Goal: Task Accomplishment & Management: Manage account settings

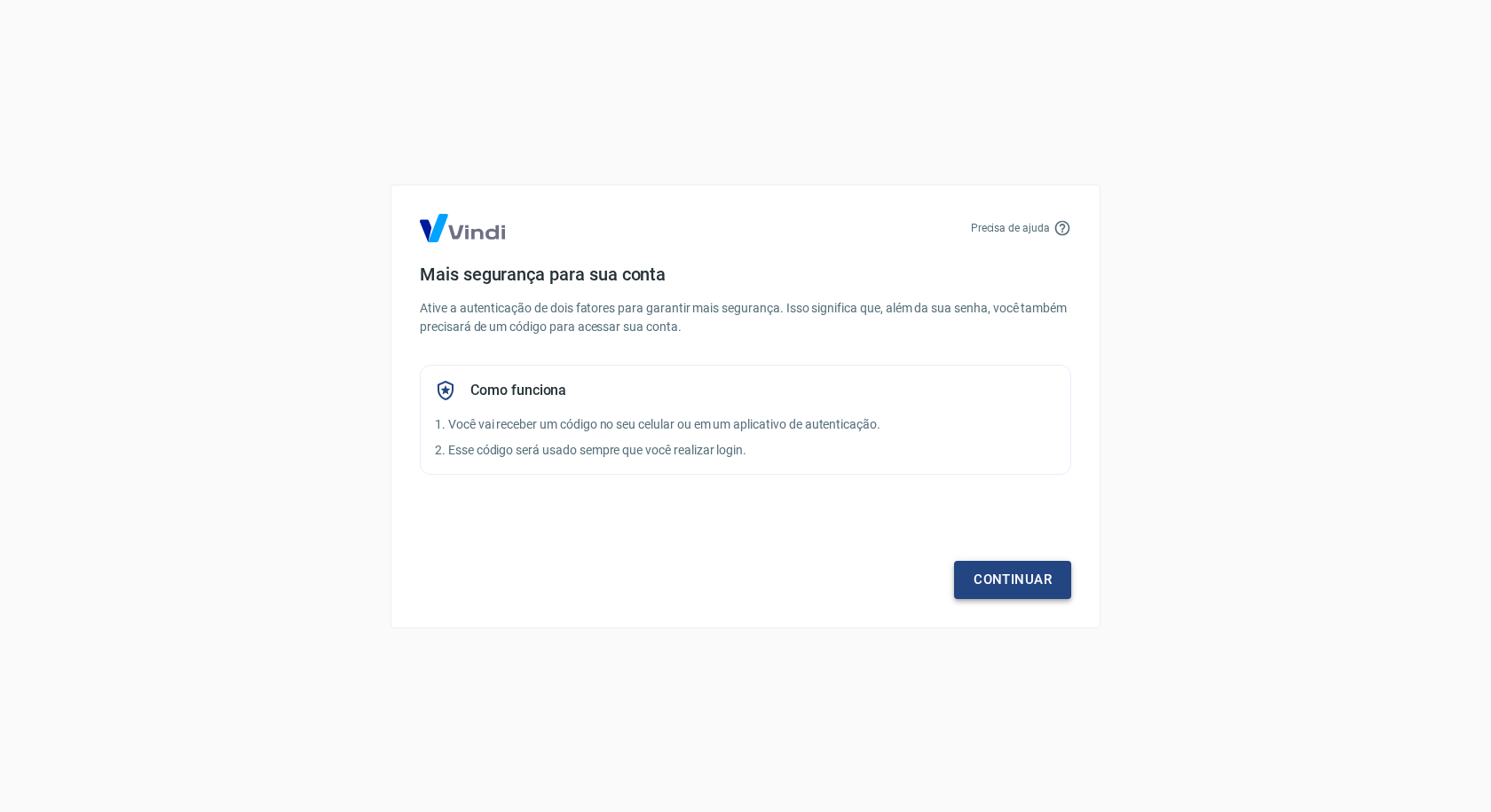
click at [1008, 568] on link "Continuar" at bounding box center [1012, 579] width 117 height 37
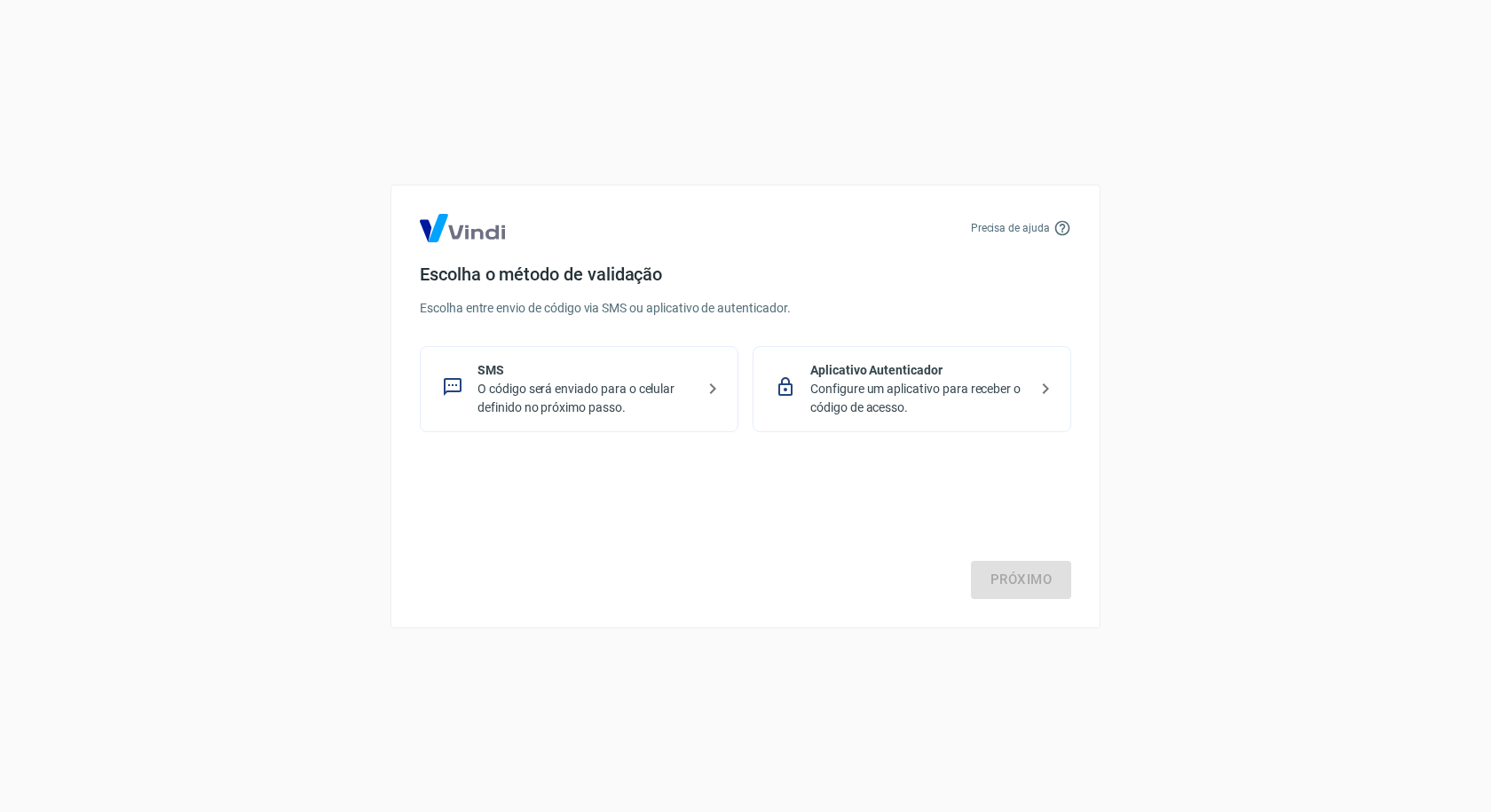
click at [577, 396] on p "O código será enviado para o celular definido no próximo passo." at bounding box center [586, 398] width 217 height 37
click at [1040, 574] on link "Próximo" at bounding box center [1020, 579] width 100 height 37
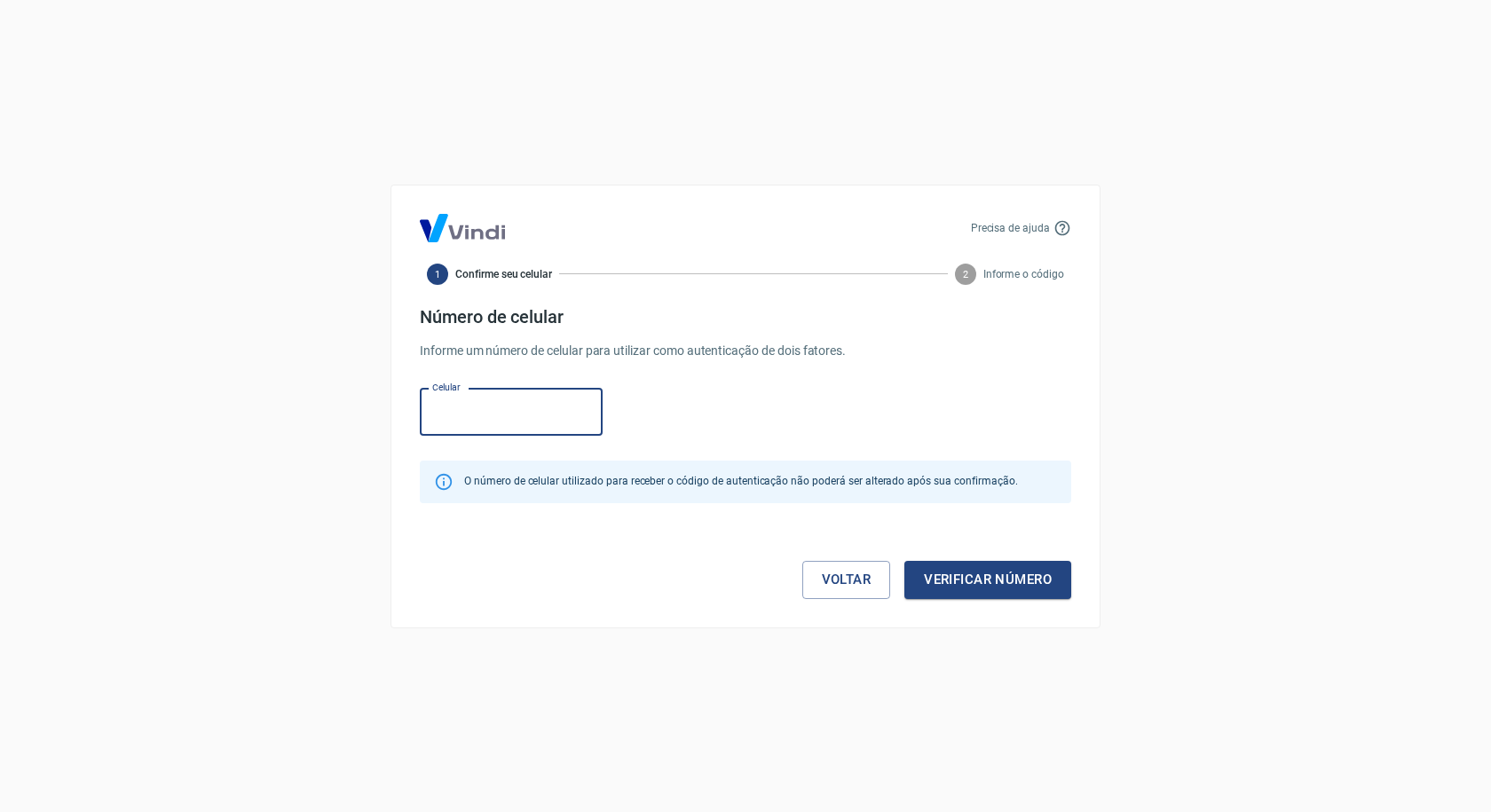
click at [469, 413] on input "Celular" at bounding box center [511, 412] width 183 height 47
type input "(41) 99799-0574"
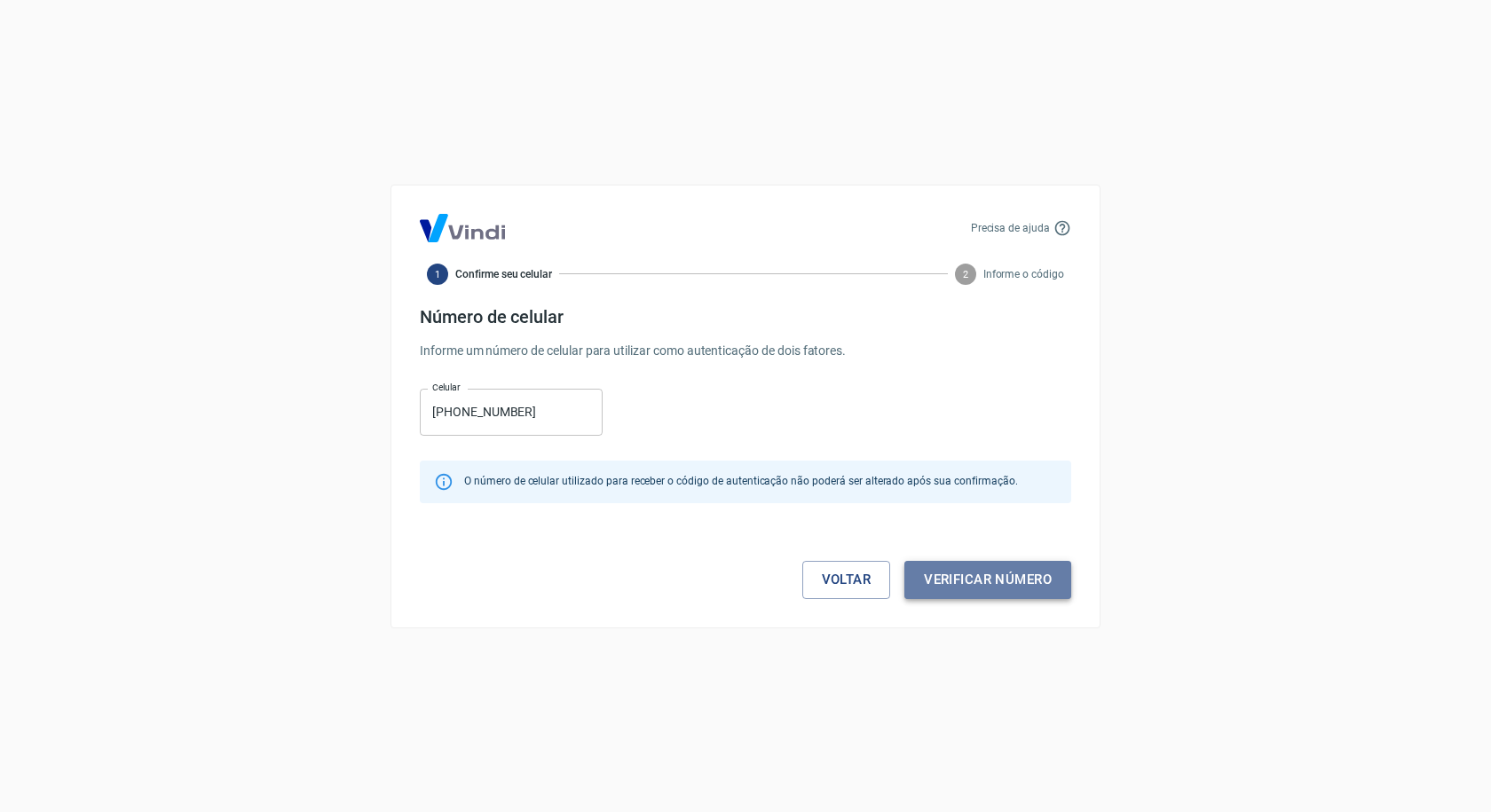
click at [950, 582] on button "Verificar número" at bounding box center [987, 579] width 167 height 37
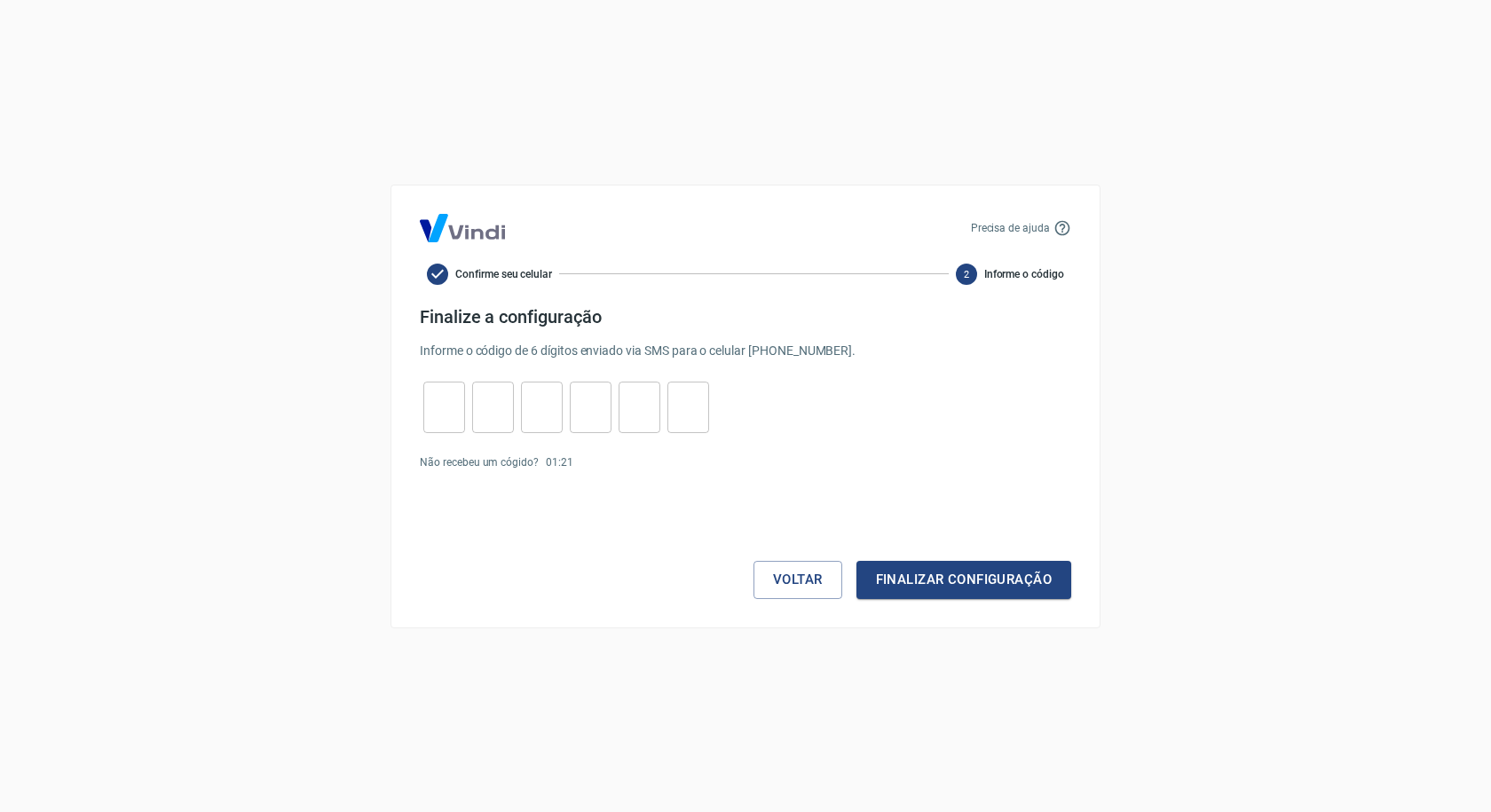
click at [440, 421] on input "tel" at bounding box center [444, 406] width 41 height 38
type input "6"
type input "1"
type input "3"
type input "0"
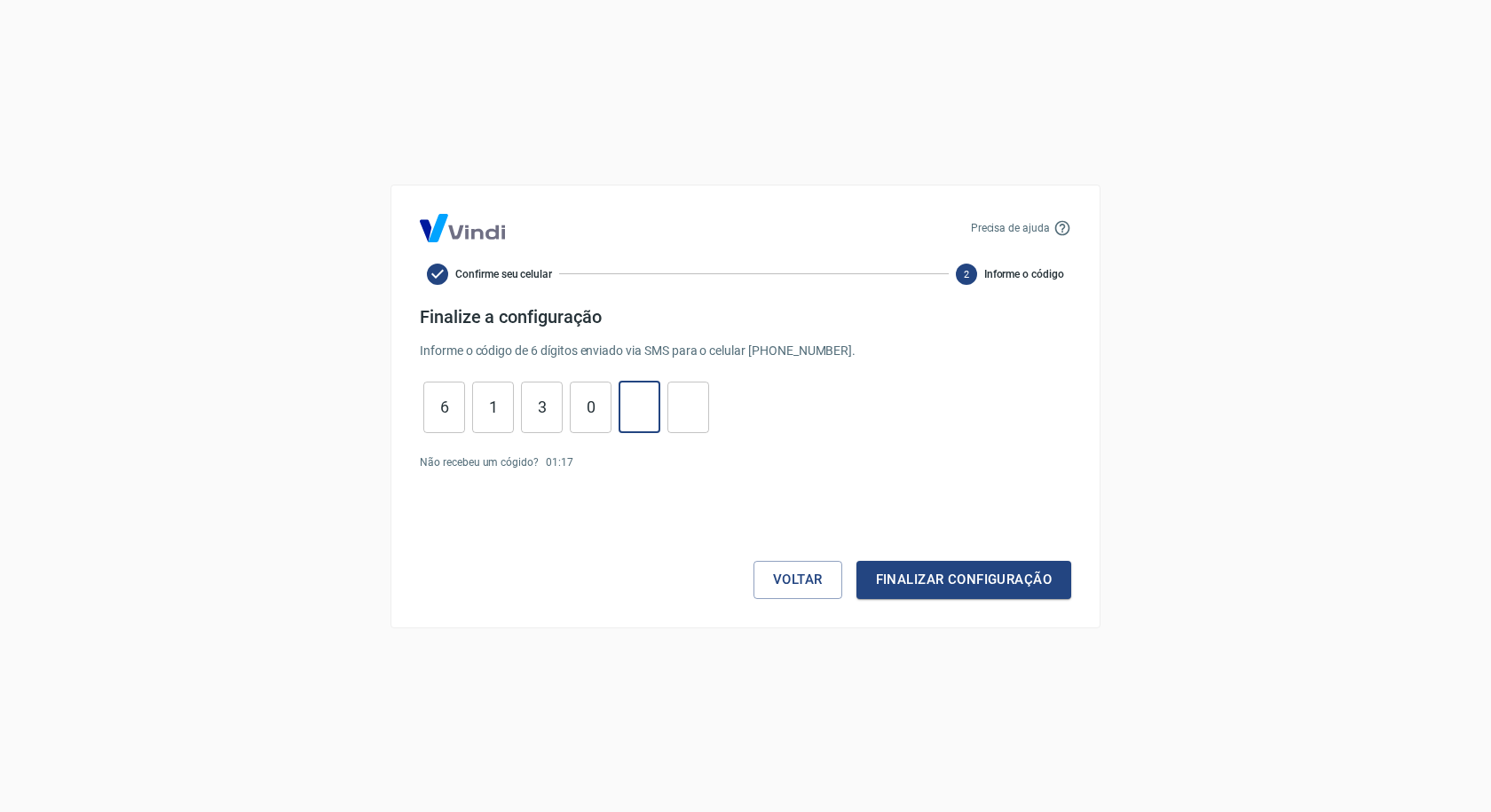
type input "9"
type input "2"
click at [885, 579] on button "Finalizar configuração" at bounding box center [963, 579] width 215 height 37
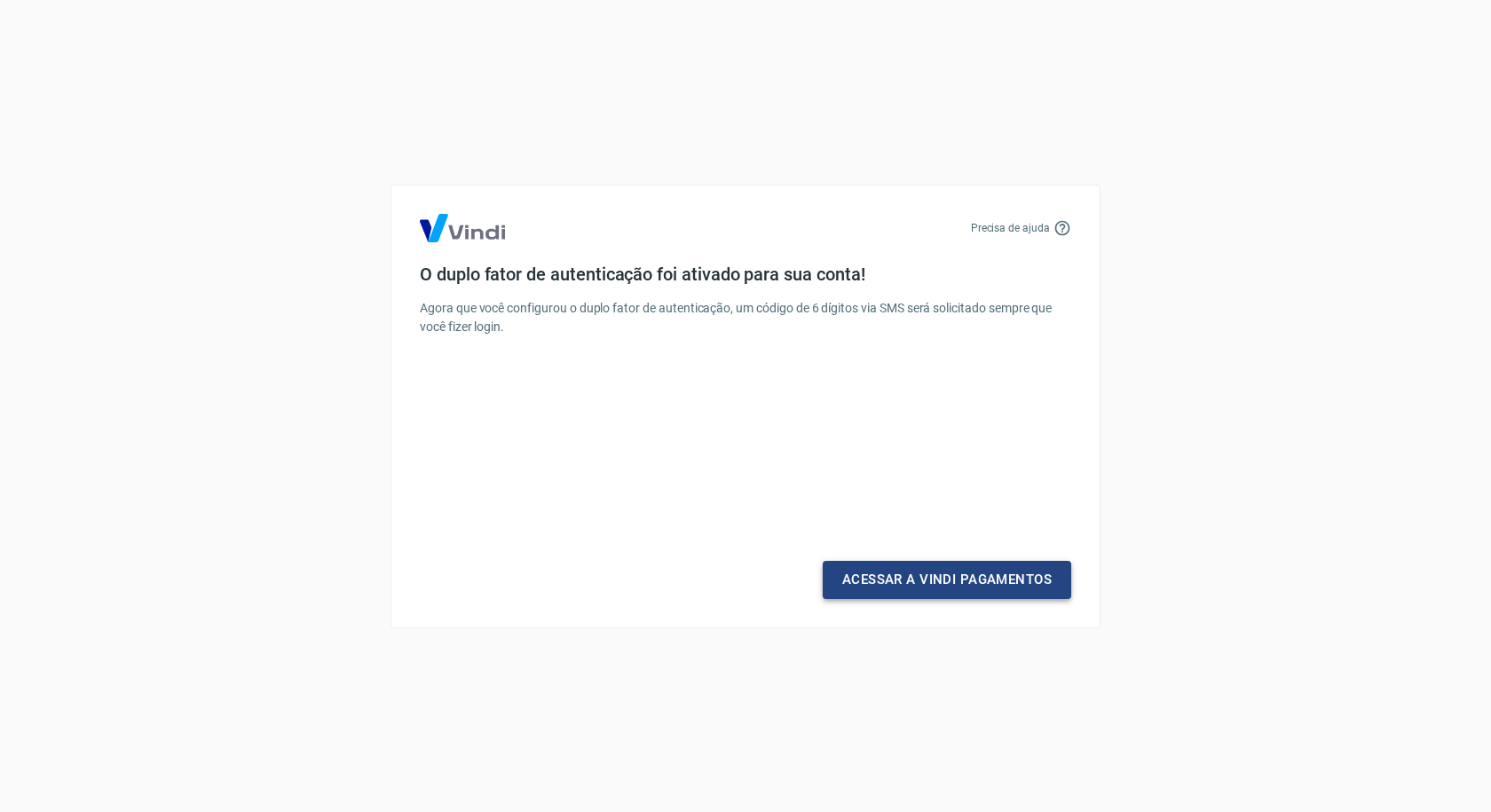
click at [901, 579] on link "Acessar a Vindi Pagamentos" at bounding box center [947, 579] width 249 height 37
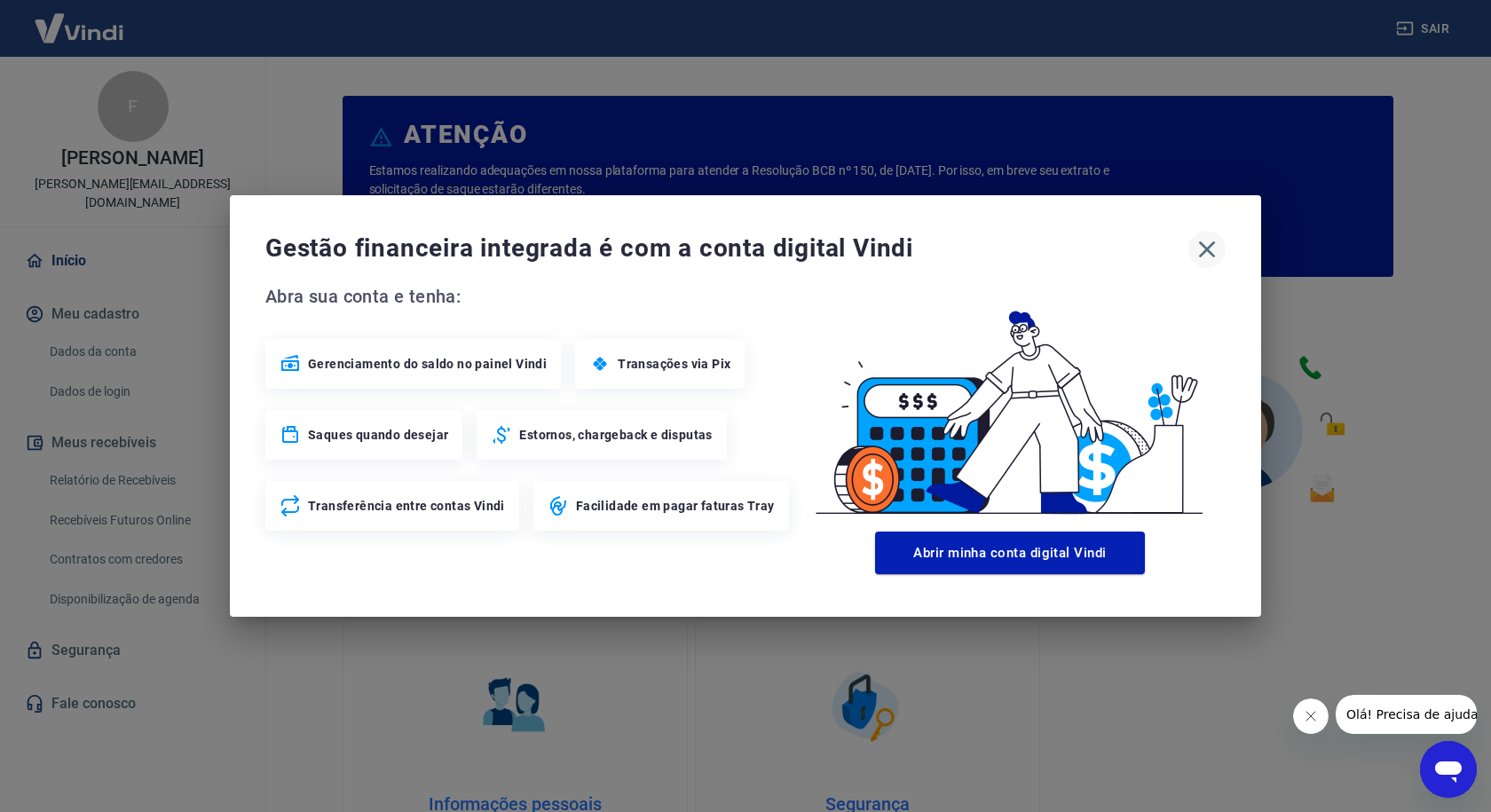
click at [1208, 251] on icon "button" at bounding box center [1207, 249] width 17 height 17
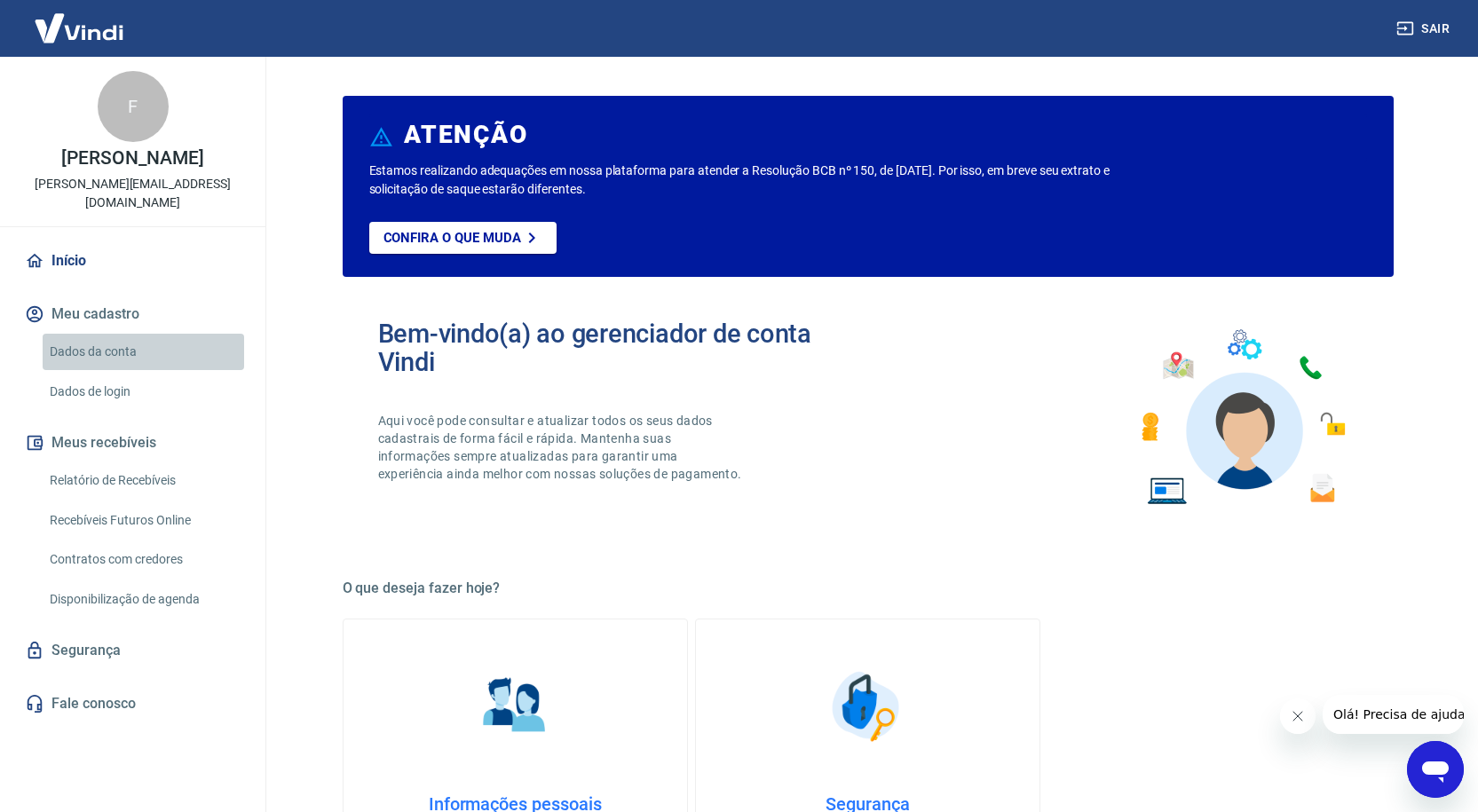
click at [104, 336] on link "Dados da conta" at bounding box center [143, 352] width 202 height 37
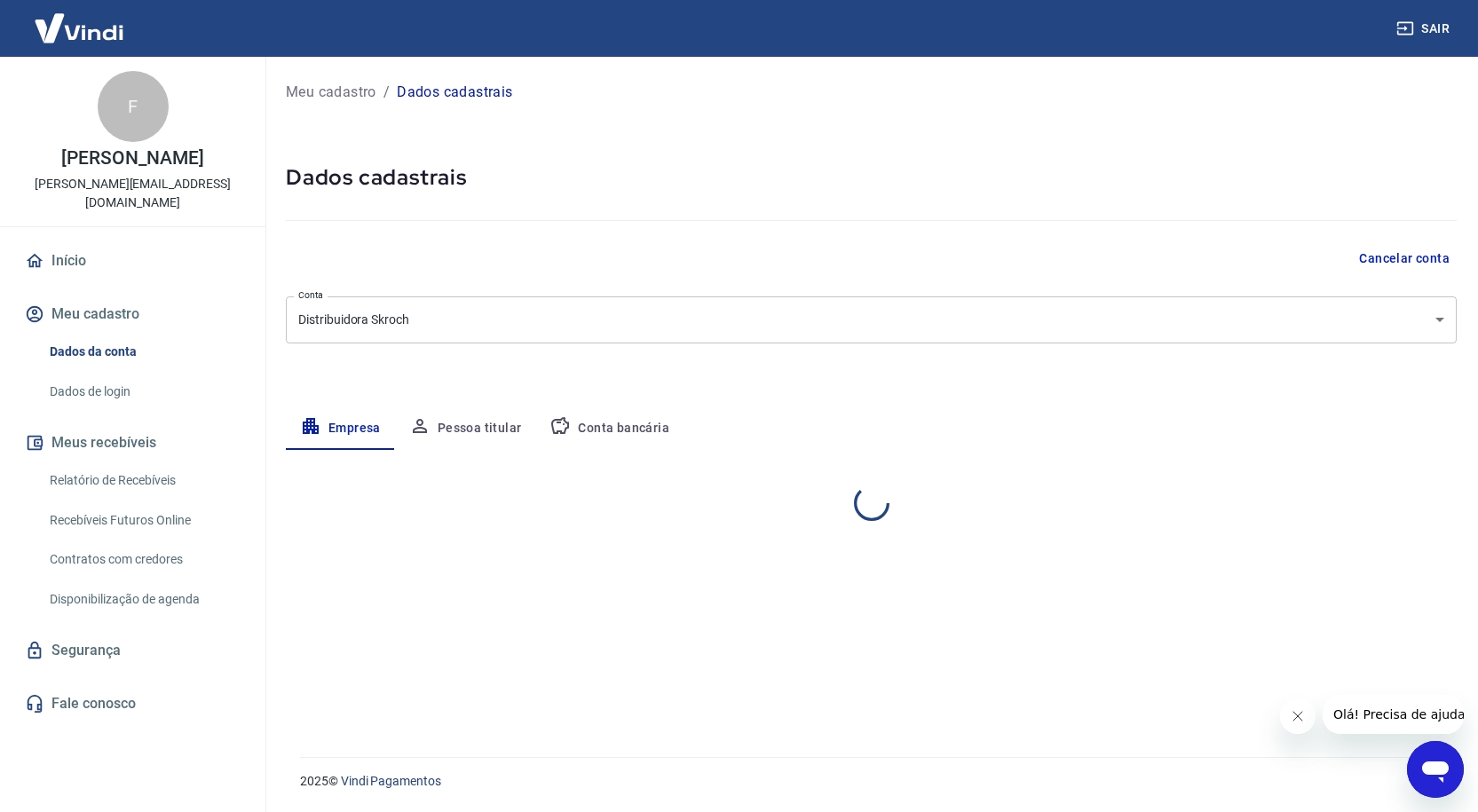
select select "PR"
select select "business"
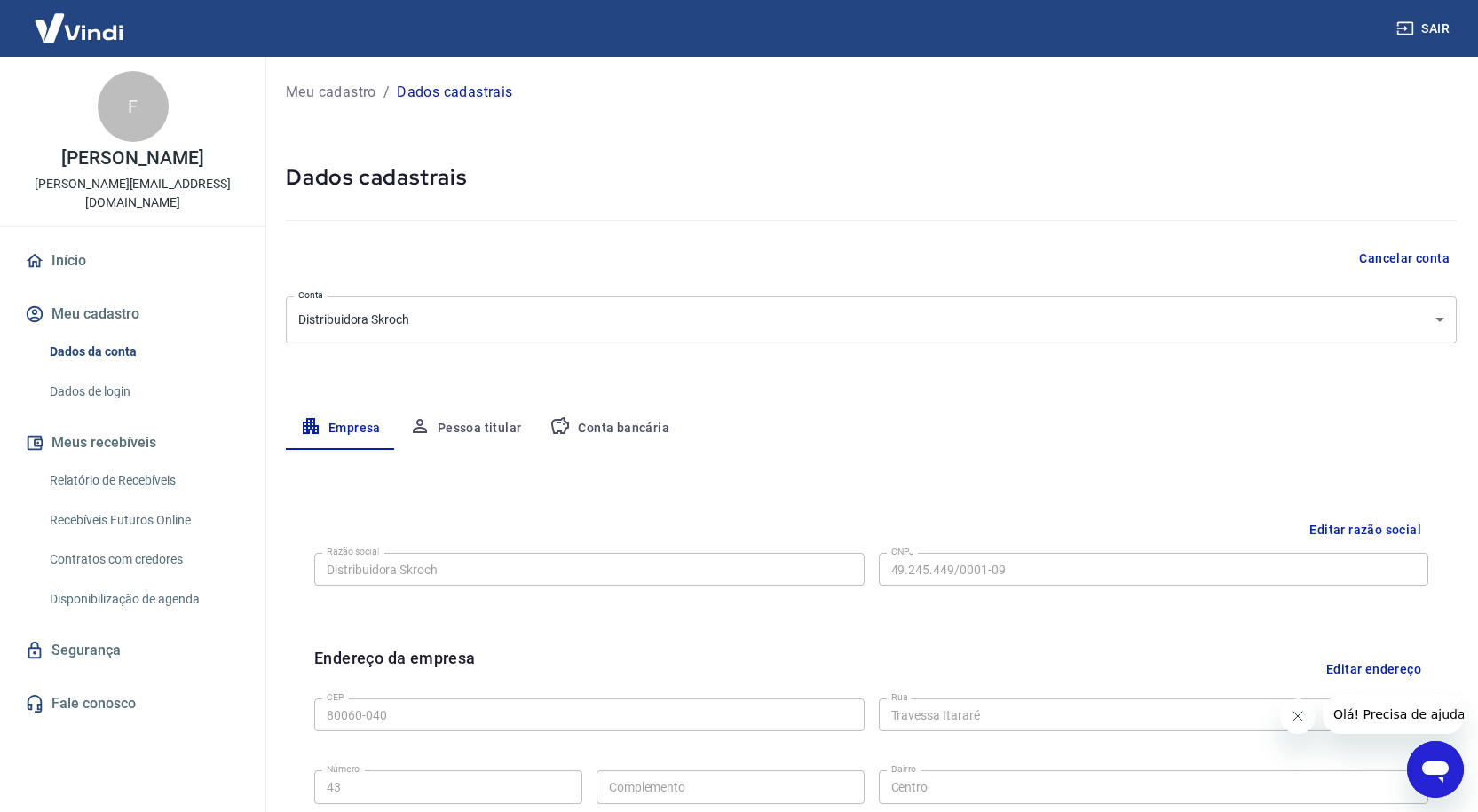
click at [58, 241] on link "Início" at bounding box center [133, 261] width 223 height 39
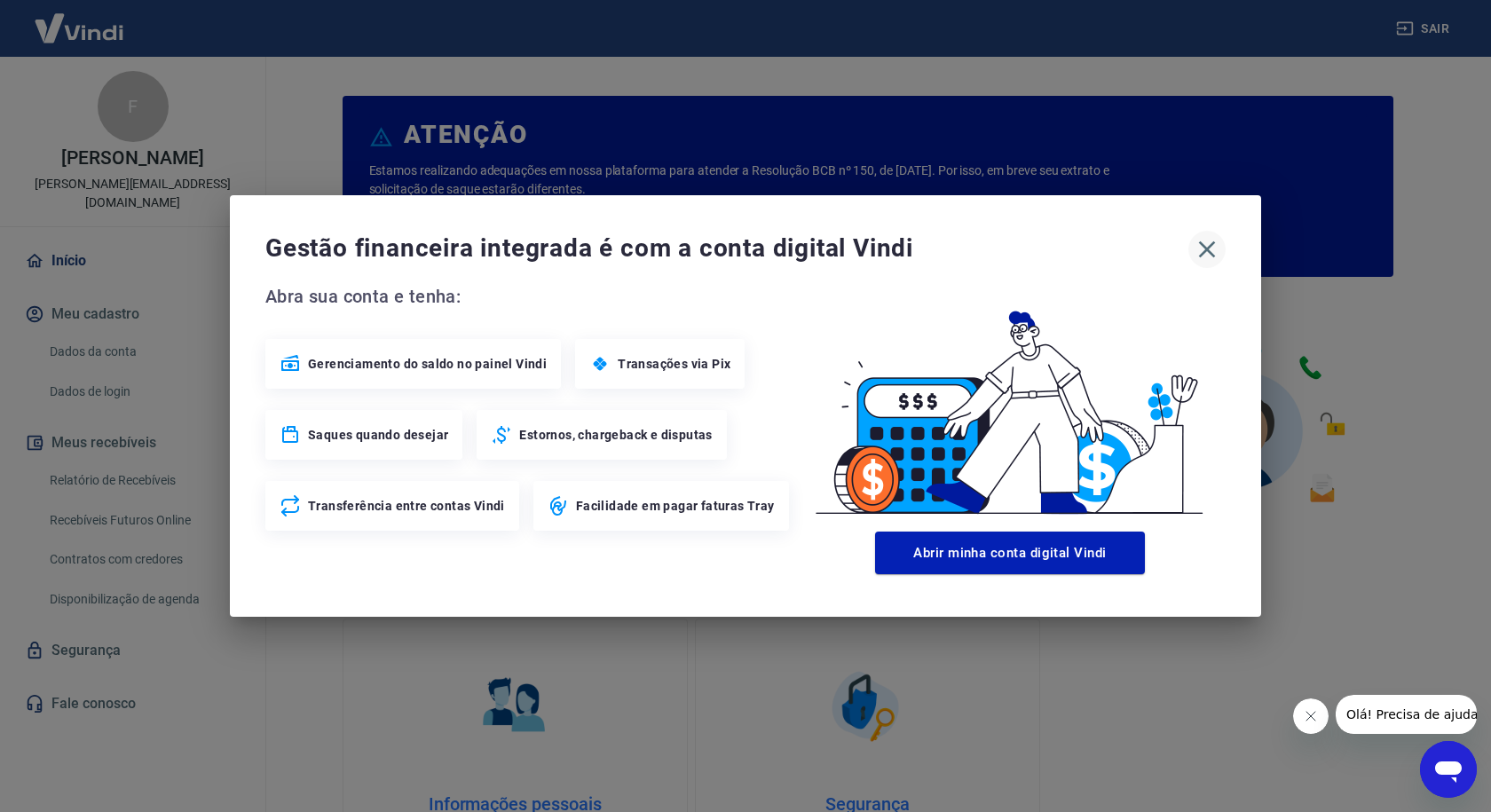
click at [1211, 258] on icon "button" at bounding box center [1206, 249] width 29 height 29
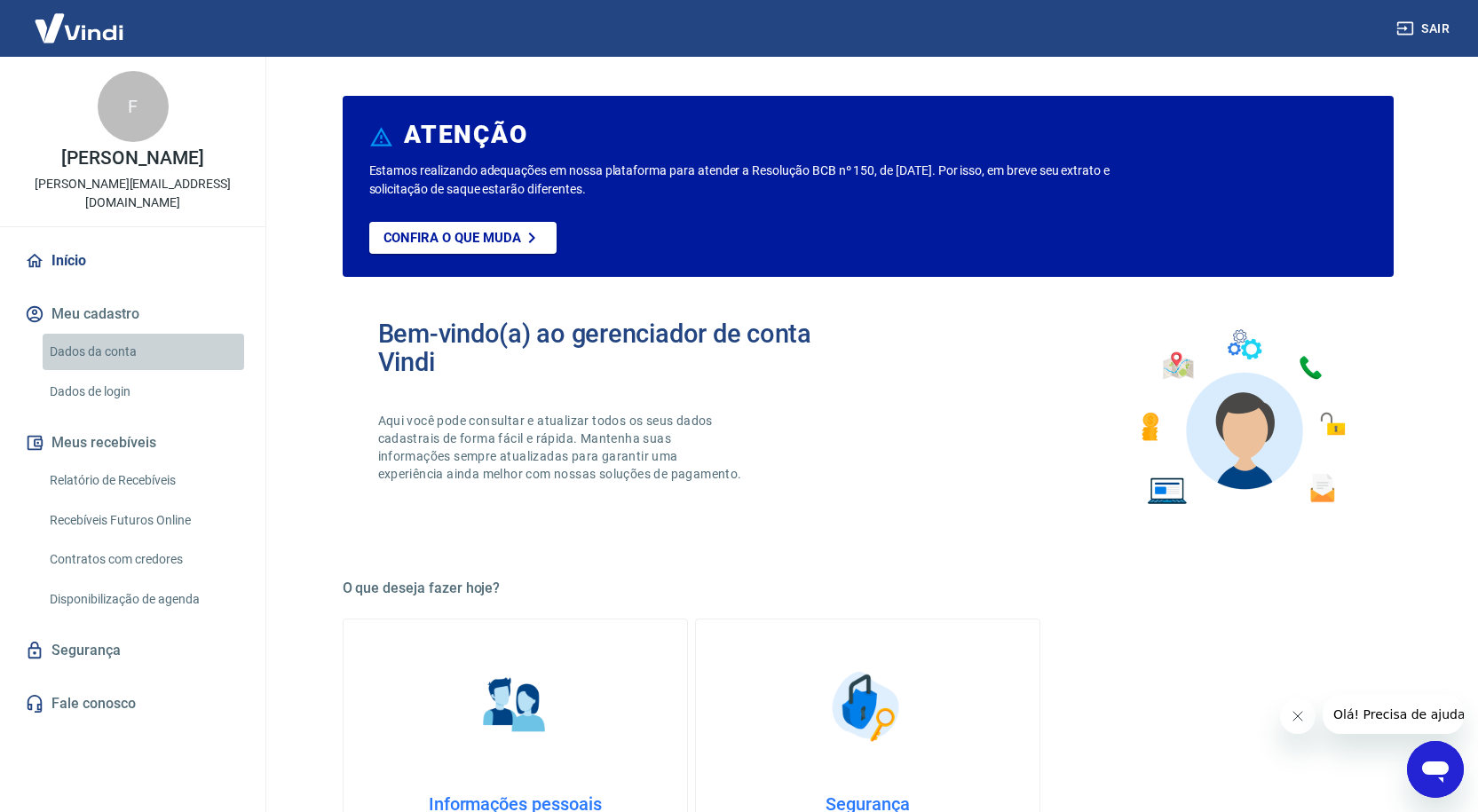
click at [104, 334] on link "Dados da conta" at bounding box center [143, 352] width 202 height 37
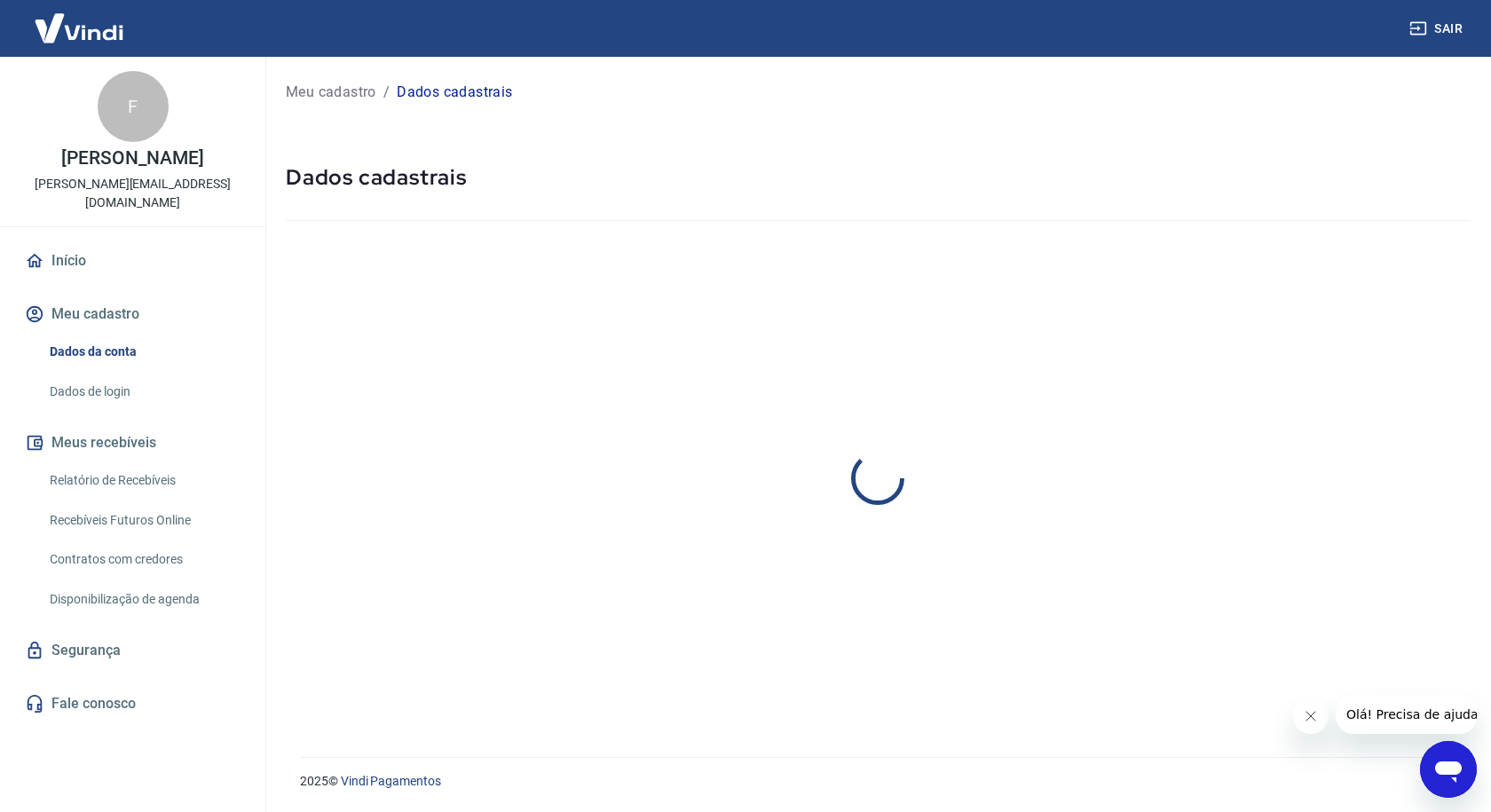
select select "PR"
select select "business"
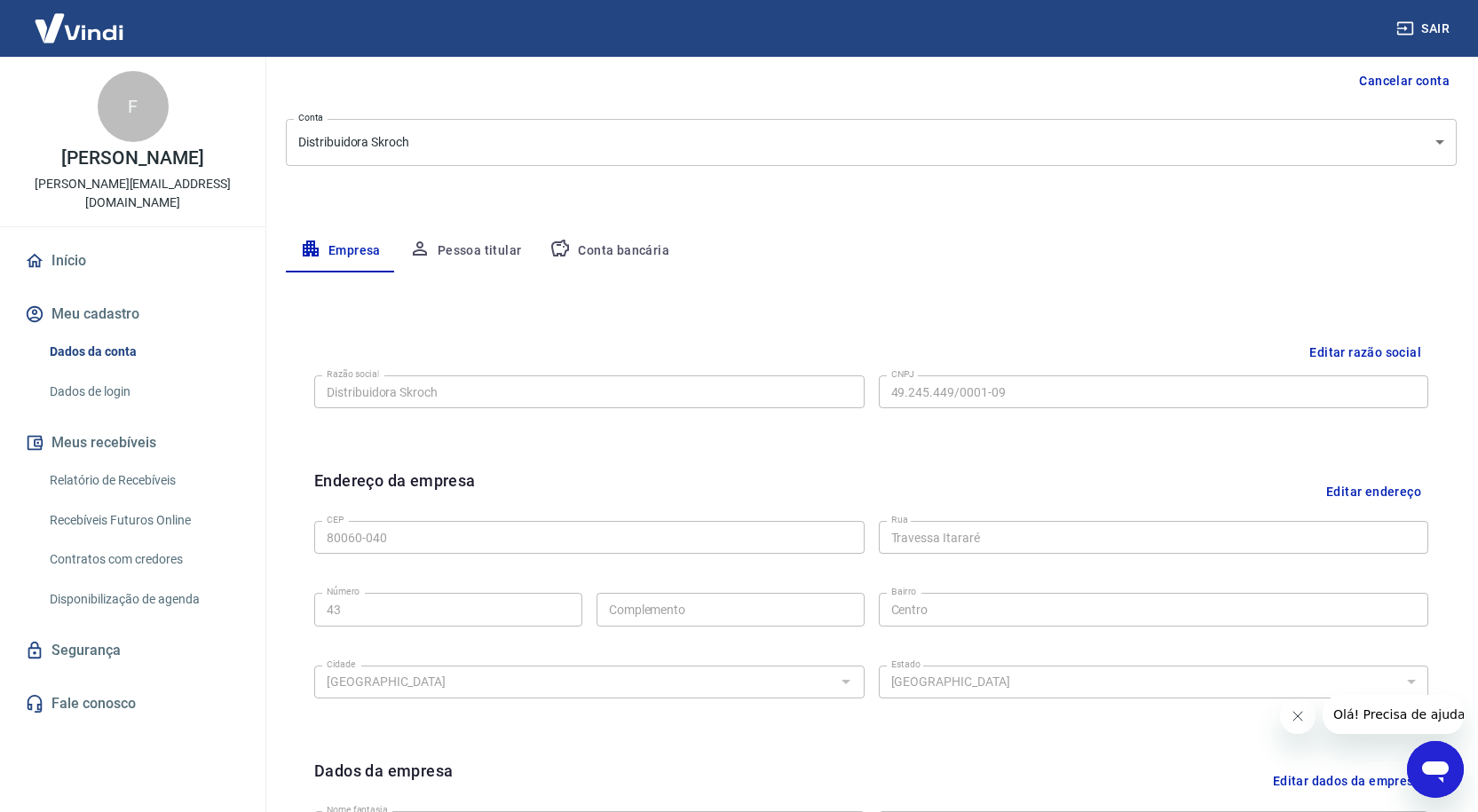
scroll to position [266, 0]
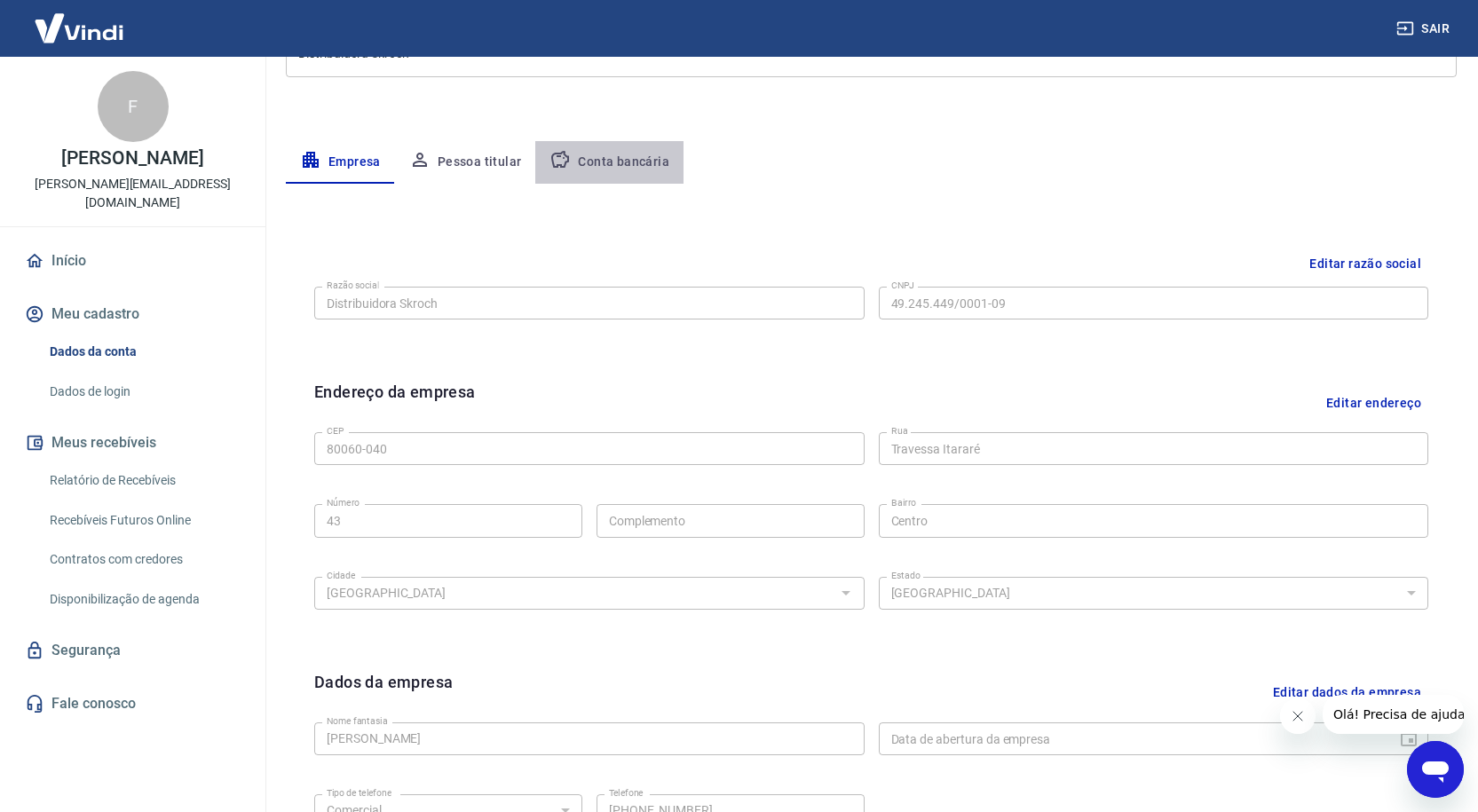
click at [612, 160] on button "Conta bancária" at bounding box center [609, 162] width 148 height 42
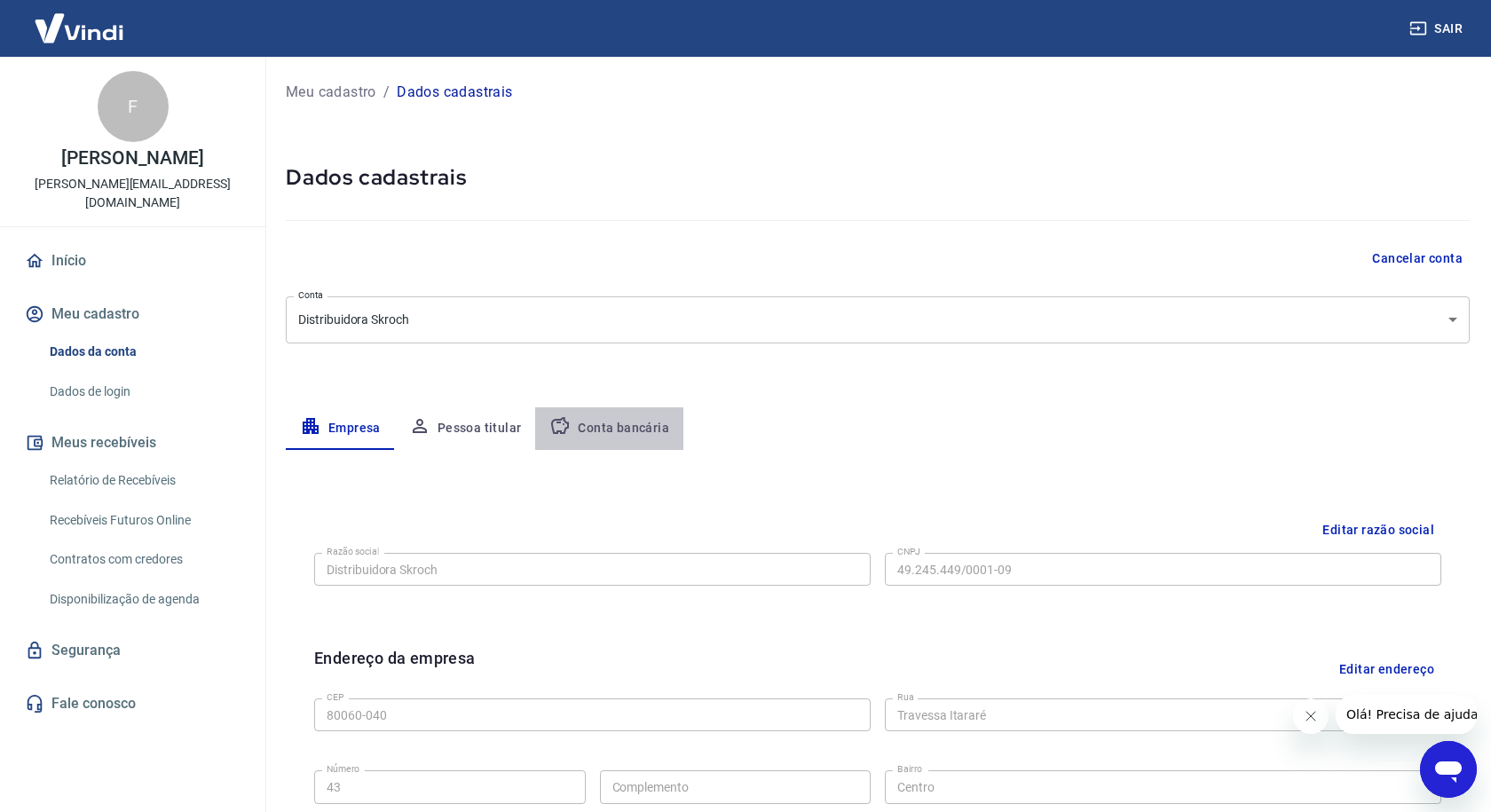
select select "1"
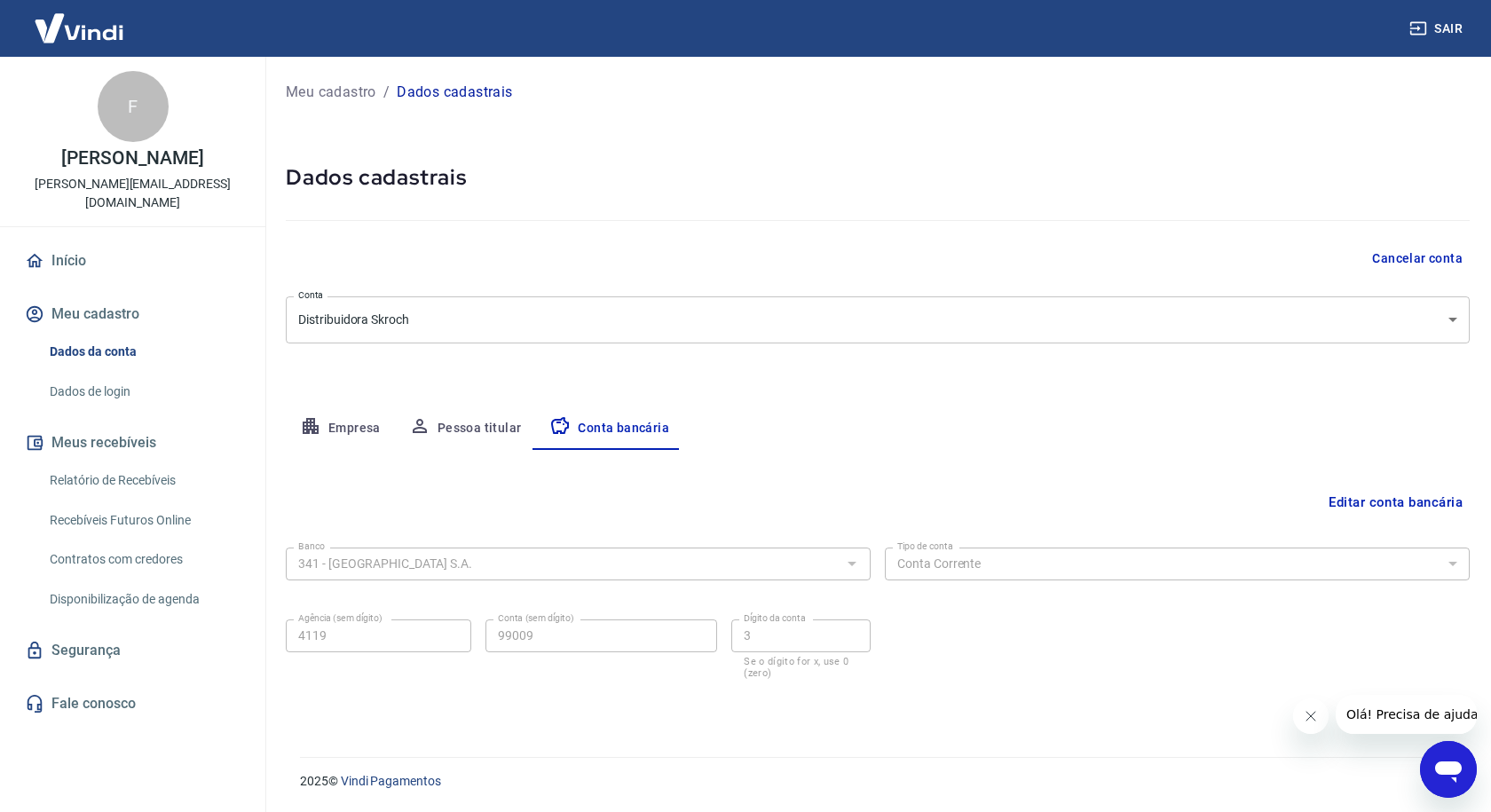
click at [1362, 504] on button "Editar conta bancária" at bounding box center [1395, 502] width 148 height 34
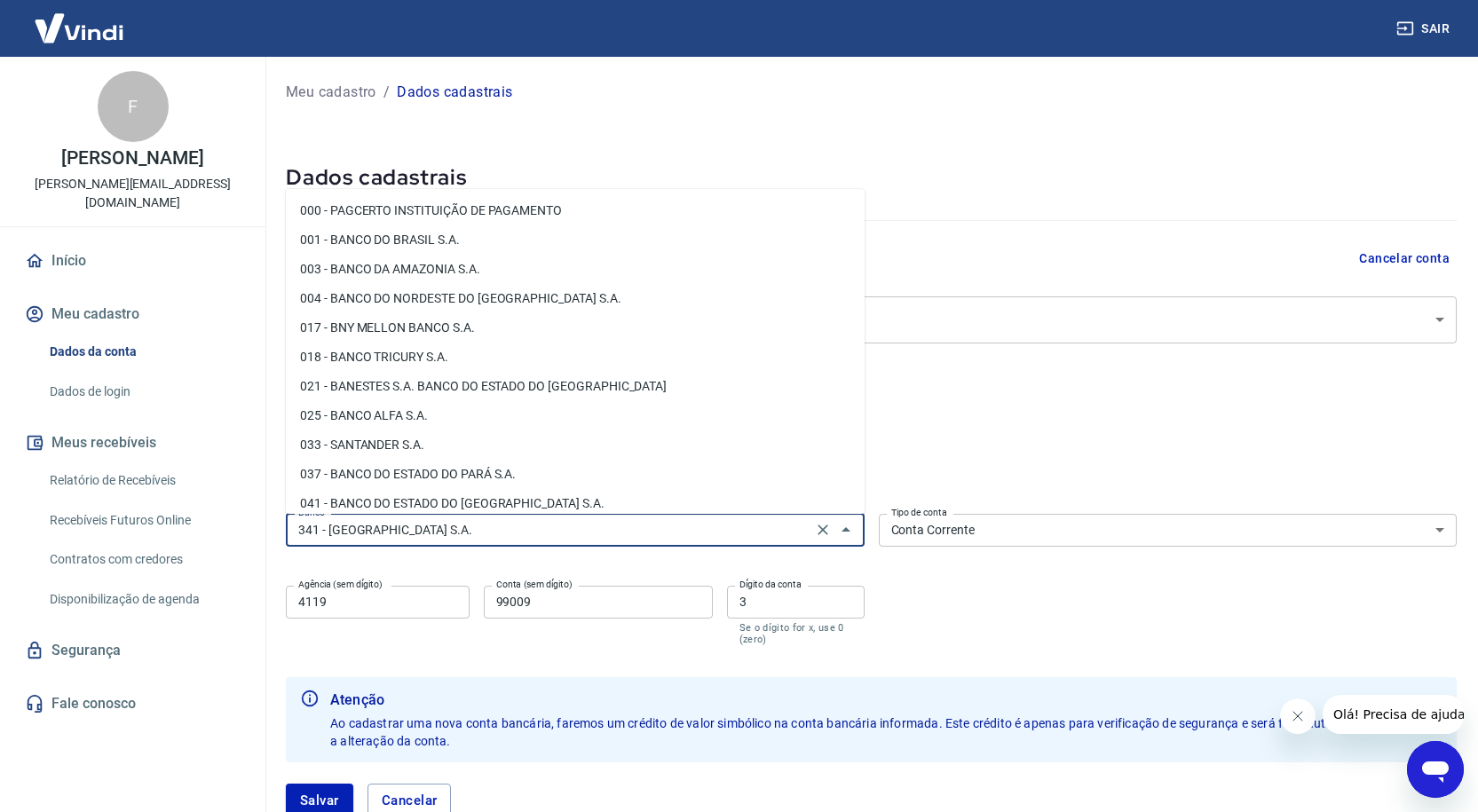
scroll to position [1457, 0]
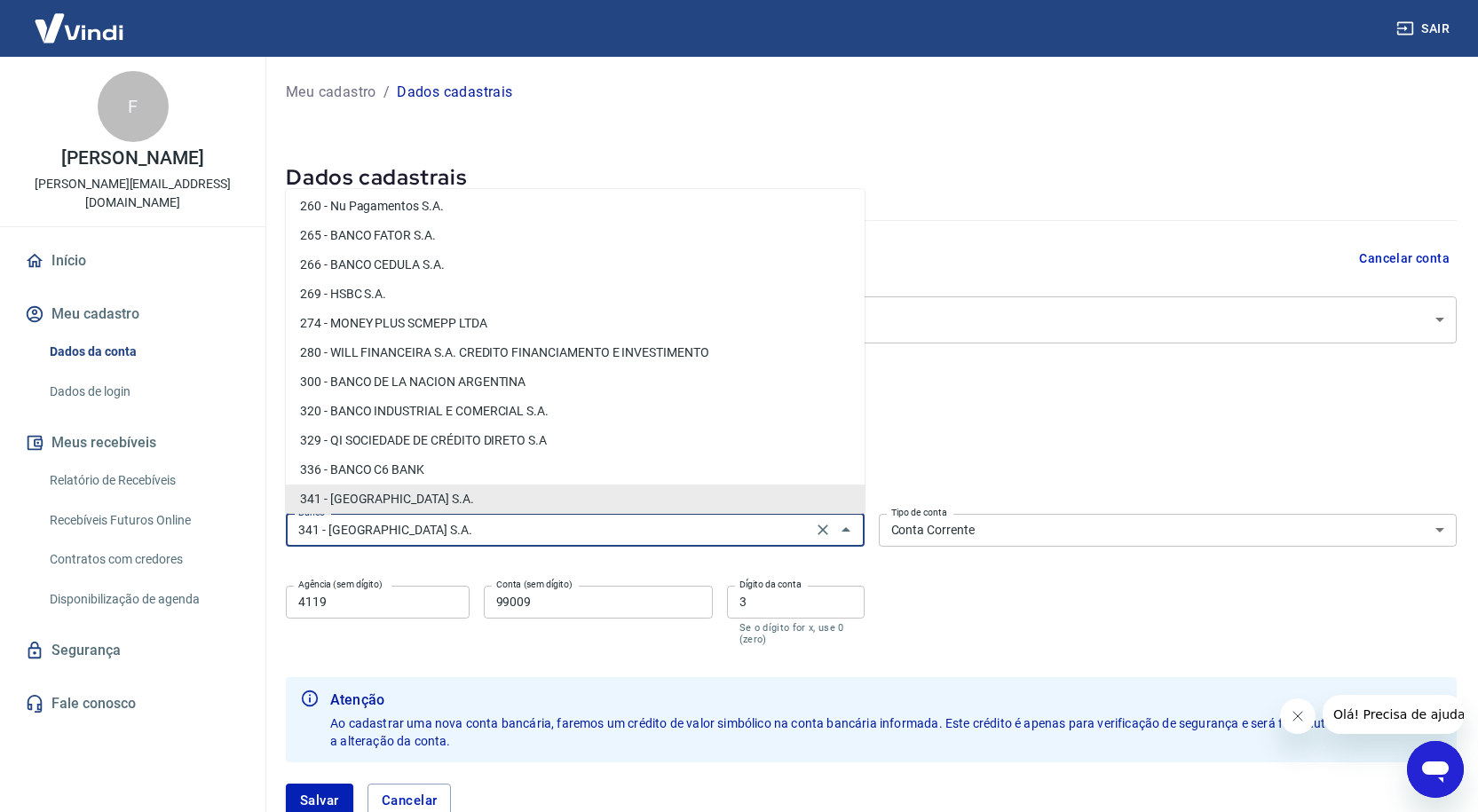
click at [477, 538] on input "341 - ITAÚ UNIBANCO S.A." at bounding box center [549, 530] width 516 height 22
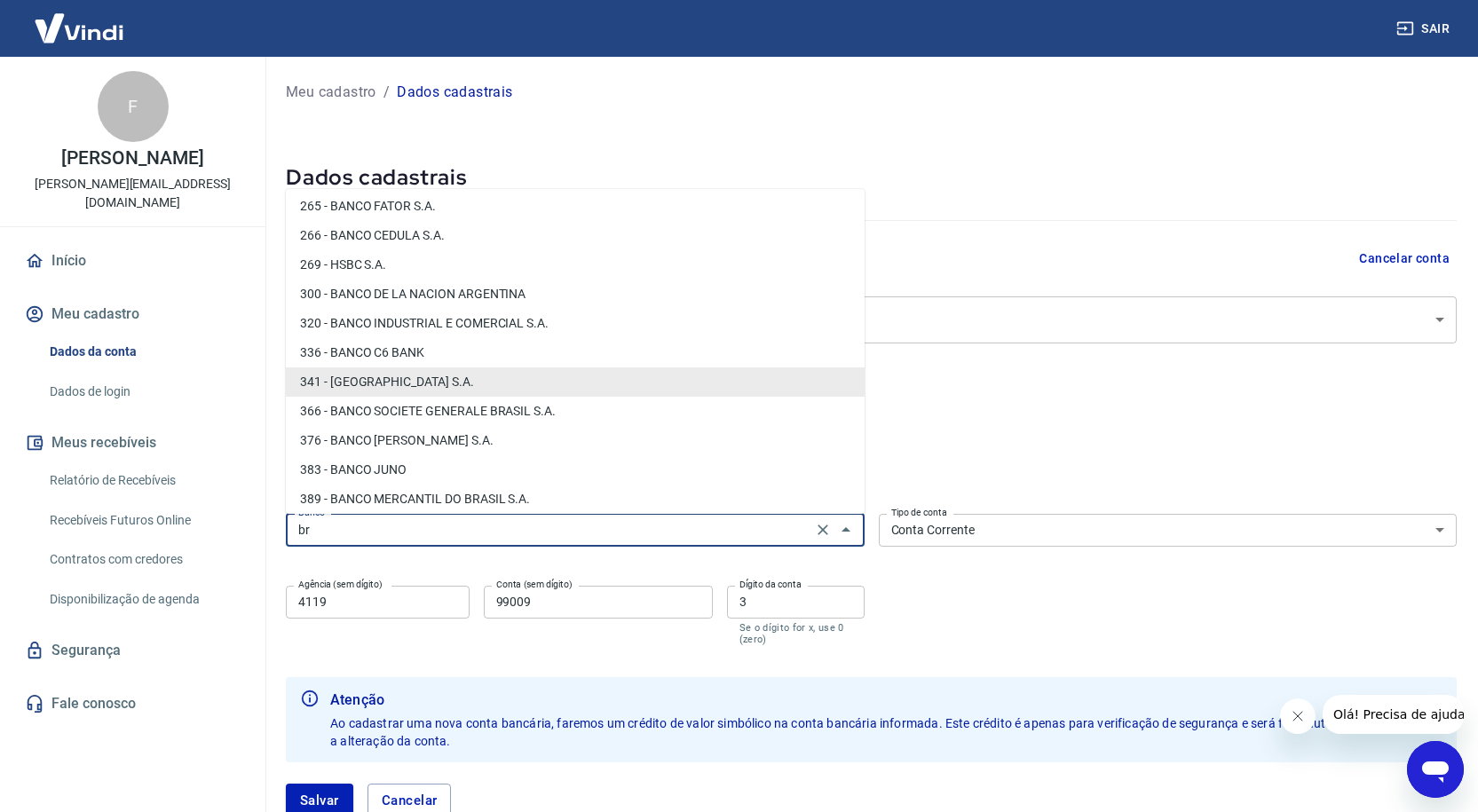
scroll to position [0, 0]
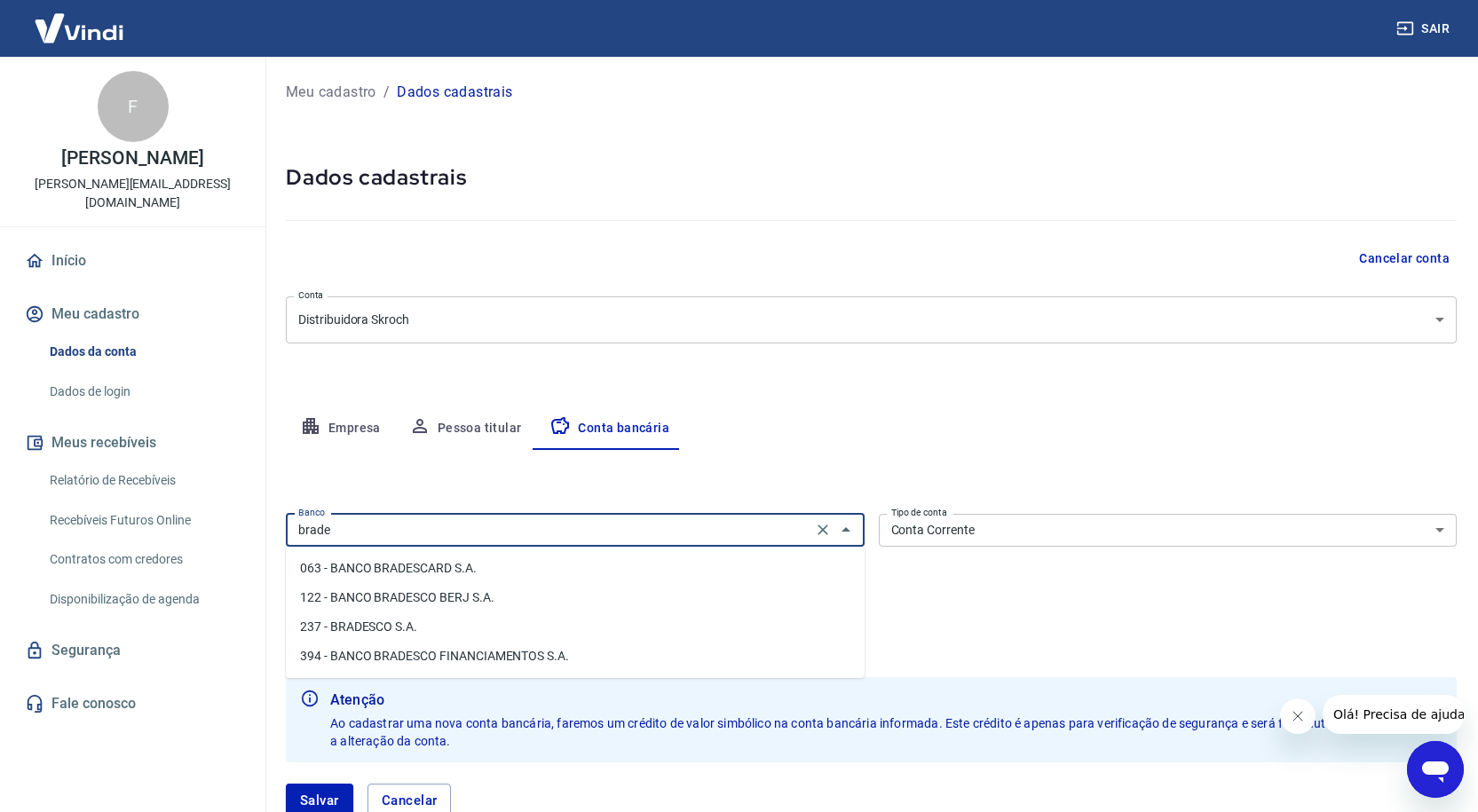
click at [394, 568] on li "063 - BANCO BRADESCARD S.A." at bounding box center [575, 568] width 578 height 29
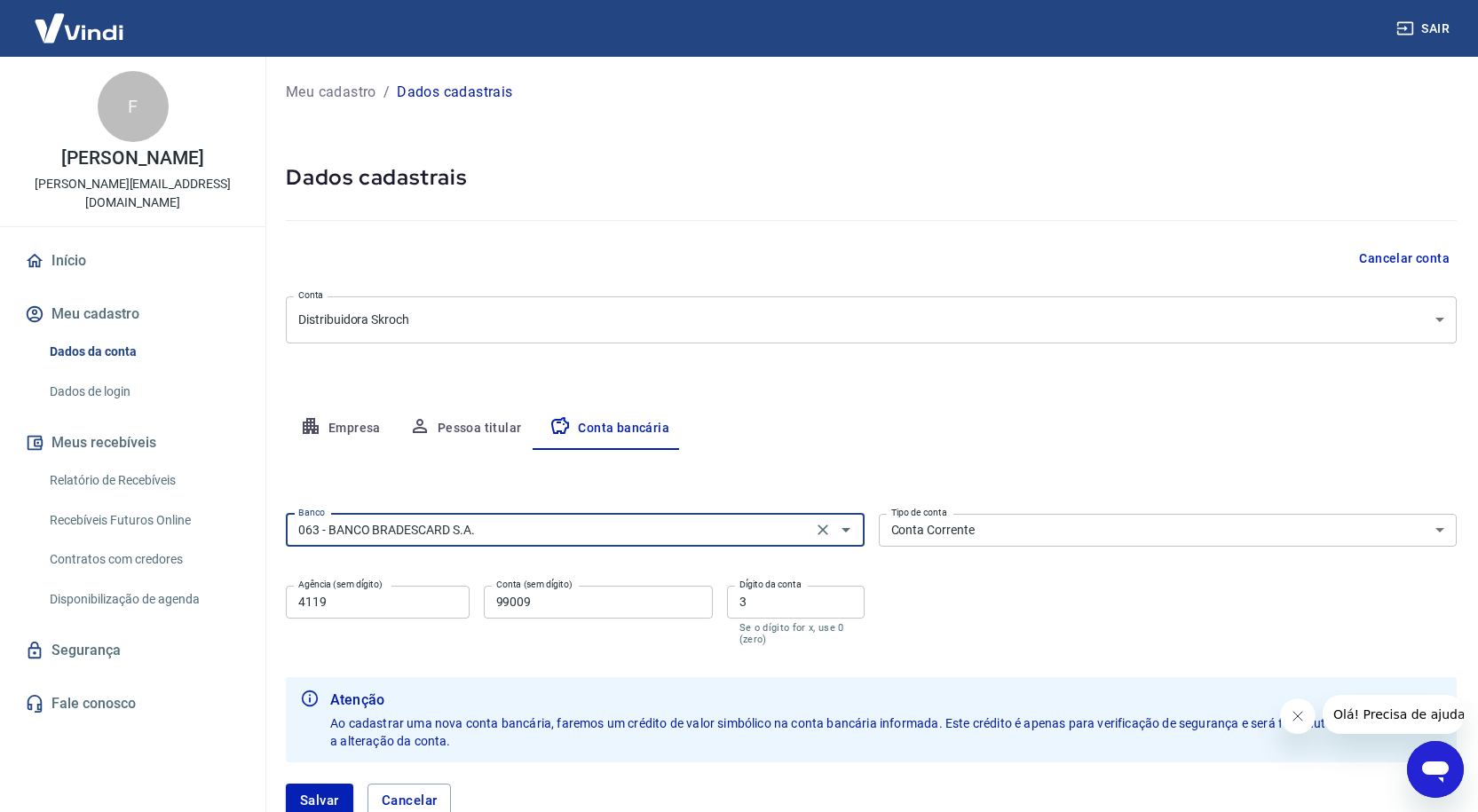
type input "063 - BANCO BRADESCARD S.A."
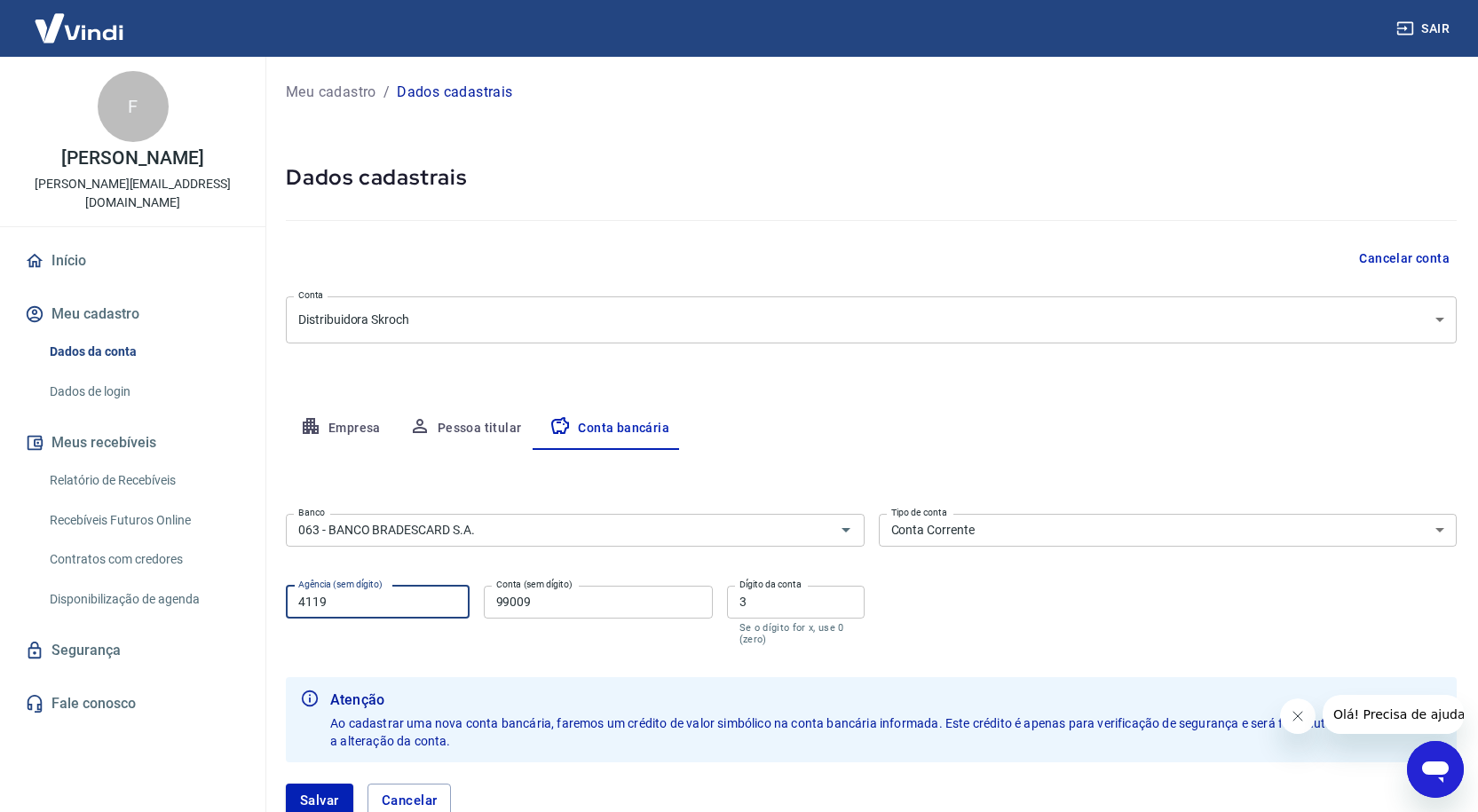
drag, startPoint x: 355, startPoint y: 599, endPoint x: 268, endPoint y: 611, distance: 87.8
click at [268, 611] on div "Meu cadastro / Dados cadastrais Dados cadastrais Cancelar conta Conta Distribui…" at bounding box center [870, 458] width 1213 height 803
type input "49"
drag, startPoint x: 528, startPoint y: 604, endPoint x: 480, endPoint y: 600, distance: 48.2
click at [480, 600] on div "Agência (sem dígito) 49 Agência (sem dígito) Conta (sem dígito) 99009 Conta (se…" at bounding box center [575, 613] width 578 height 70
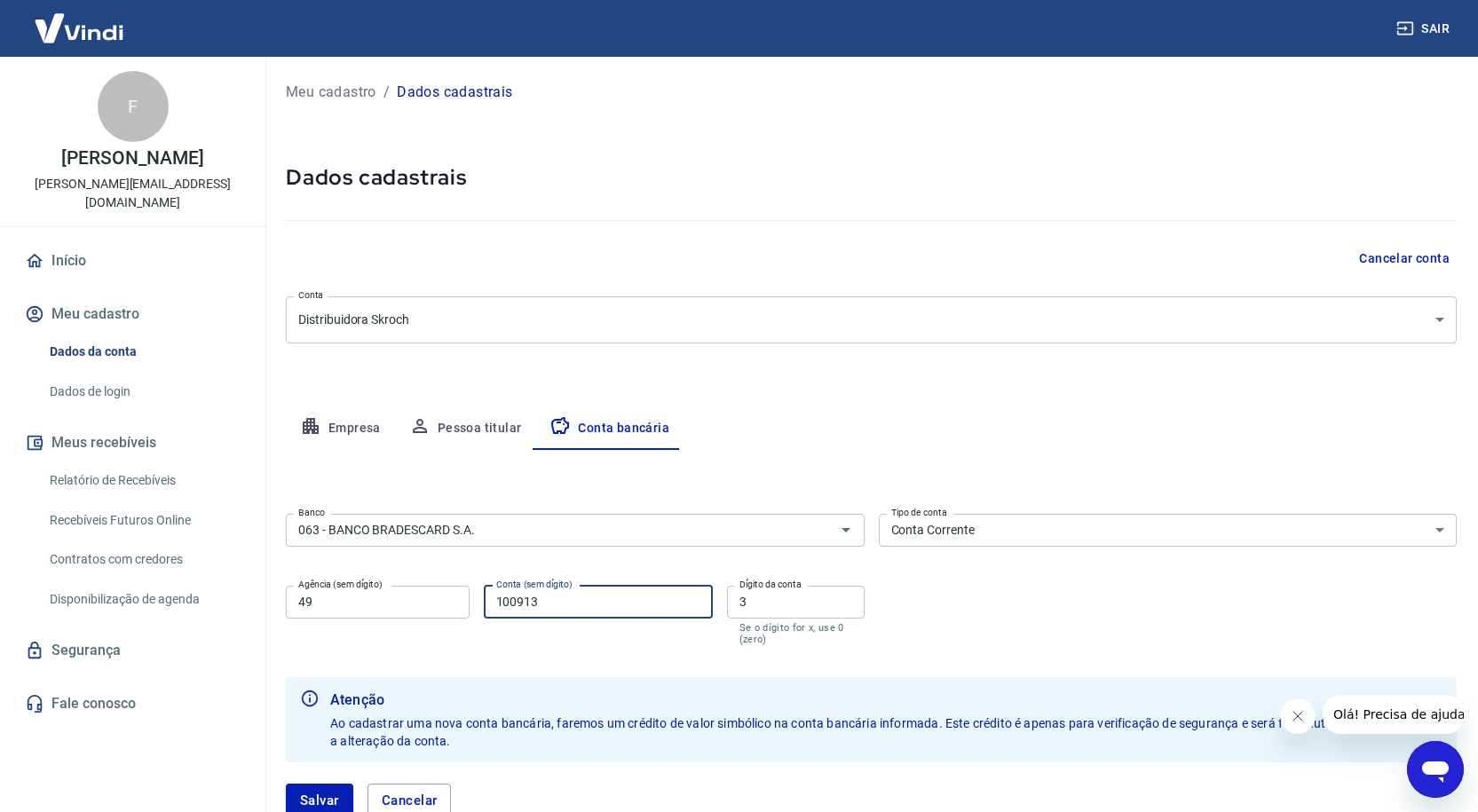
scroll to position [124, 0]
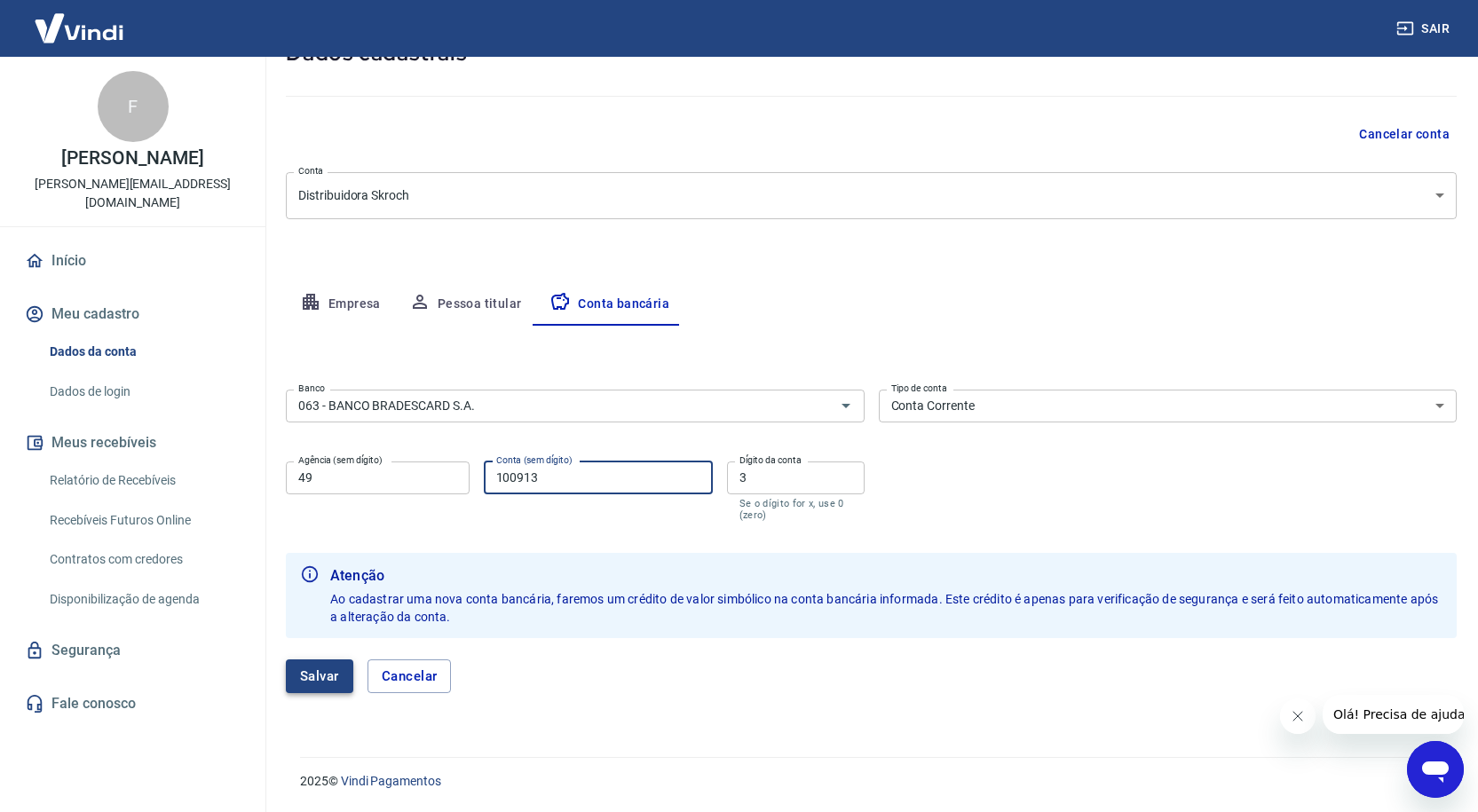
type input "100913"
click at [326, 673] on button "Salvar" at bounding box center [319, 676] width 67 height 34
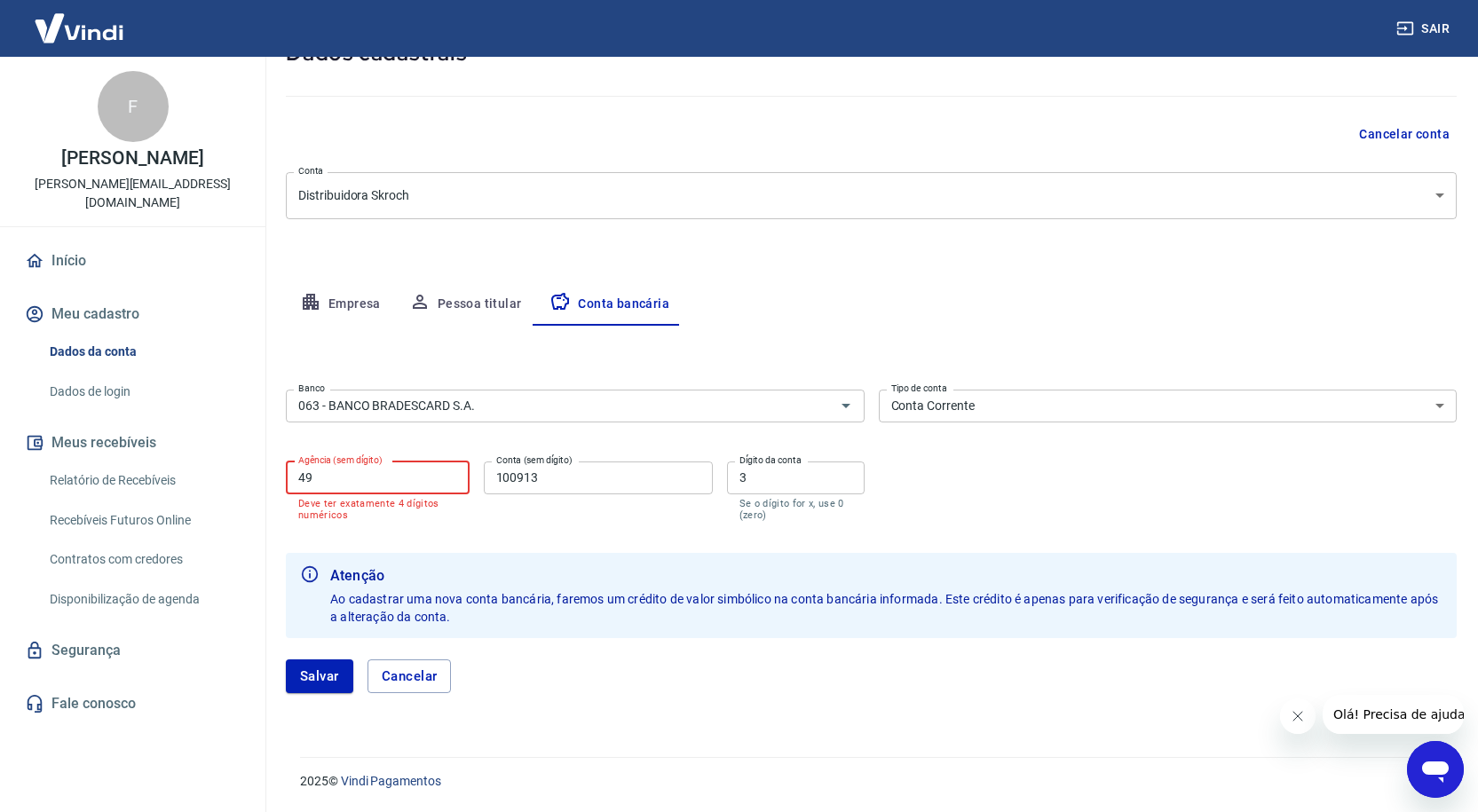
click at [358, 488] on input "49" at bounding box center [377, 478] width 183 height 33
type input "493"
click at [318, 685] on button "Salvar" at bounding box center [319, 676] width 67 height 34
click at [340, 485] on input "493" at bounding box center [377, 478] width 183 height 33
drag, startPoint x: 379, startPoint y: 472, endPoint x: 269, endPoint y: 485, distance: 110.8
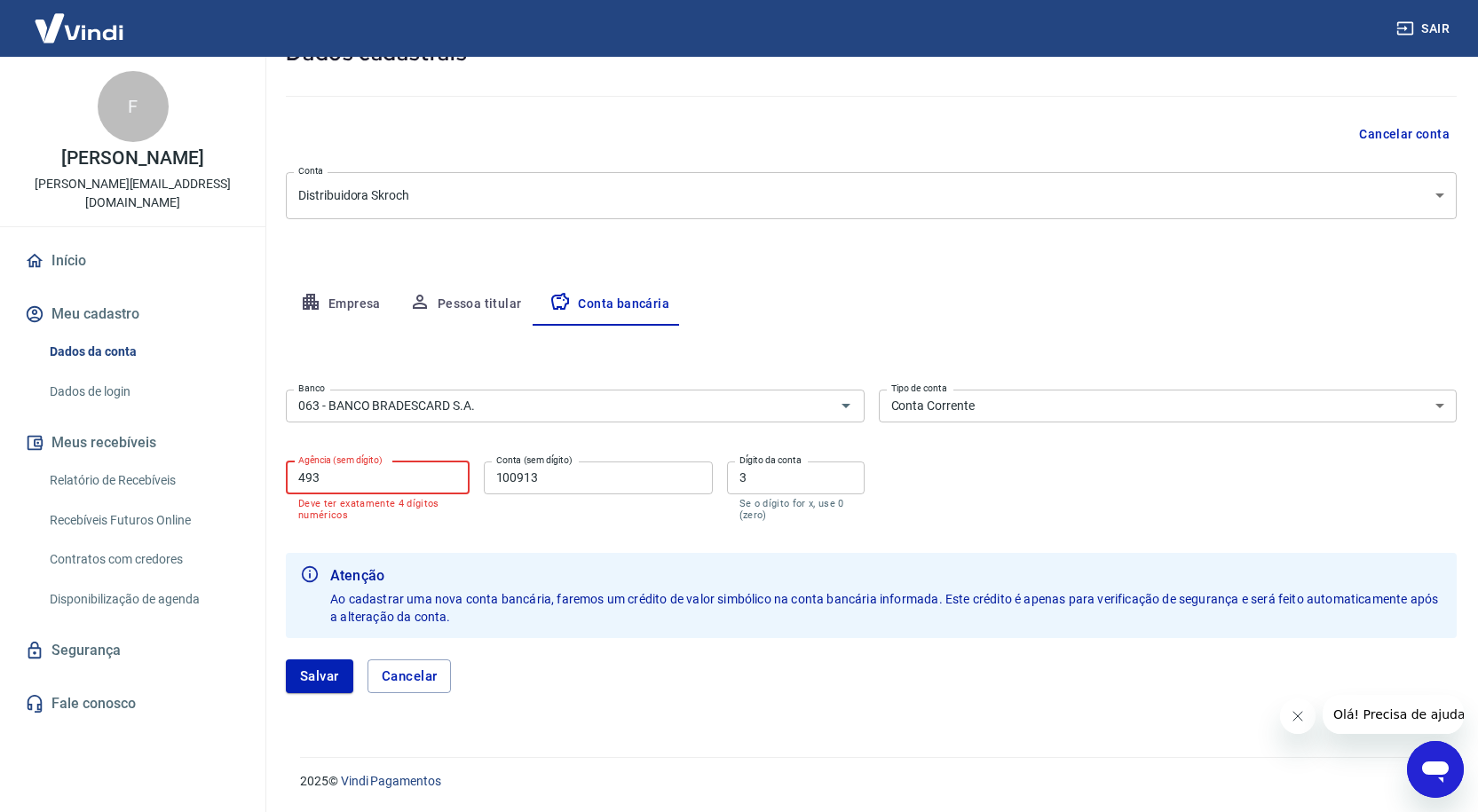
click at [269, 485] on div "Meu cadastro / Dados cadastrais Dados cadastrais Cancelar conta Conta Distribui…" at bounding box center [870, 334] width 1213 height 803
type input "0049"
click at [328, 683] on button "Salvar" at bounding box center [319, 676] width 67 height 34
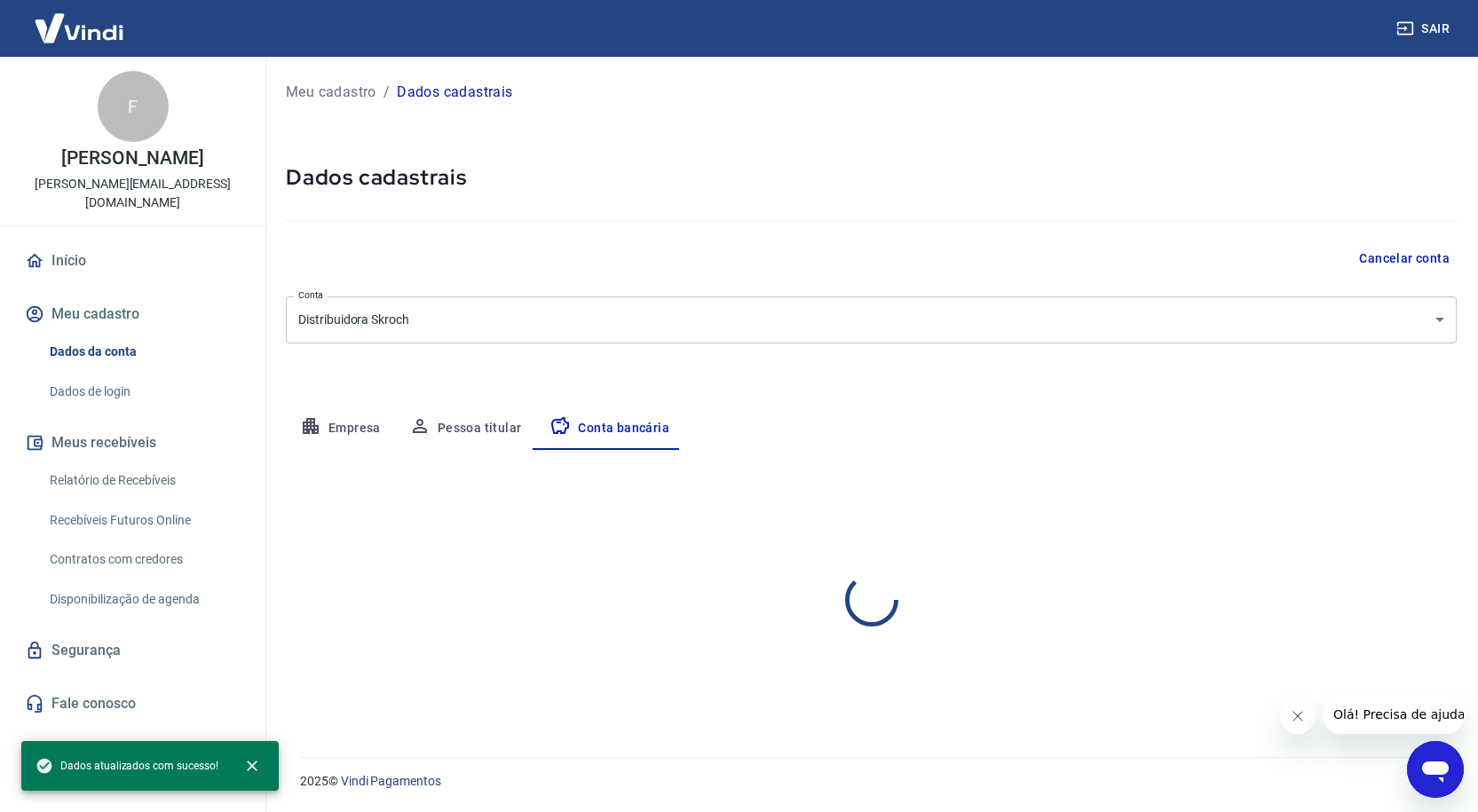
scroll to position [0, 0]
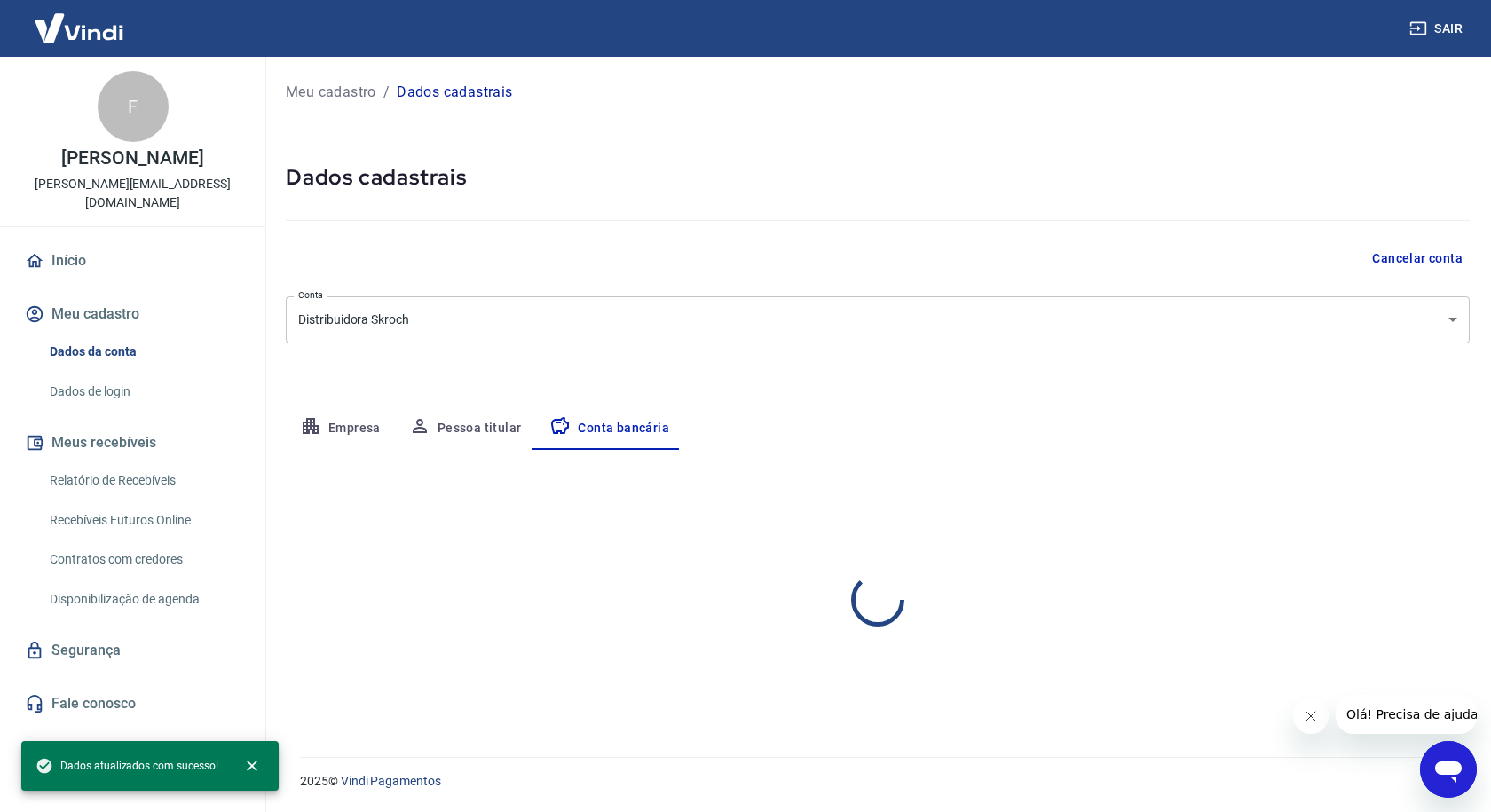
select select "1"
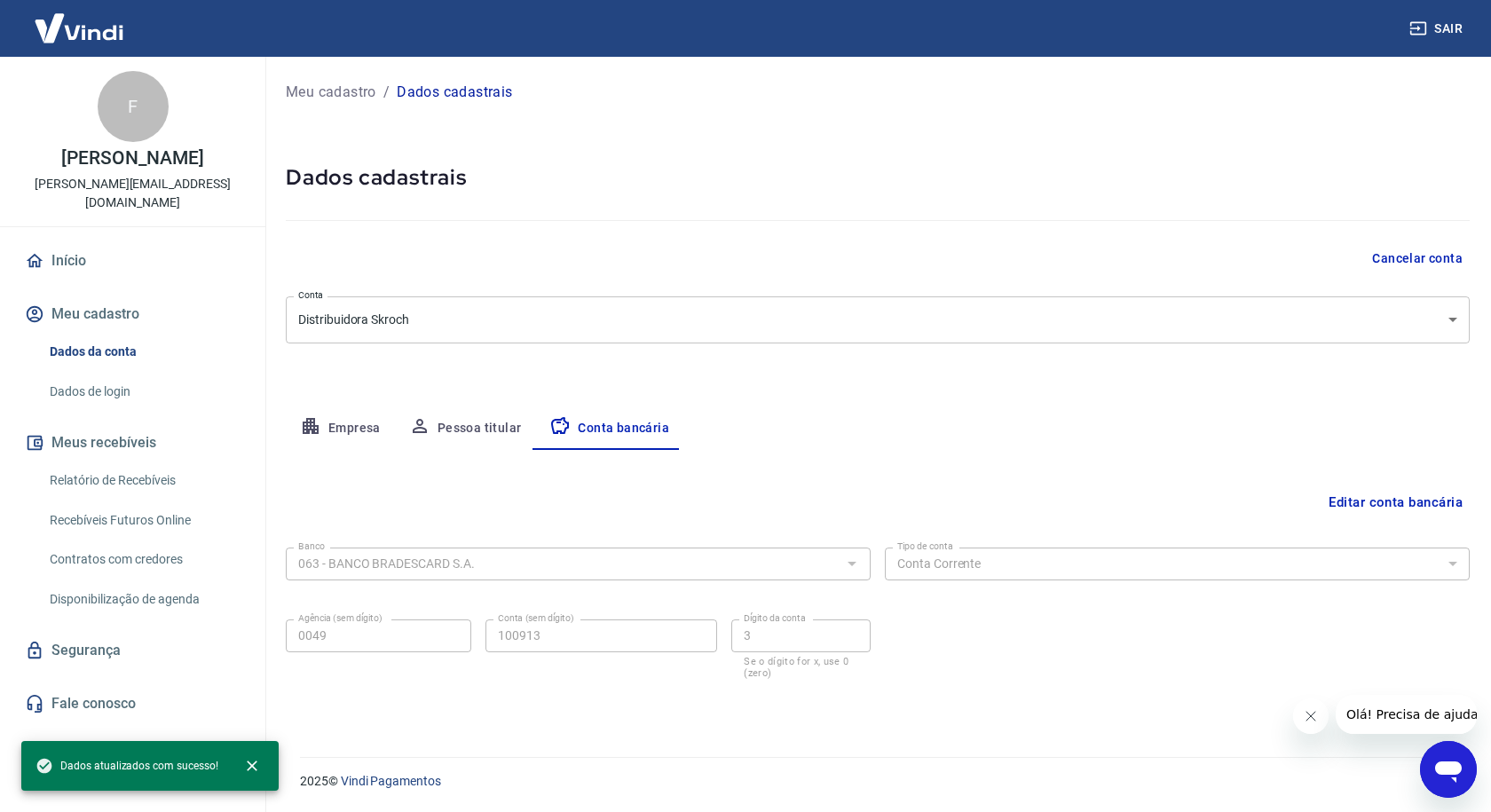
click at [794, 738] on div "2025 © Vindi Pagamentos" at bounding box center [874, 773] width 1191 height 76
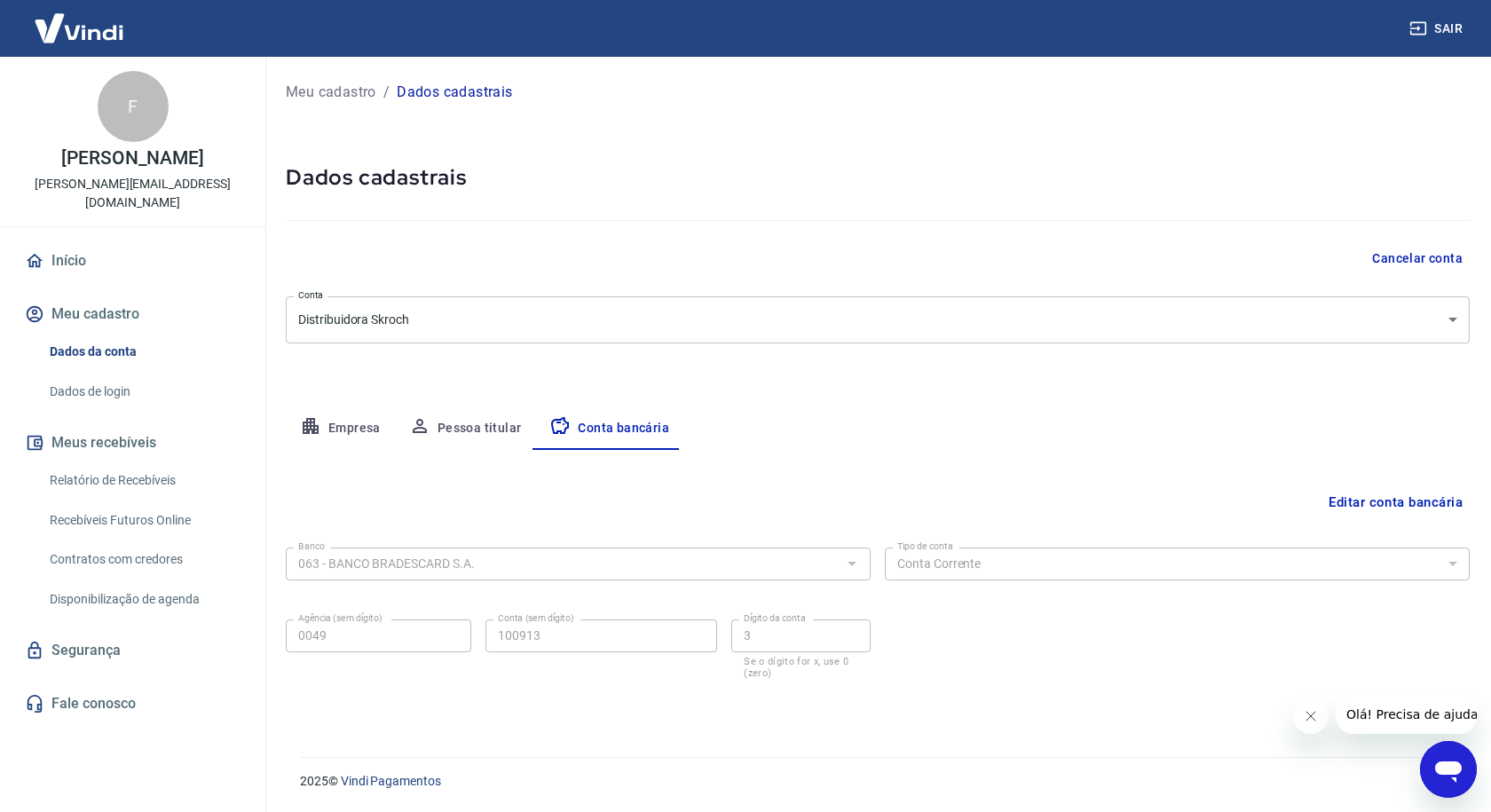
click at [89, 243] on link "Início" at bounding box center [133, 261] width 223 height 39
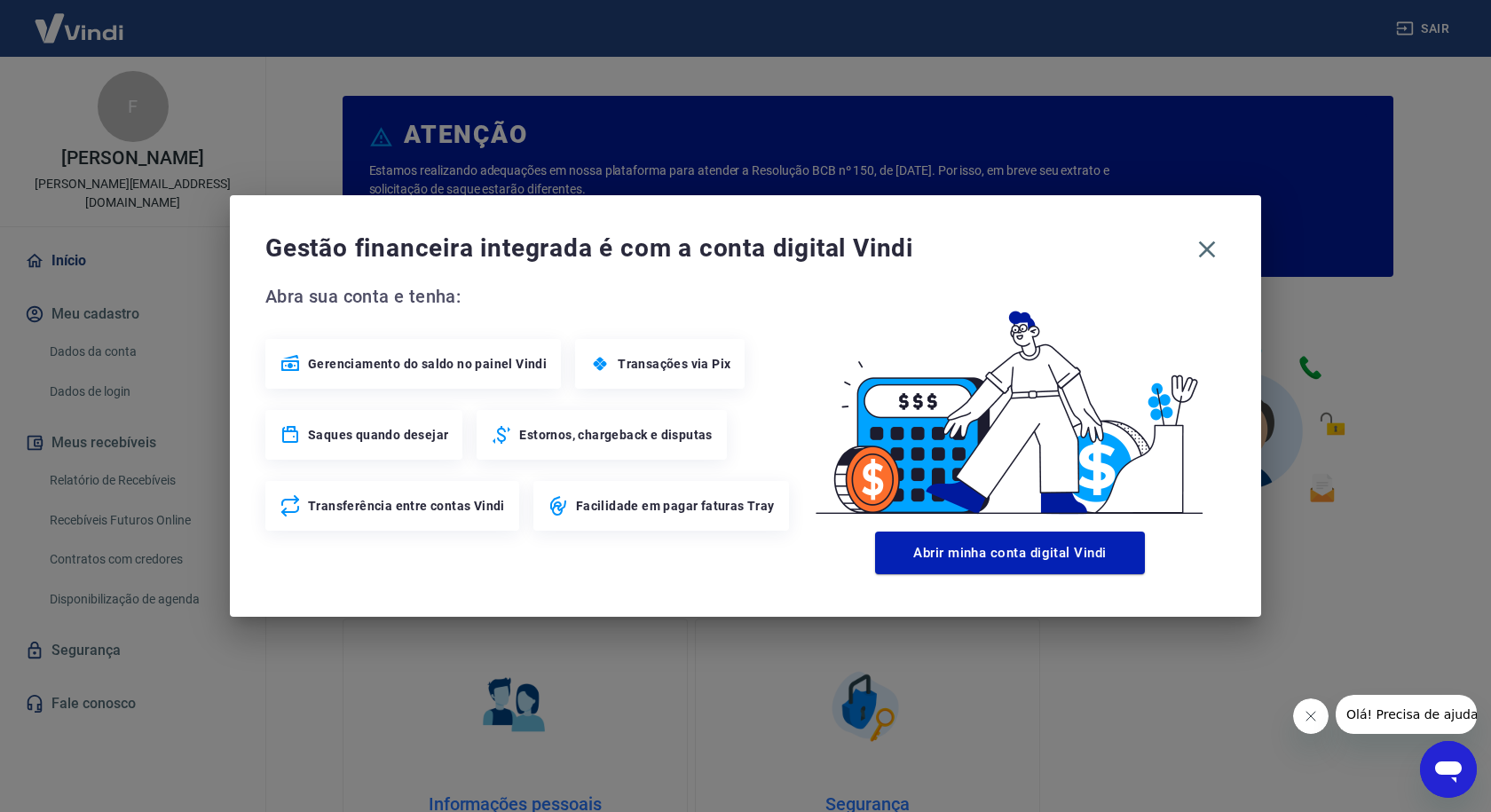
click at [468, 373] on div "Gerenciamento do saldo no painel Vindi" at bounding box center [413, 364] width 296 height 50
click at [291, 365] on icon at bounding box center [290, 362] width 17 height 16
click at [981, 555] on button "Abrir minha conta digital Vindi" at bounding box center [1009, 552] width 270 height 42
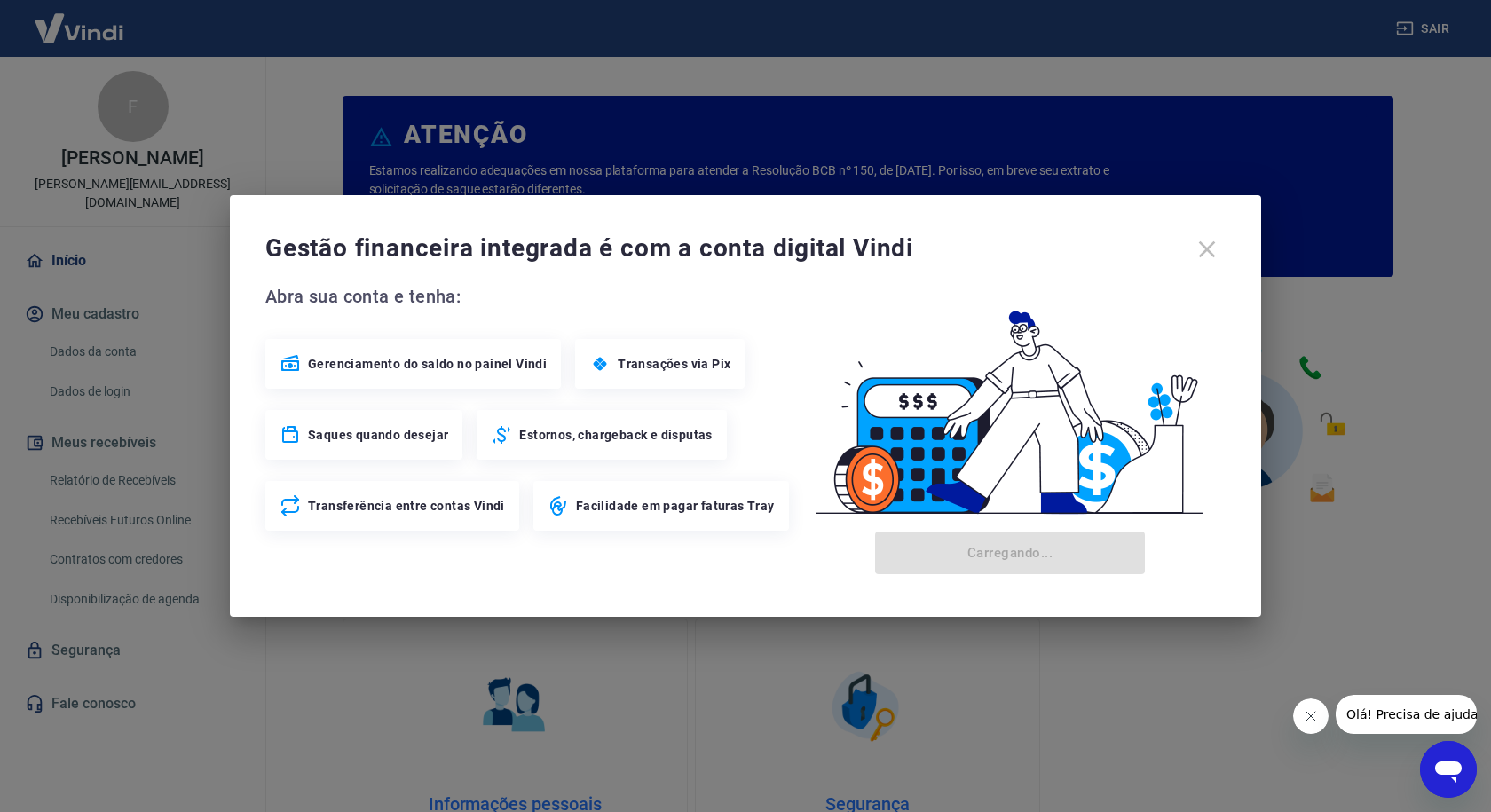
click at [1208, 255] on div "Gestão financeira integrada é com a conta digital Vindi" at bounding box center [745, 249] width 961 height 37
click at [1203, 252] on div "Gestão financeira integrada é com a conta digital Vindi" at bounding box center [745, 249] width 961 height 37
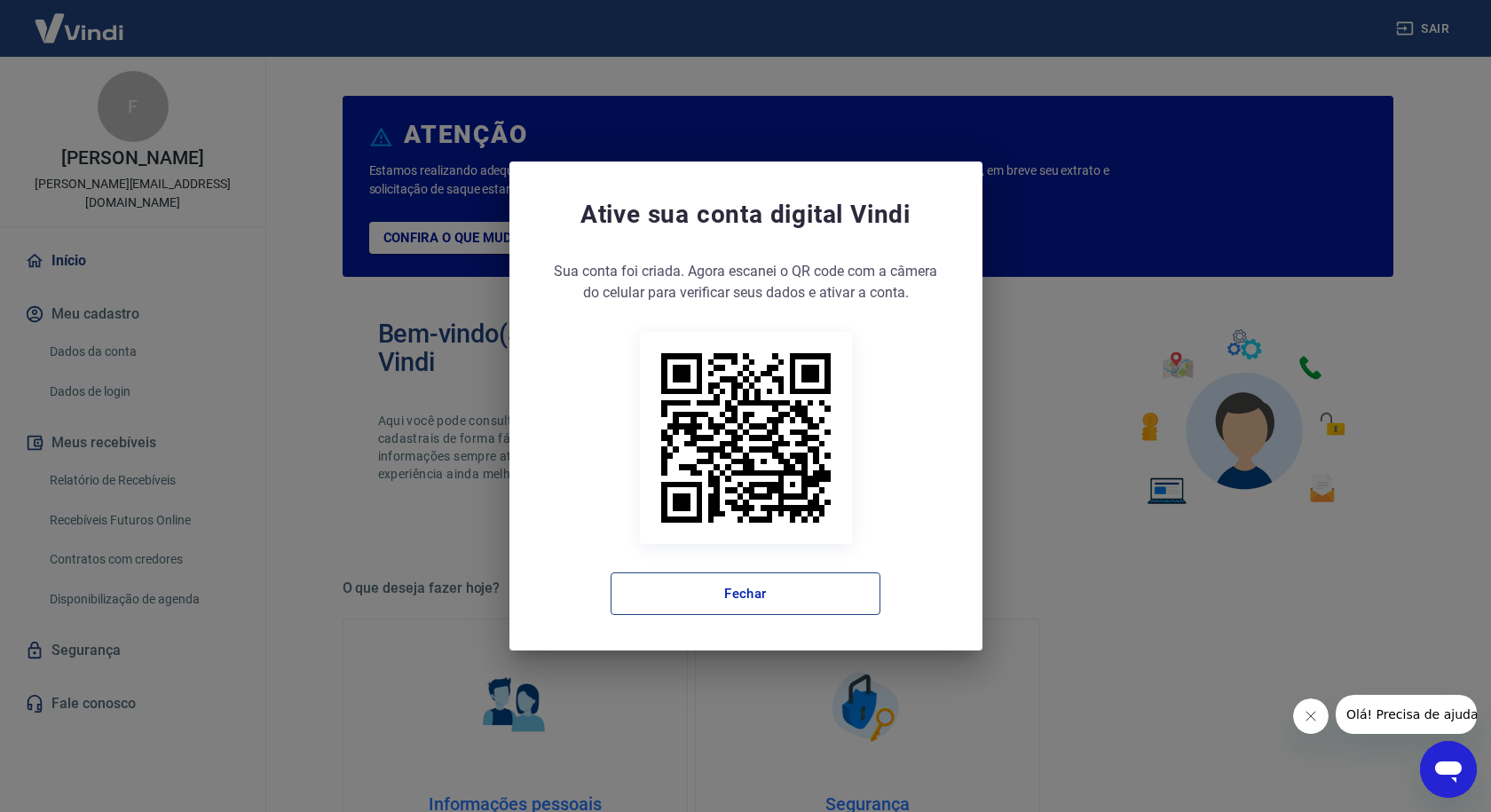
click at [703, 597] on button "Fechar" at bounding box center [745, 594] width 270 height 42
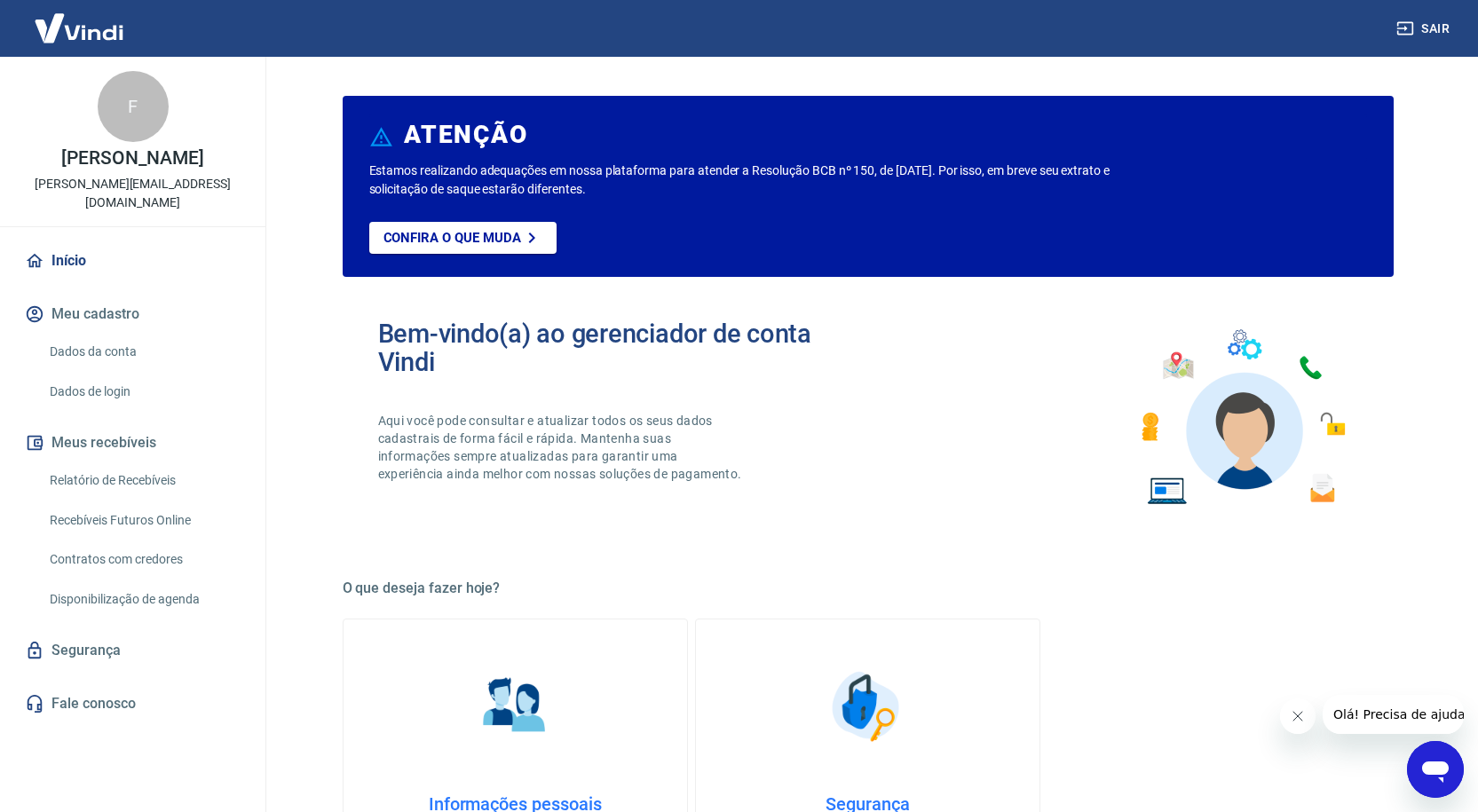
click at [121, 183] on p "[PERSON_NAME][EMAIL_ADDRESS][DOMAIN_NAME]" at bounding box center [132, 193] width 237 height 37
click at [85, 462] on link "Relatório de Recebíveis" at bounding box center [143, 481] width 202 height 37
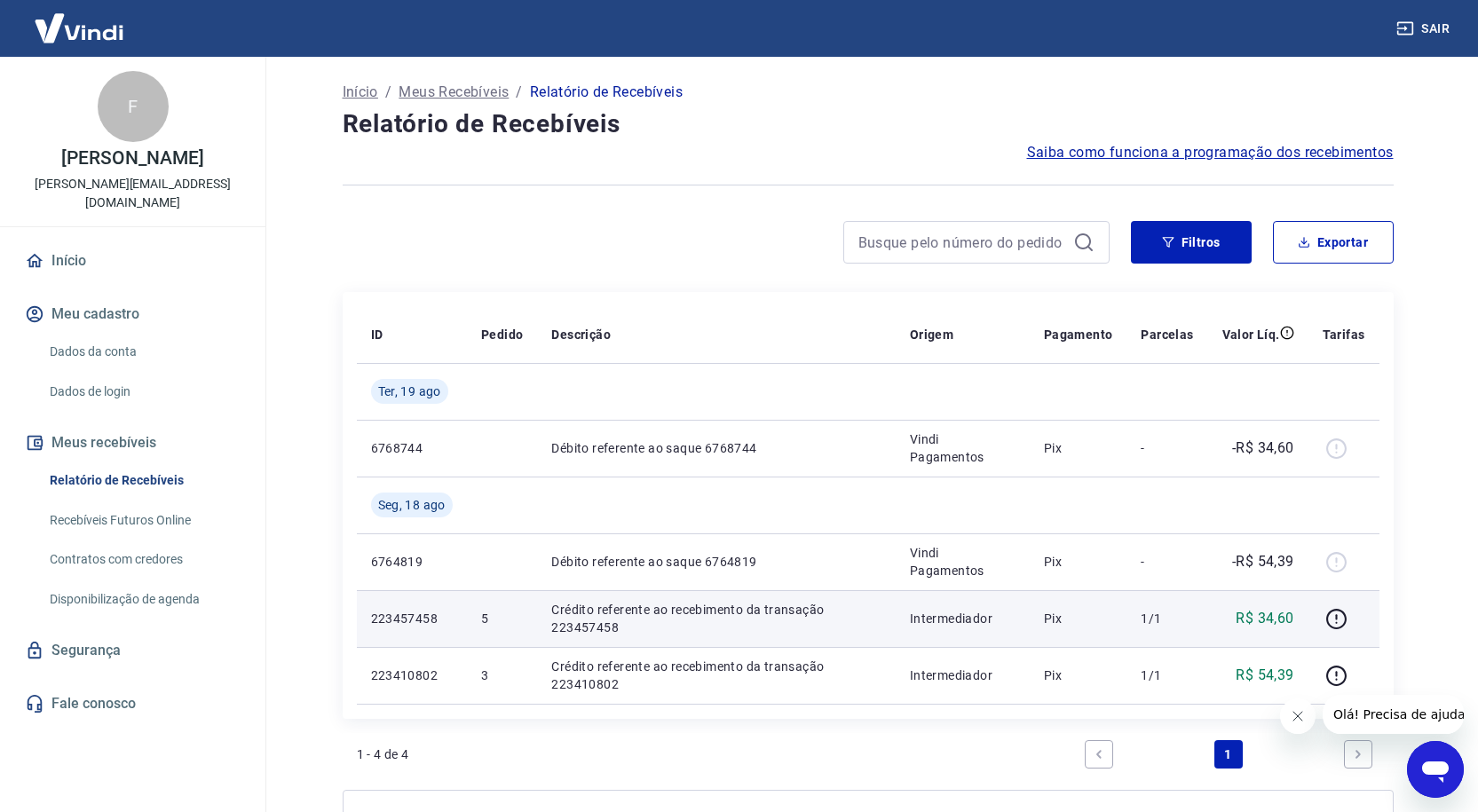
scroll to position [183, 0]
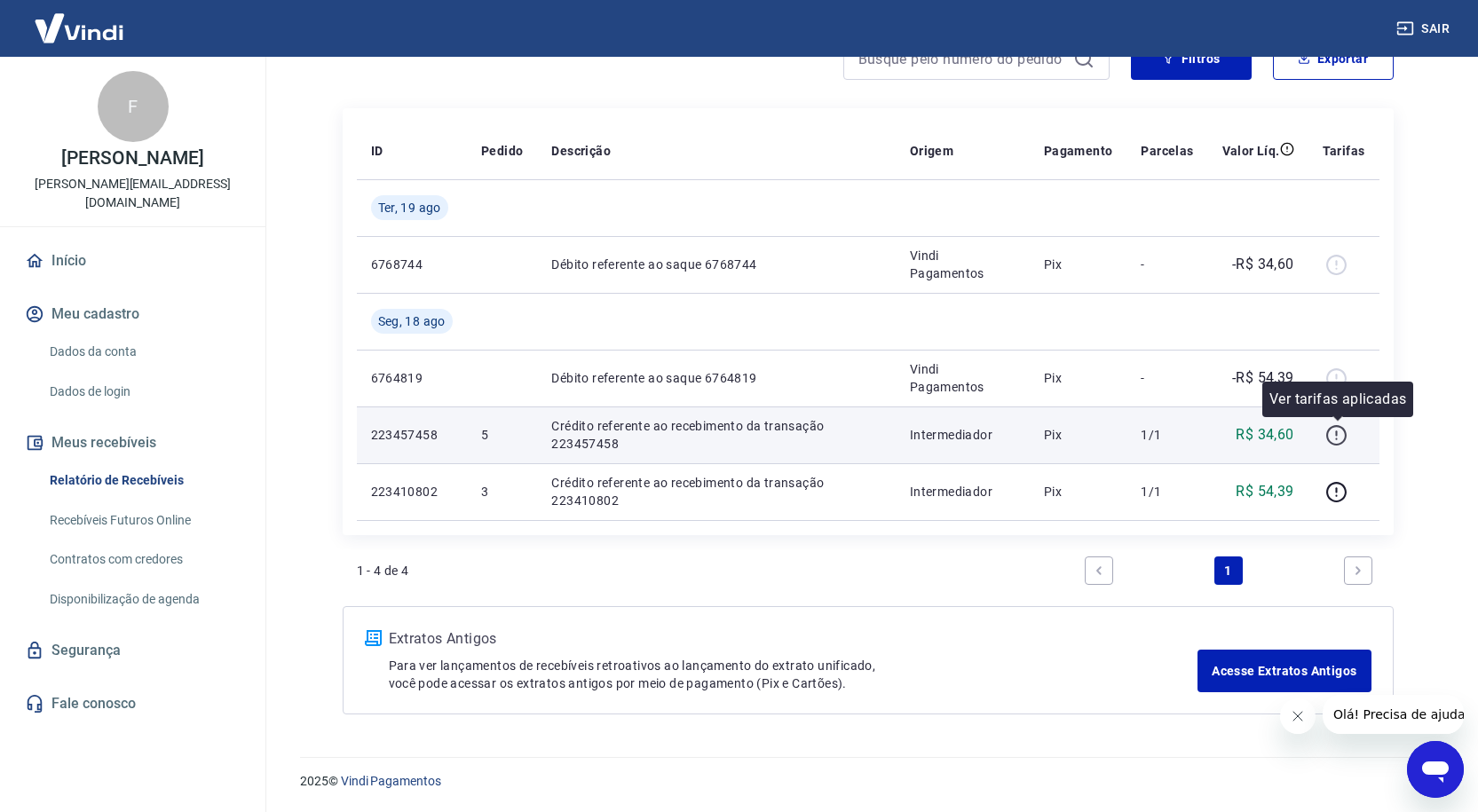
click at [1337, 435] on icon "button" at bounding box center [1336, 433] width 2 height 6
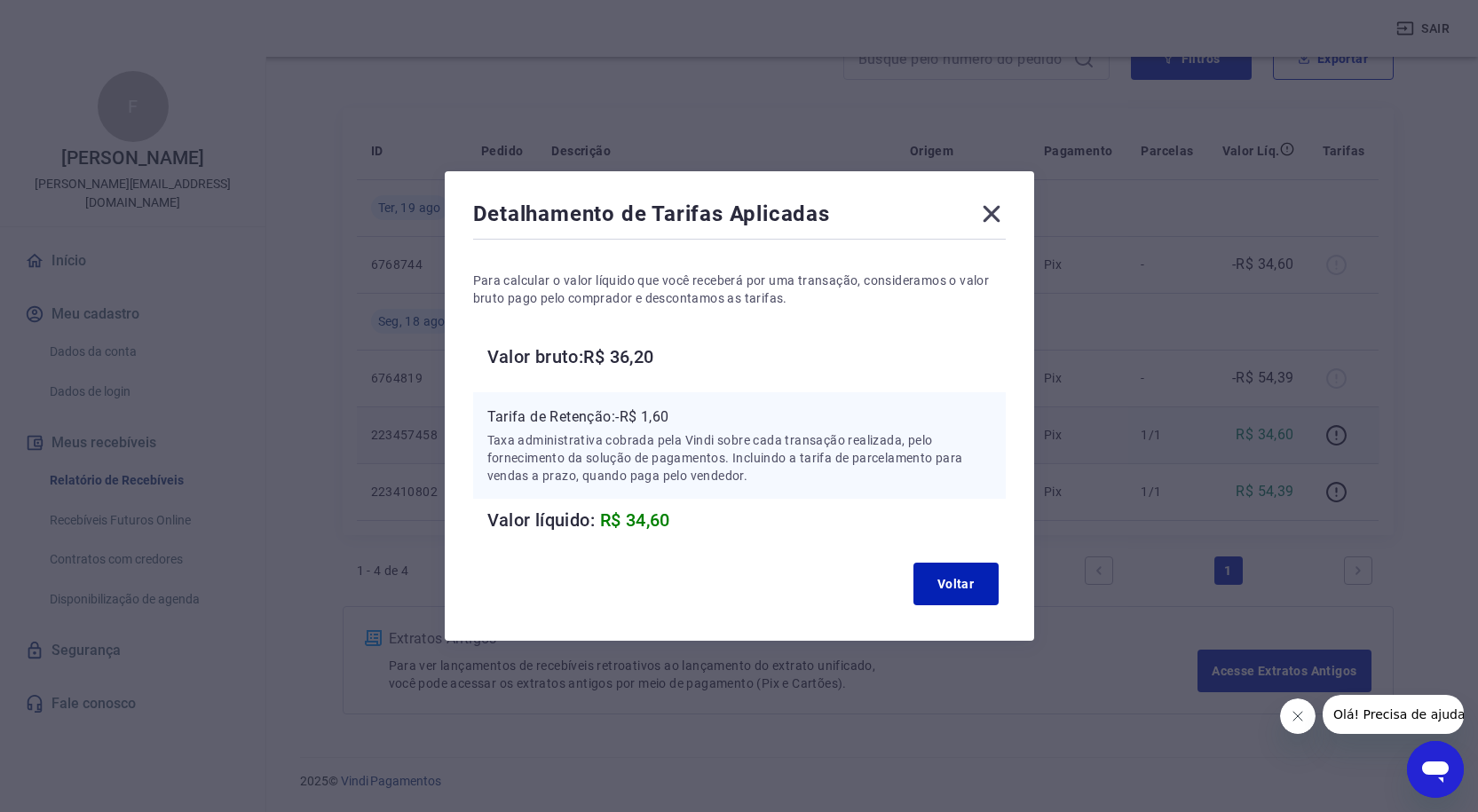
click at [995, 203] on icon at bounding box center [991, 214] width 29 height 29
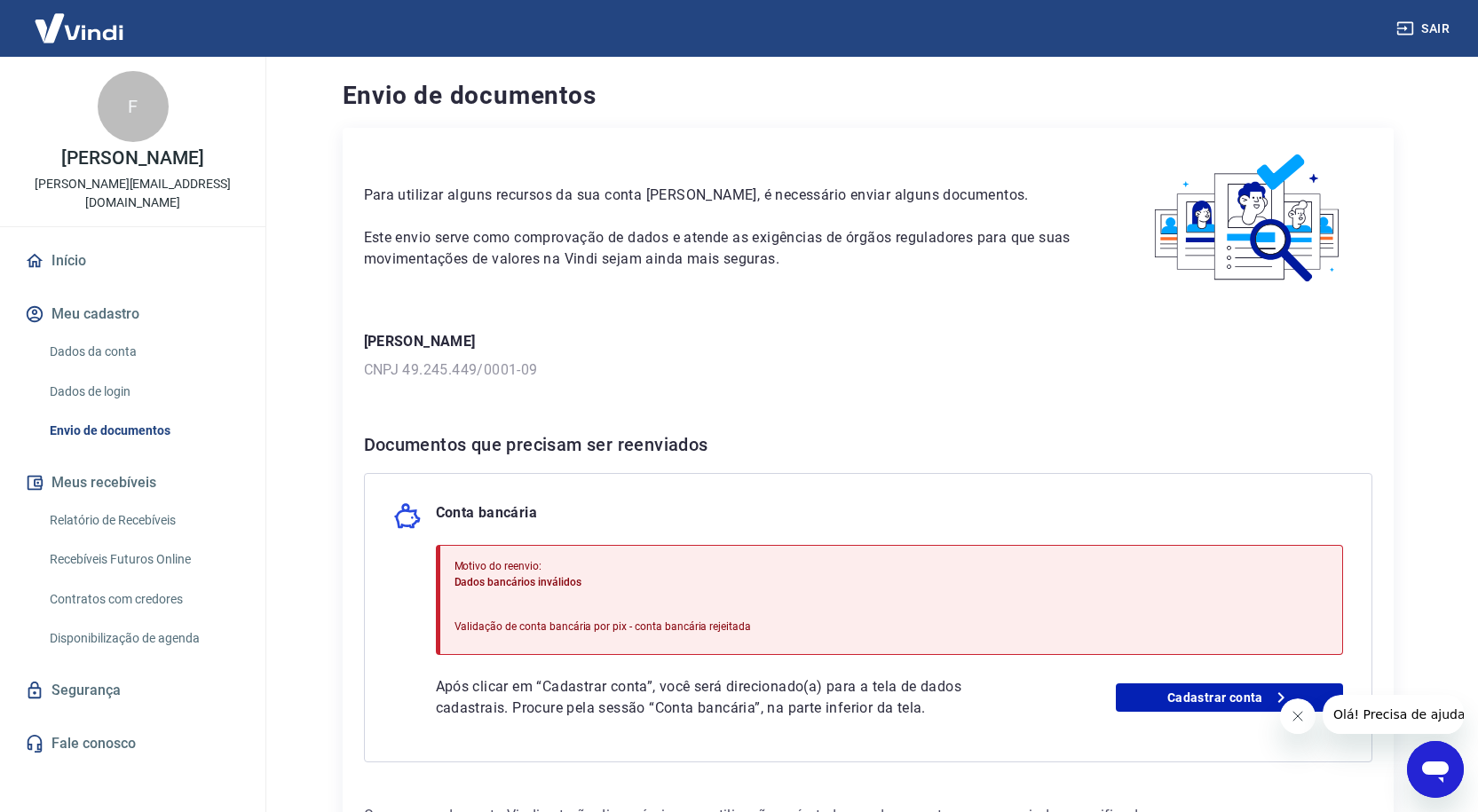
scroll to position [133, 0]
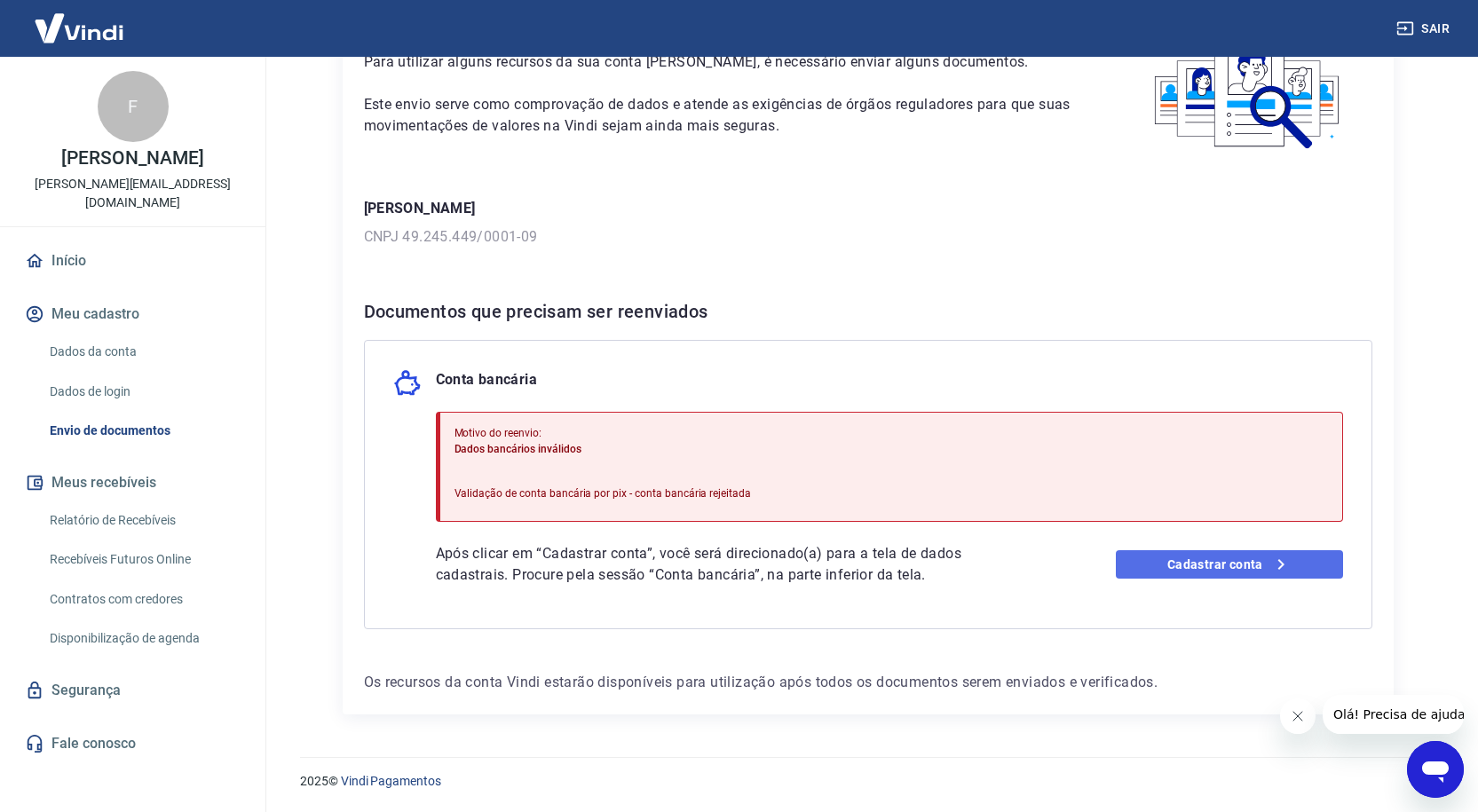
click at [1233, 569] on link "Cadastrar conta" at bounding box center [1228, 564] width 227 height 29
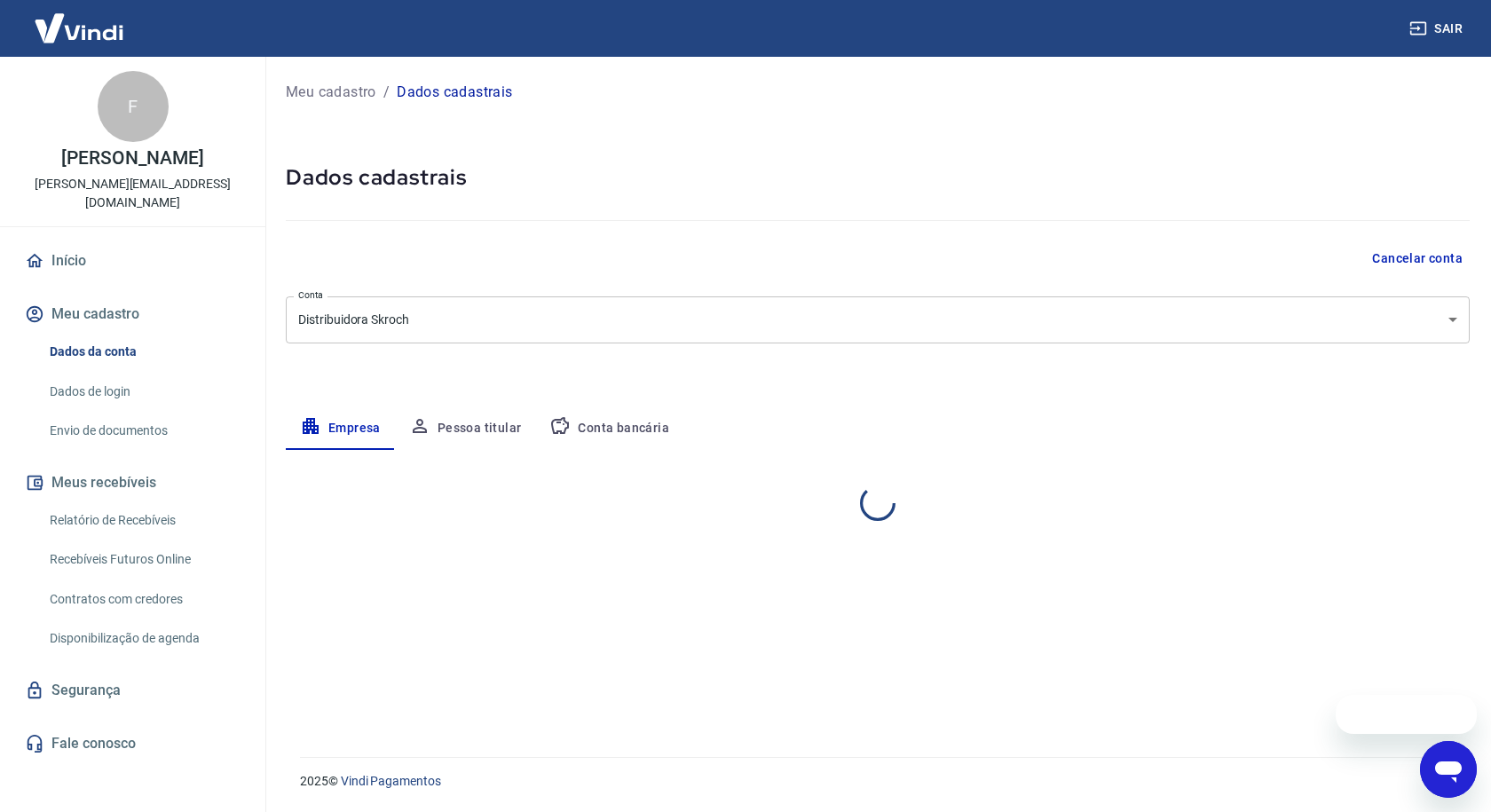
select select "PR"
select select "business"
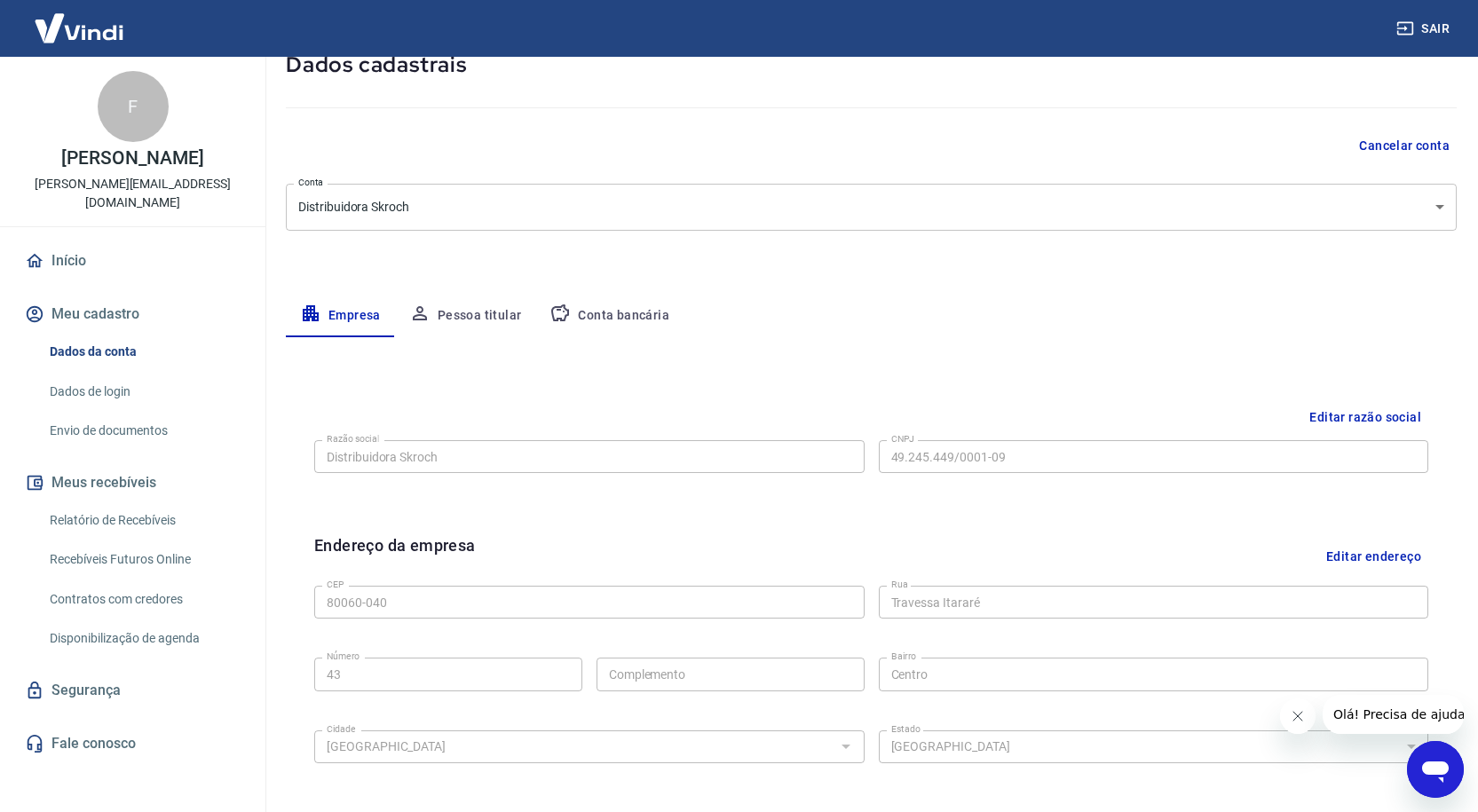
scroll to position [24, 0]
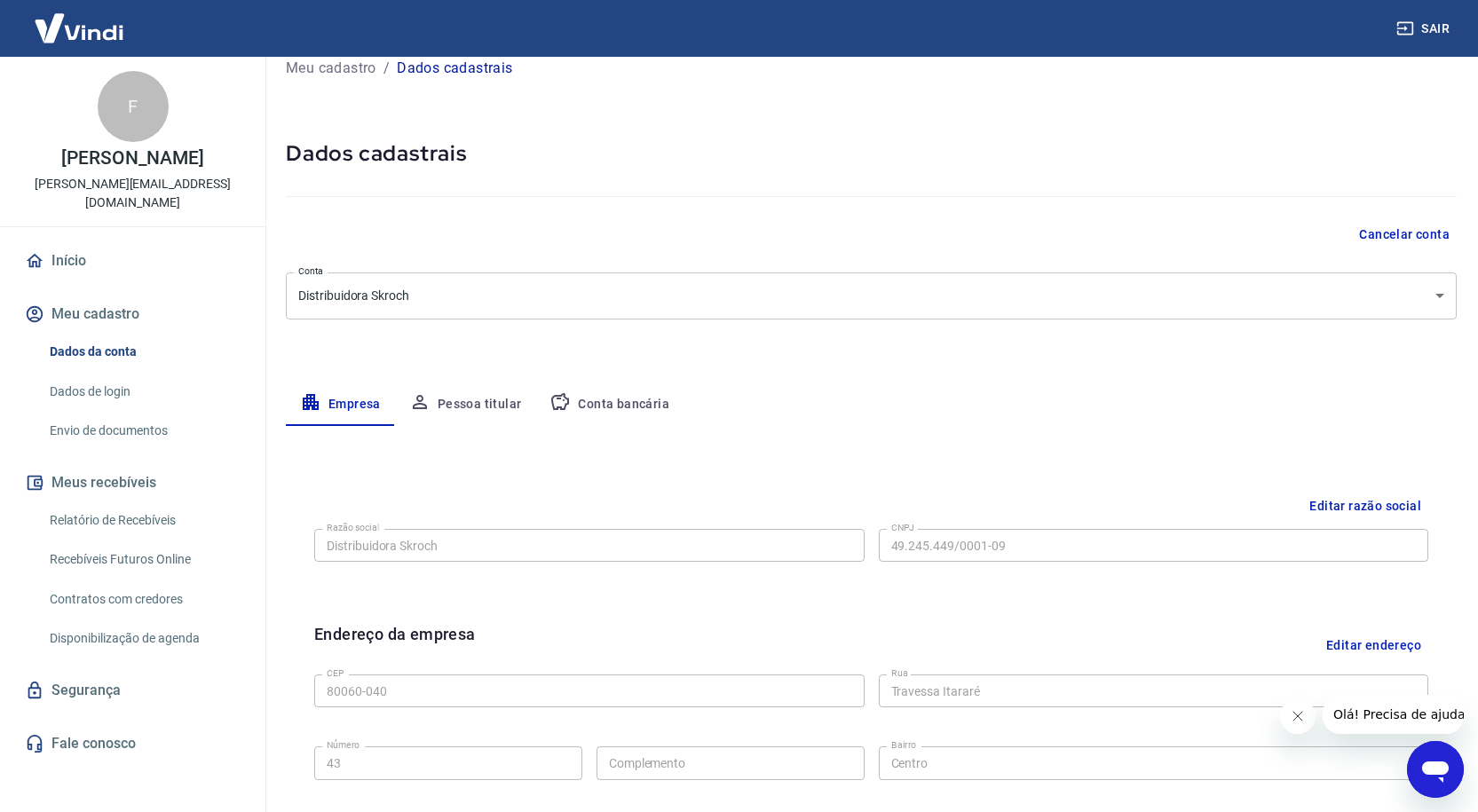
click at [603, 415] on button "Conta bancária" at bounding box center [609, 404] width 148 height 42
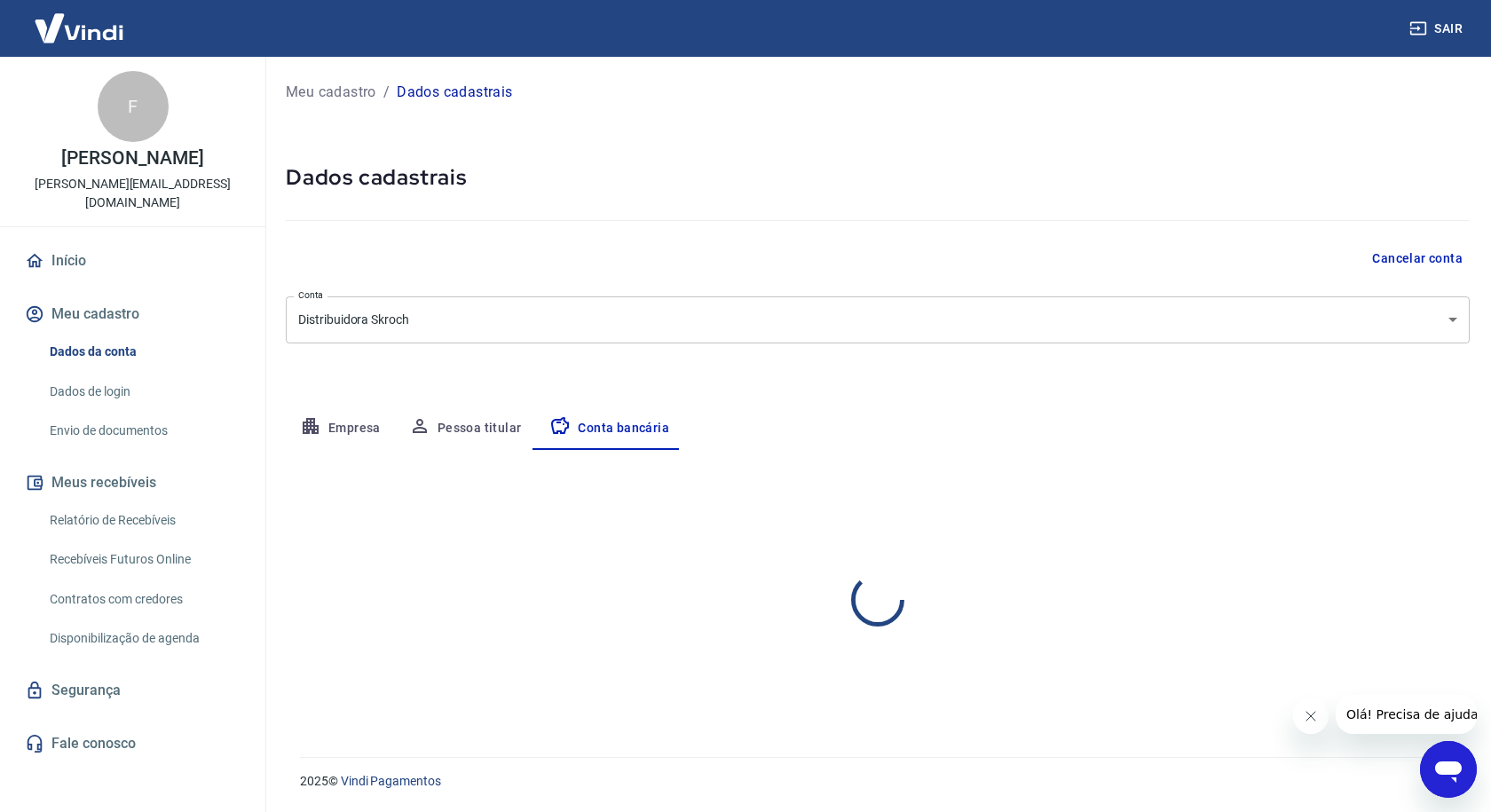
select select "1"
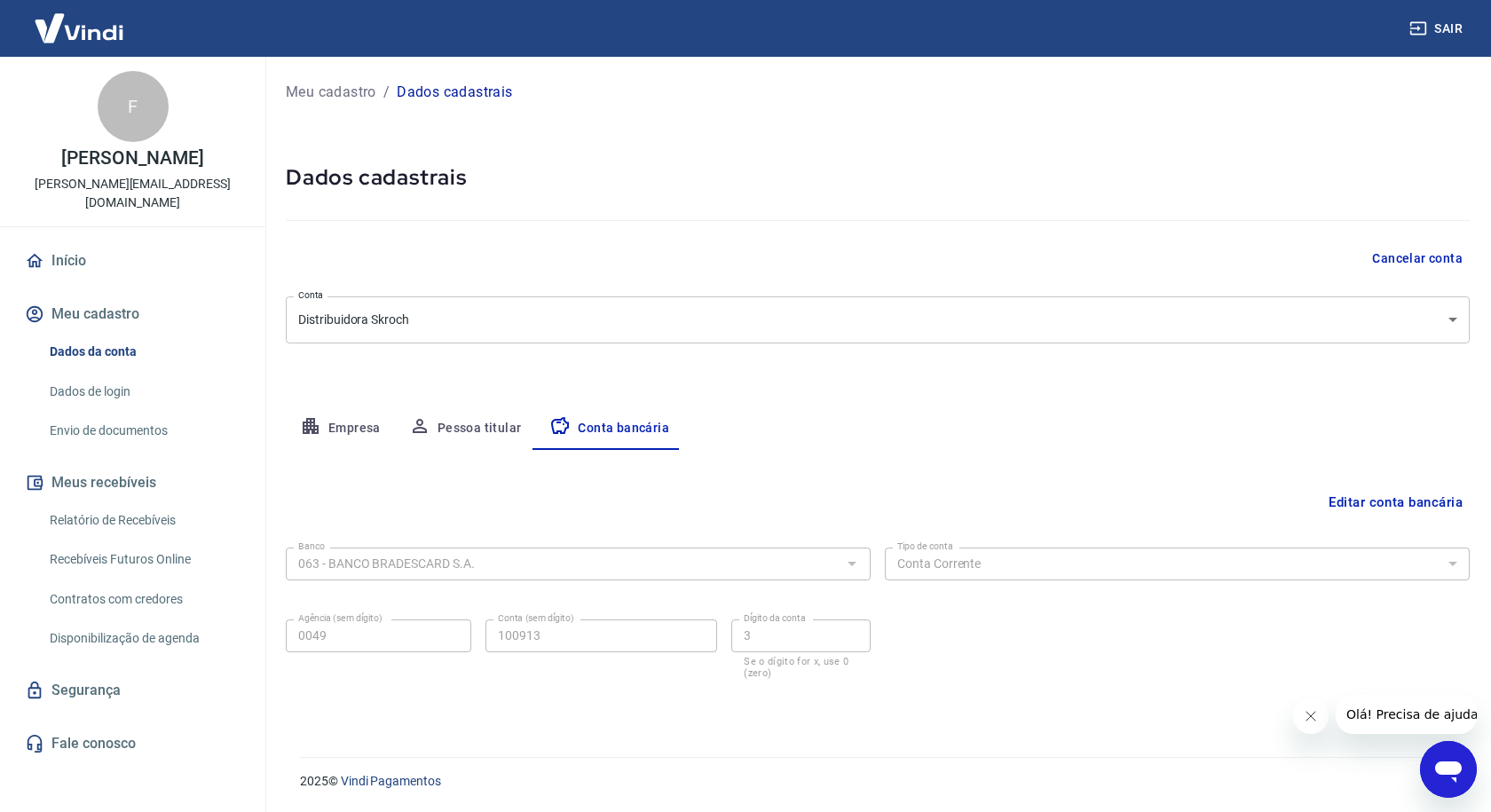
click at [956, 706] on form "Banco 063 - BANCO BRADESCARD S.A. Banco Tipo de conta Conta Corrente Conta Poup…" at bounding box center [878, 625] width 1184 height 170
click at [453, 425] on button "Pessoa titular" at bounding box center [465, 428] width 141 height 42
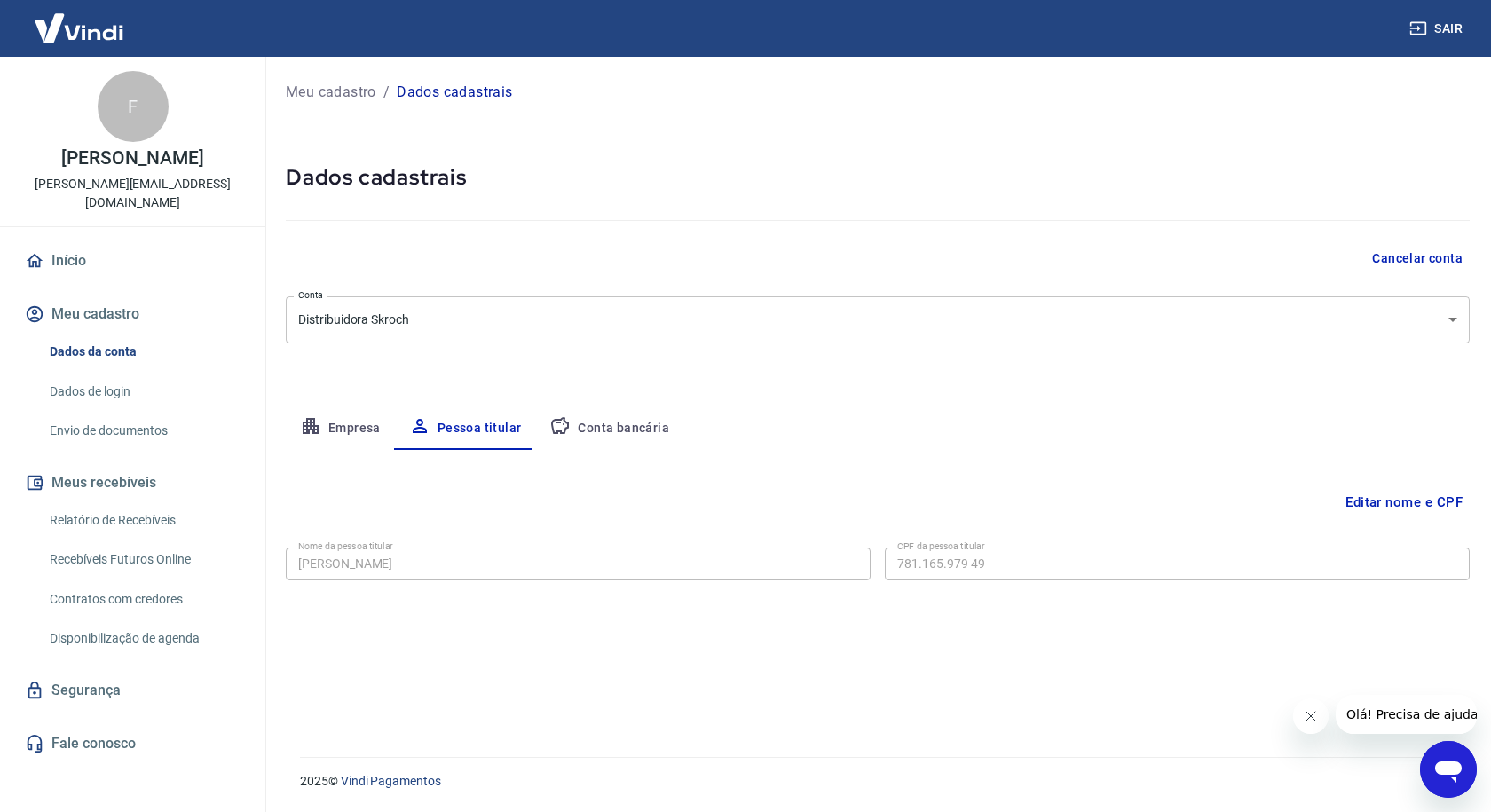
click at [342, 423] on button "Empresa" at bounding box center [340, 428] width 110 height 42
select select "PR"
select select "business"
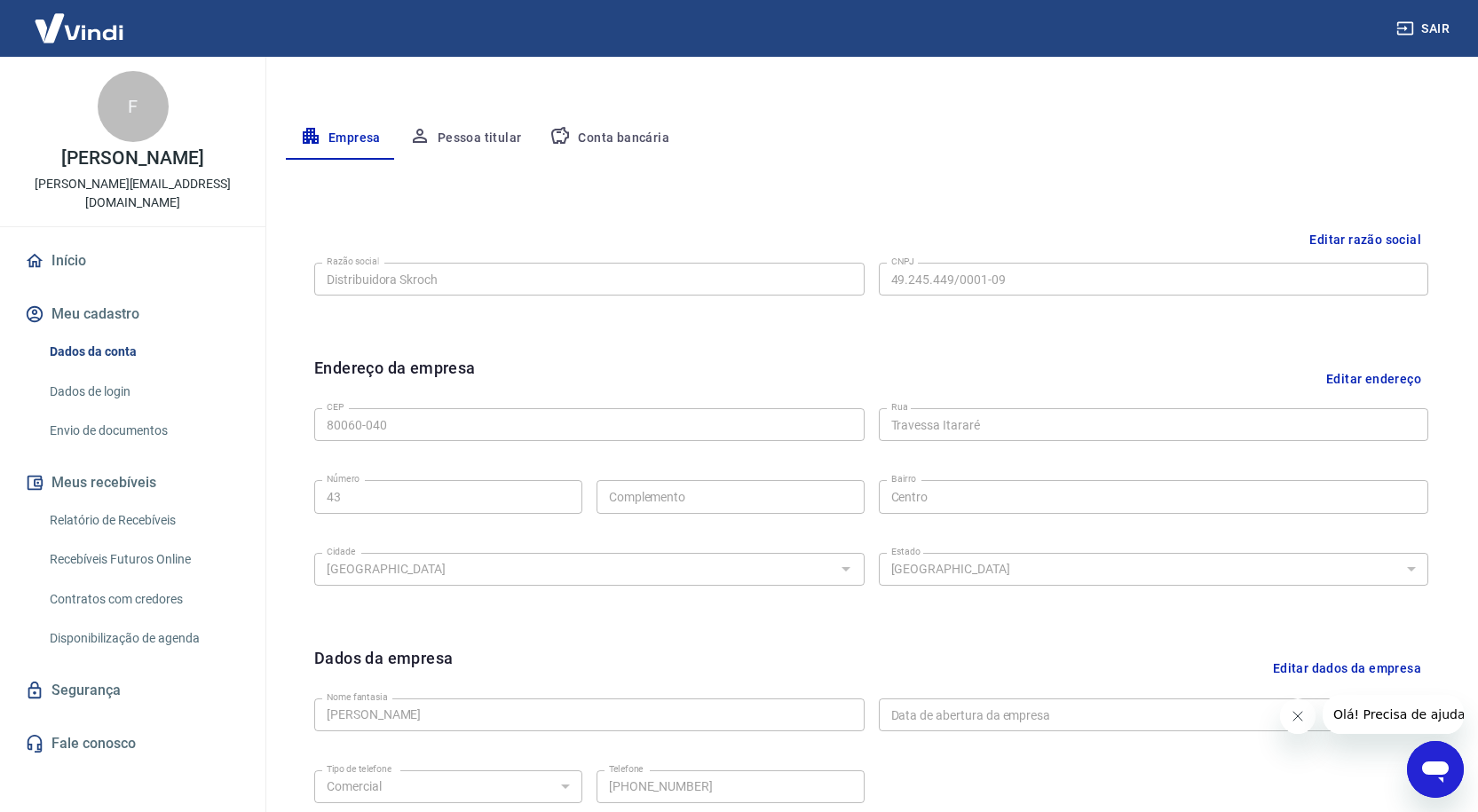
scroll to position [202, 0]
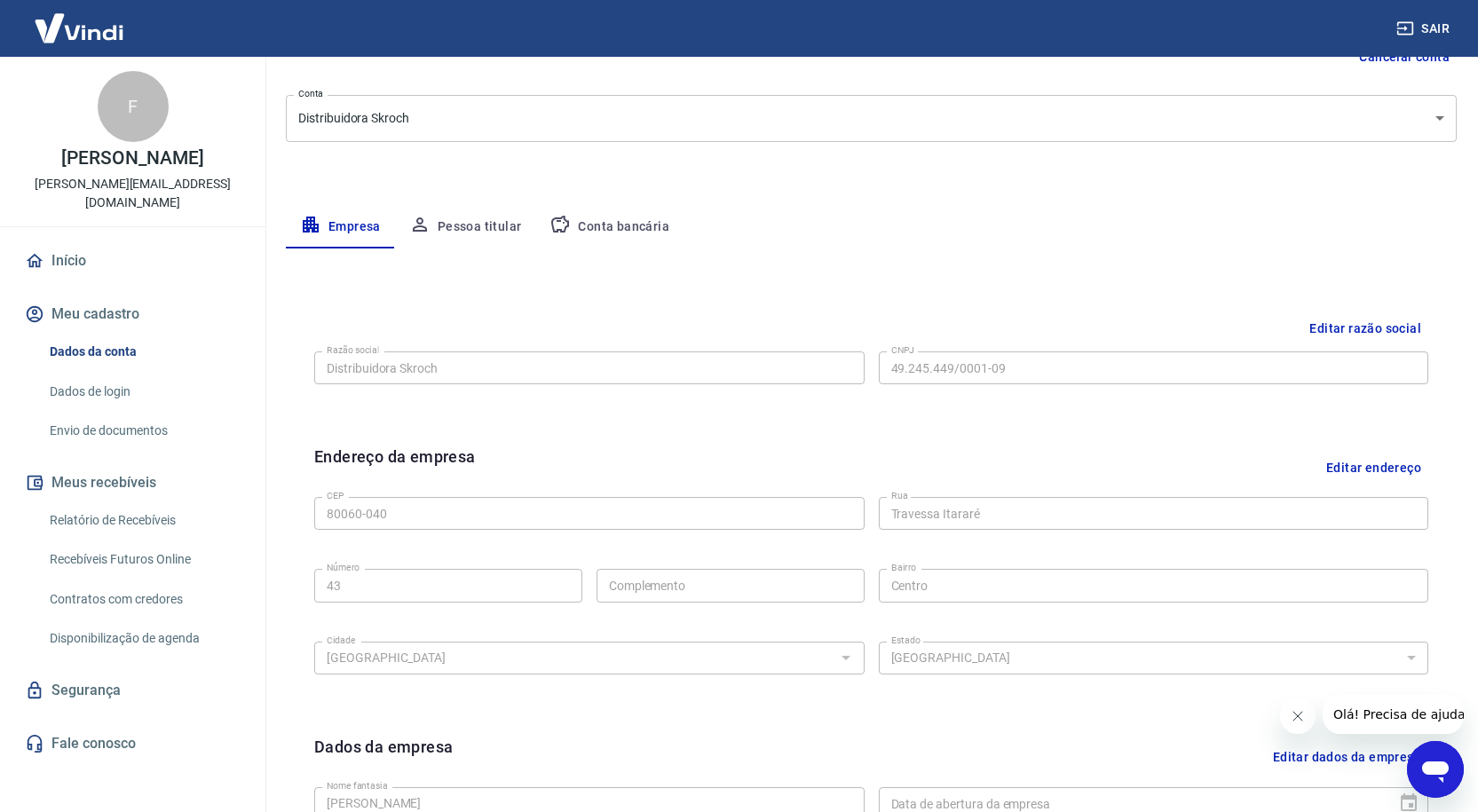
click at [607, 229] on button "Conta bancária" at bounding box center [609, 227] width 148 height 42
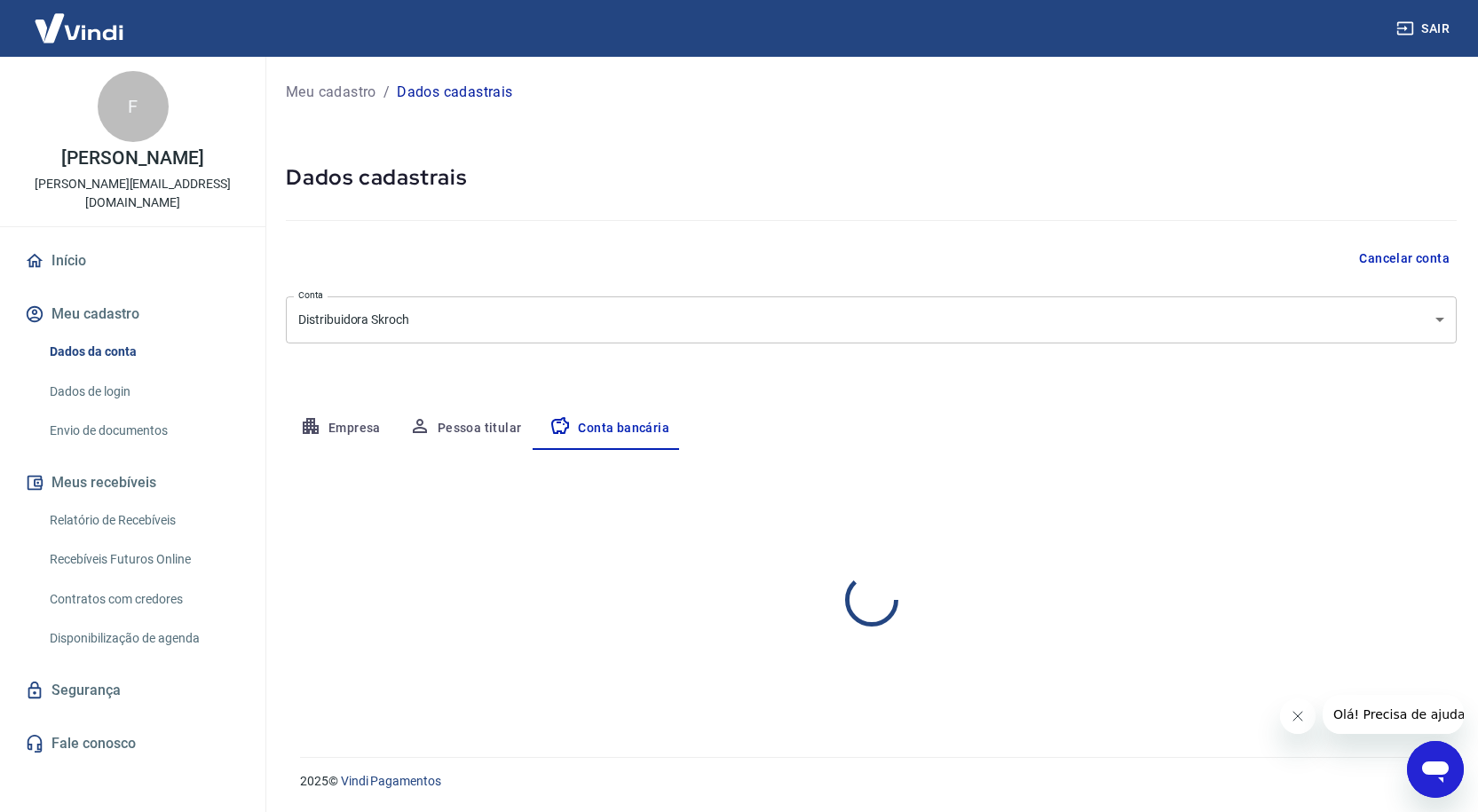
scroll to position [0, 0]
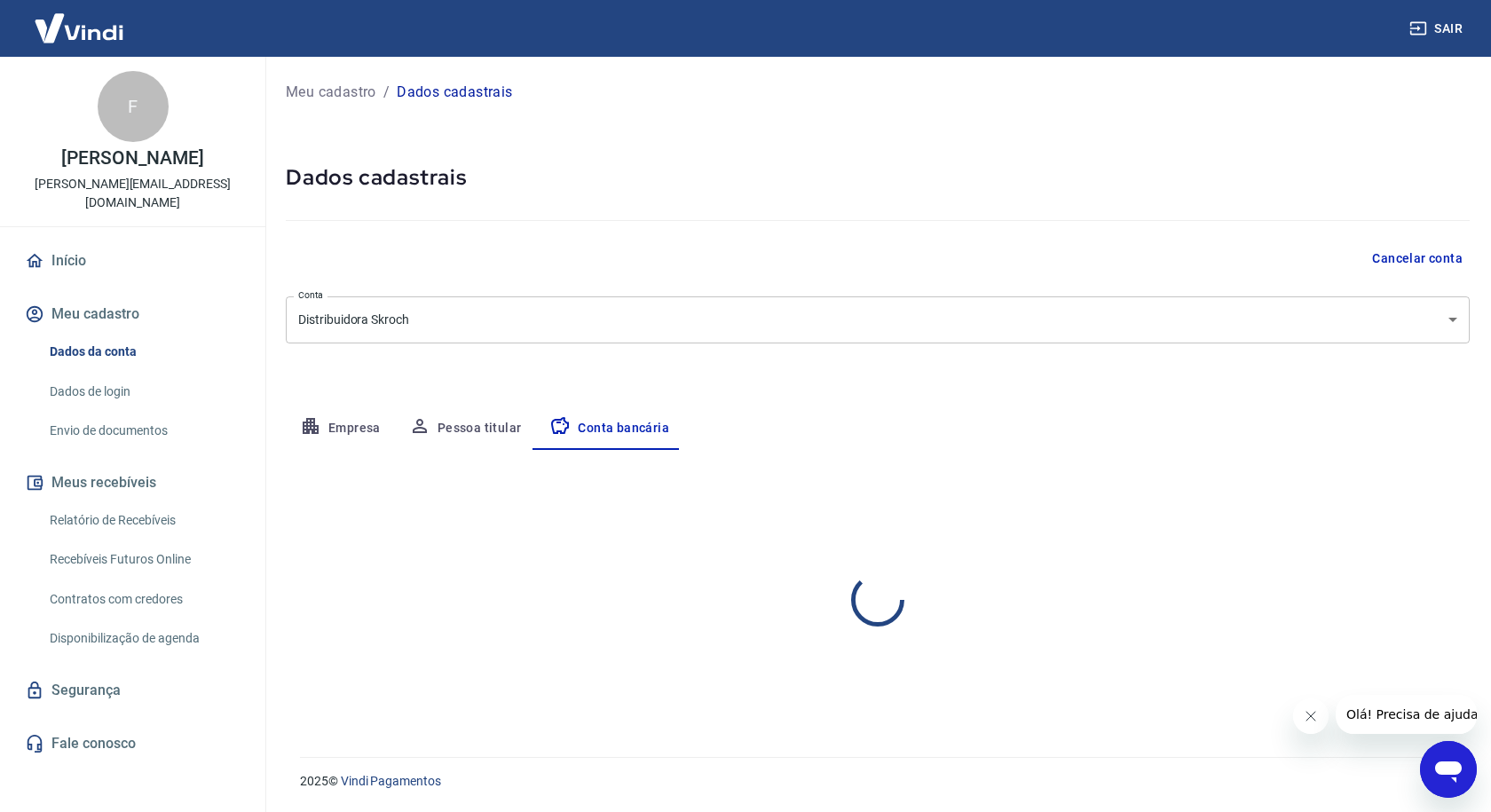
select select "1"
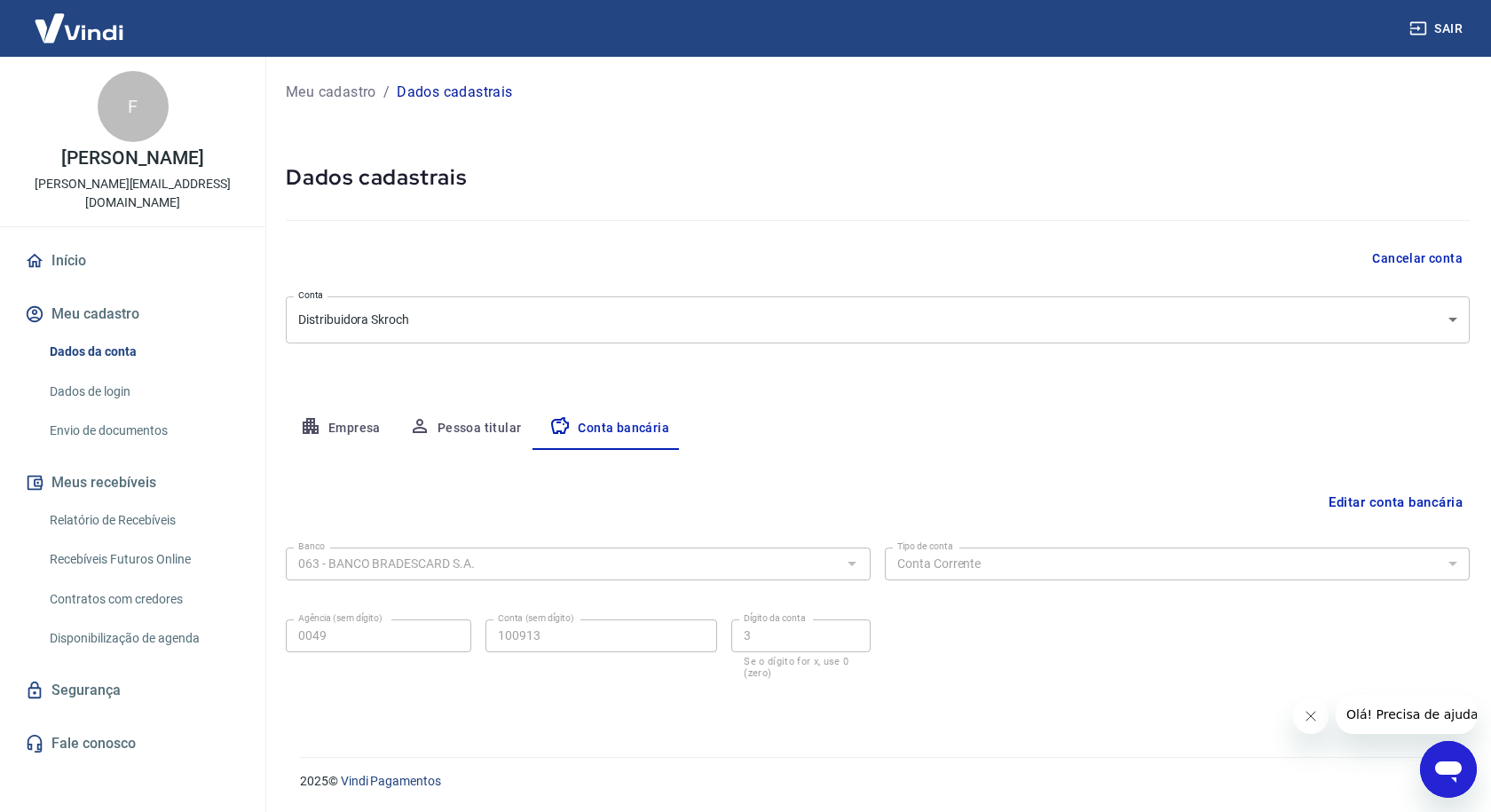
click at [77, 241] on link "Início" at bounding box center [133, 261] width 223 height 39
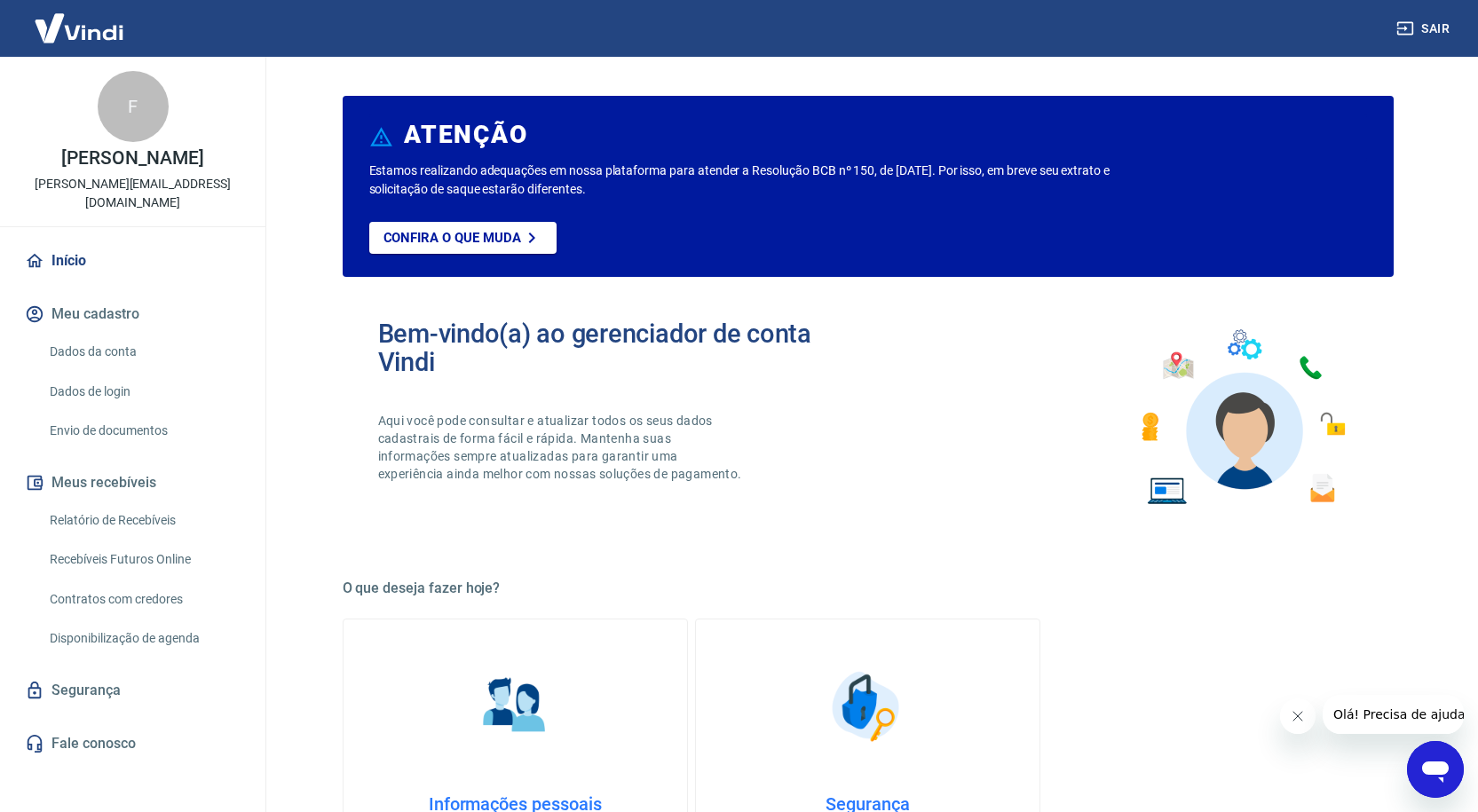
click at [99, 339] on link "Dados da conta" at bounding box center [143, 352] width 202 height 37
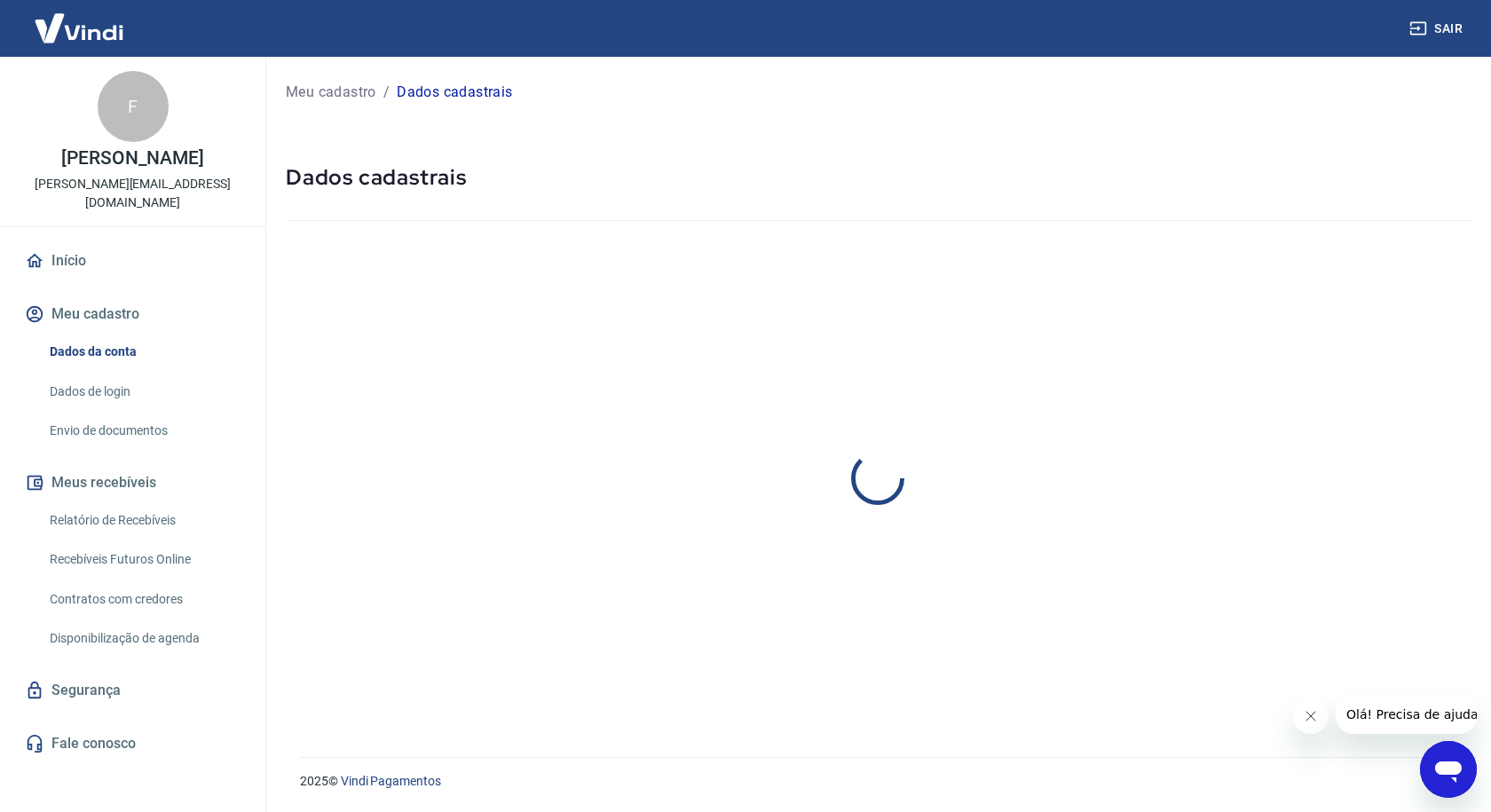
select select "PR"
select select "business"
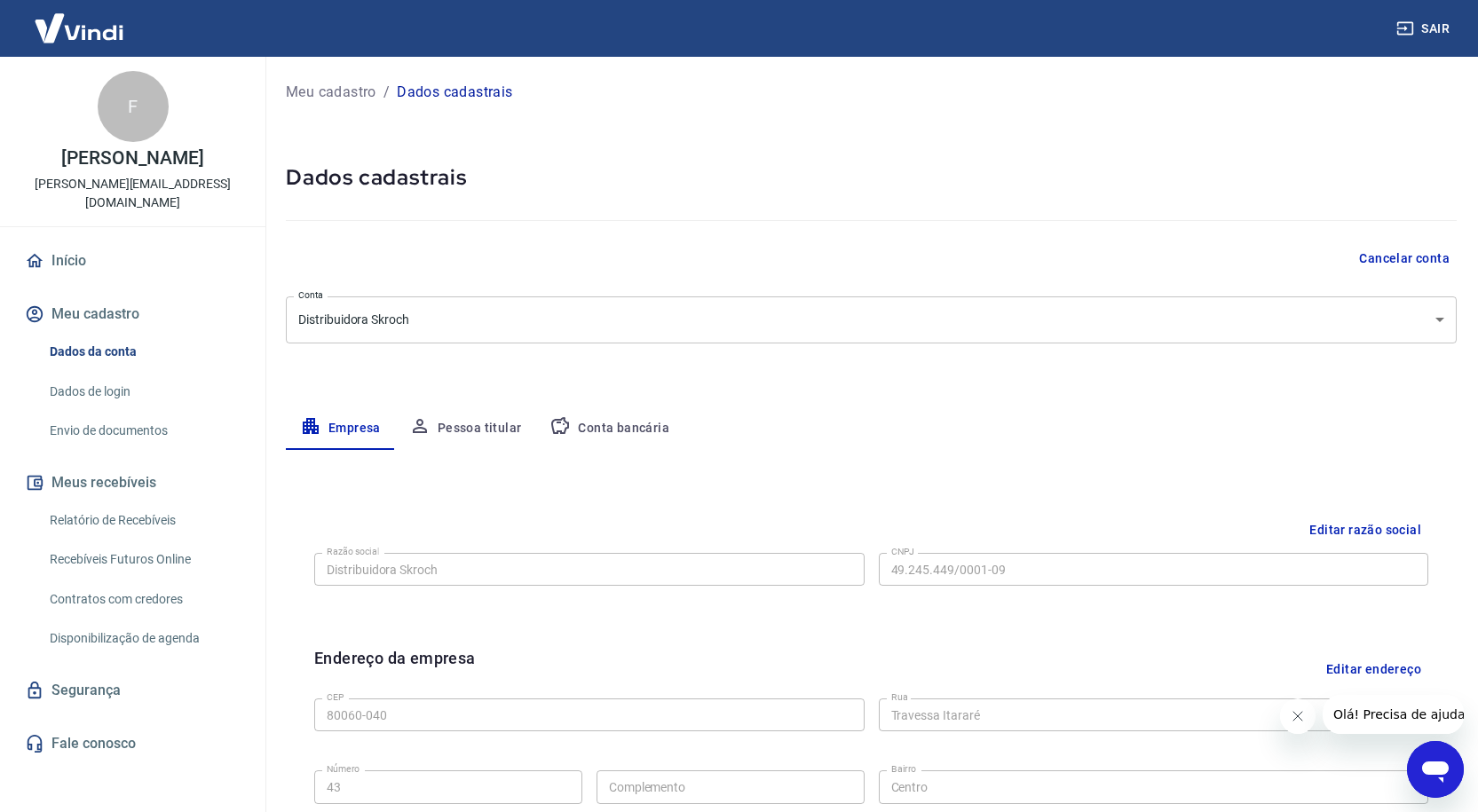
click at [95, 379] on link "Dados de login" at bounding box center [143, 392] width 202 height 37
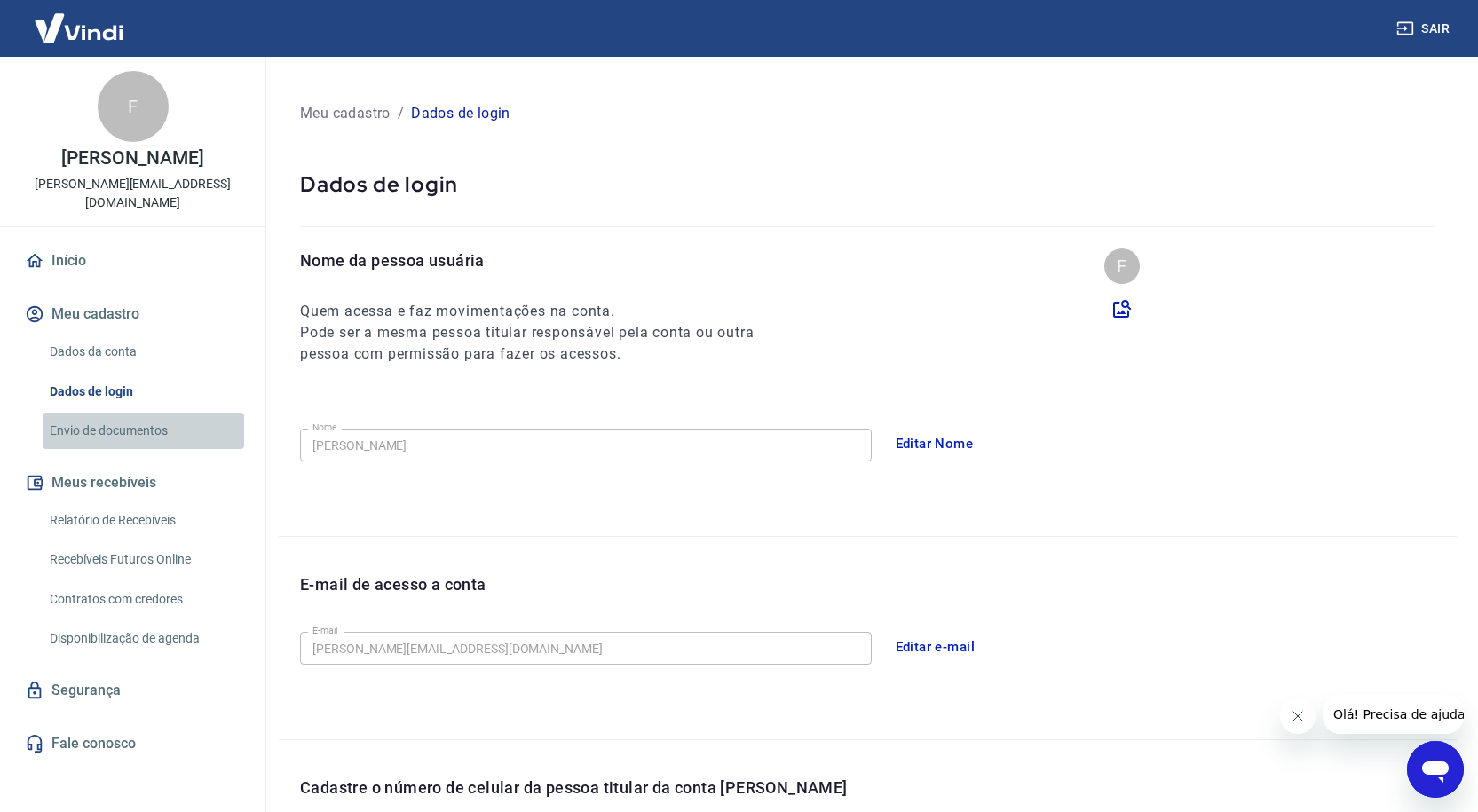
click at [106, 419] on link "Envio de documentos" at bounding box center [143, 431] width 202 height 37
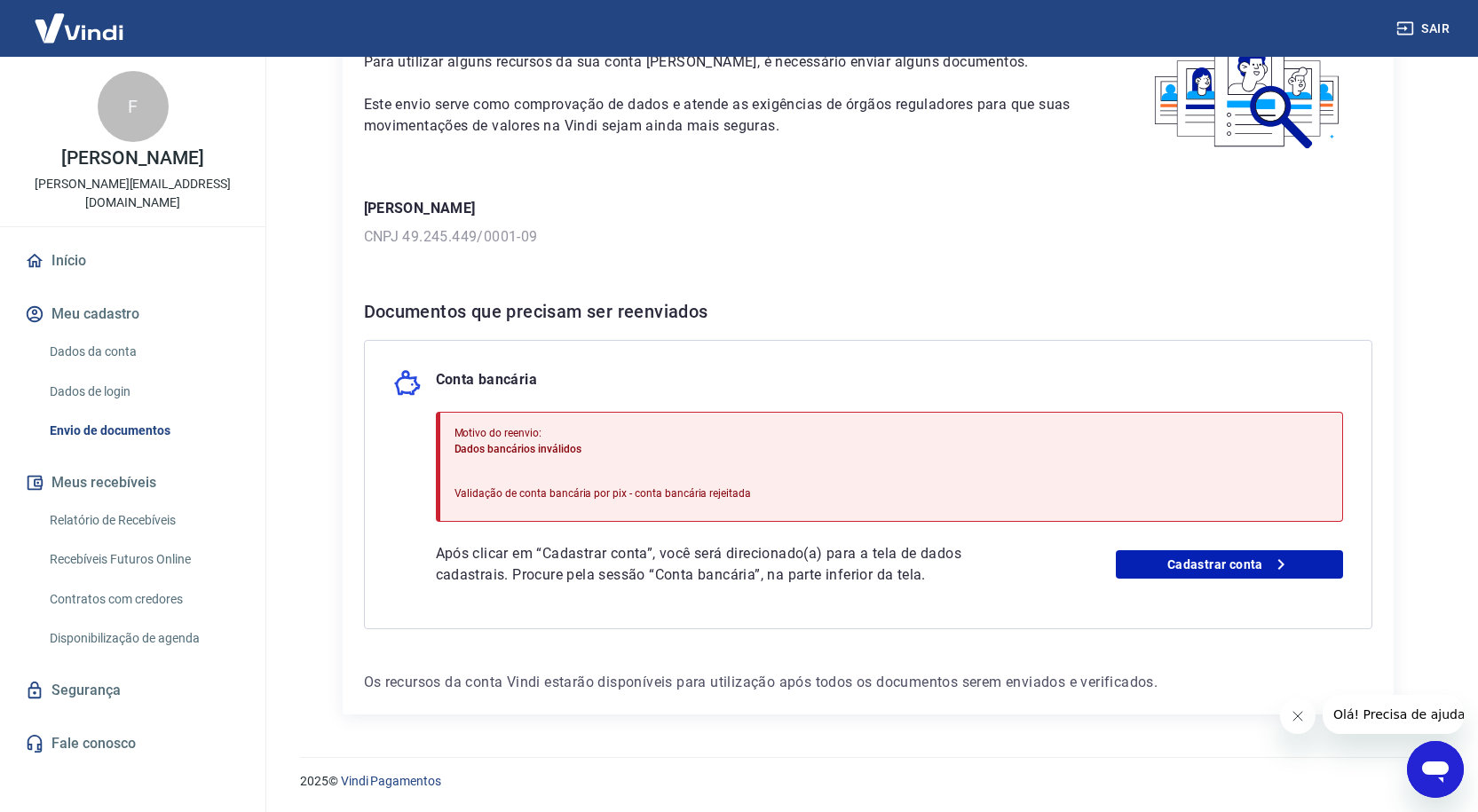
scroll to position [44, 0]
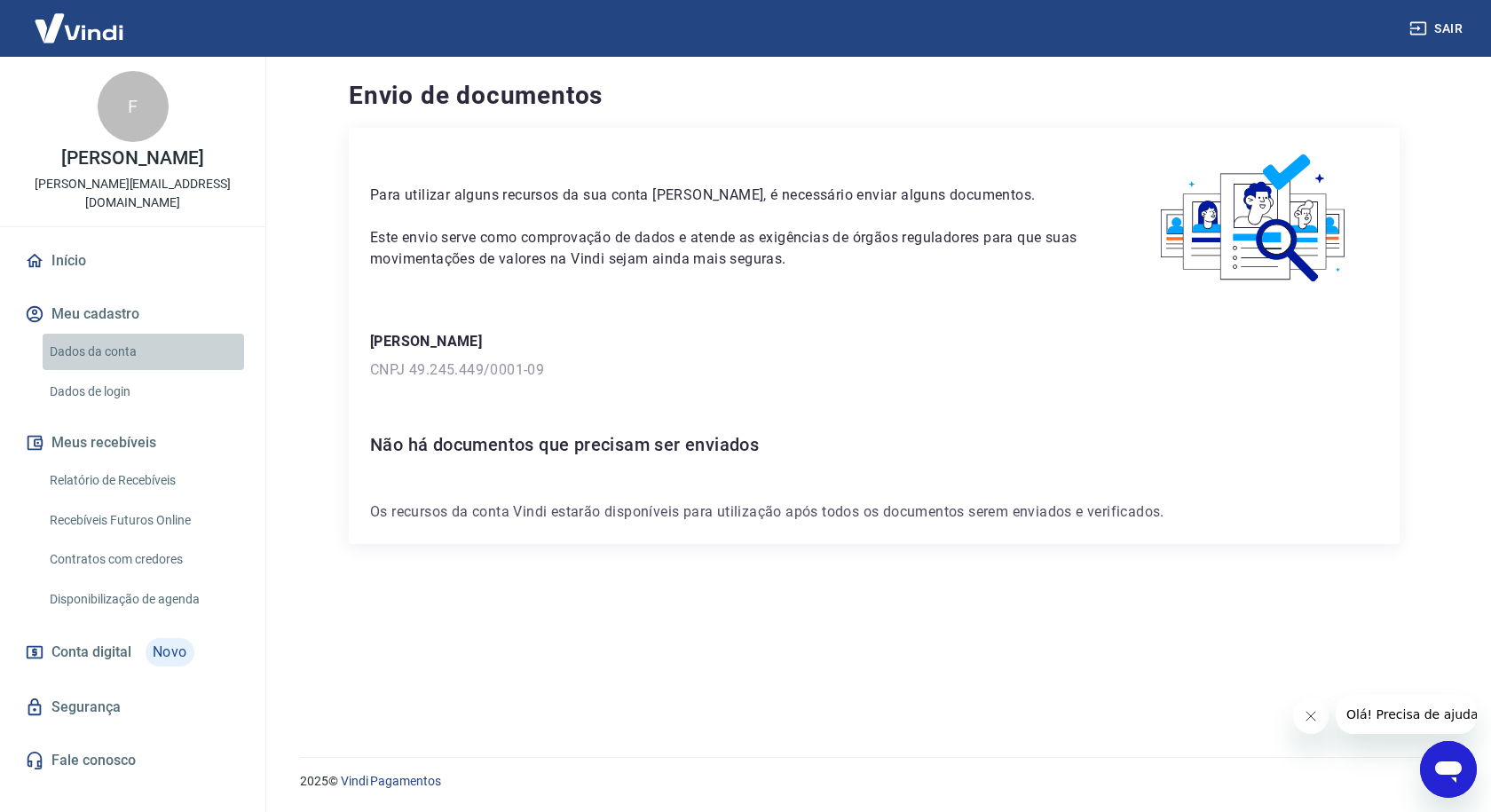
click at [97, 338] on link "Dados da conta" at bounding box center [143, 352] width 202 height 37
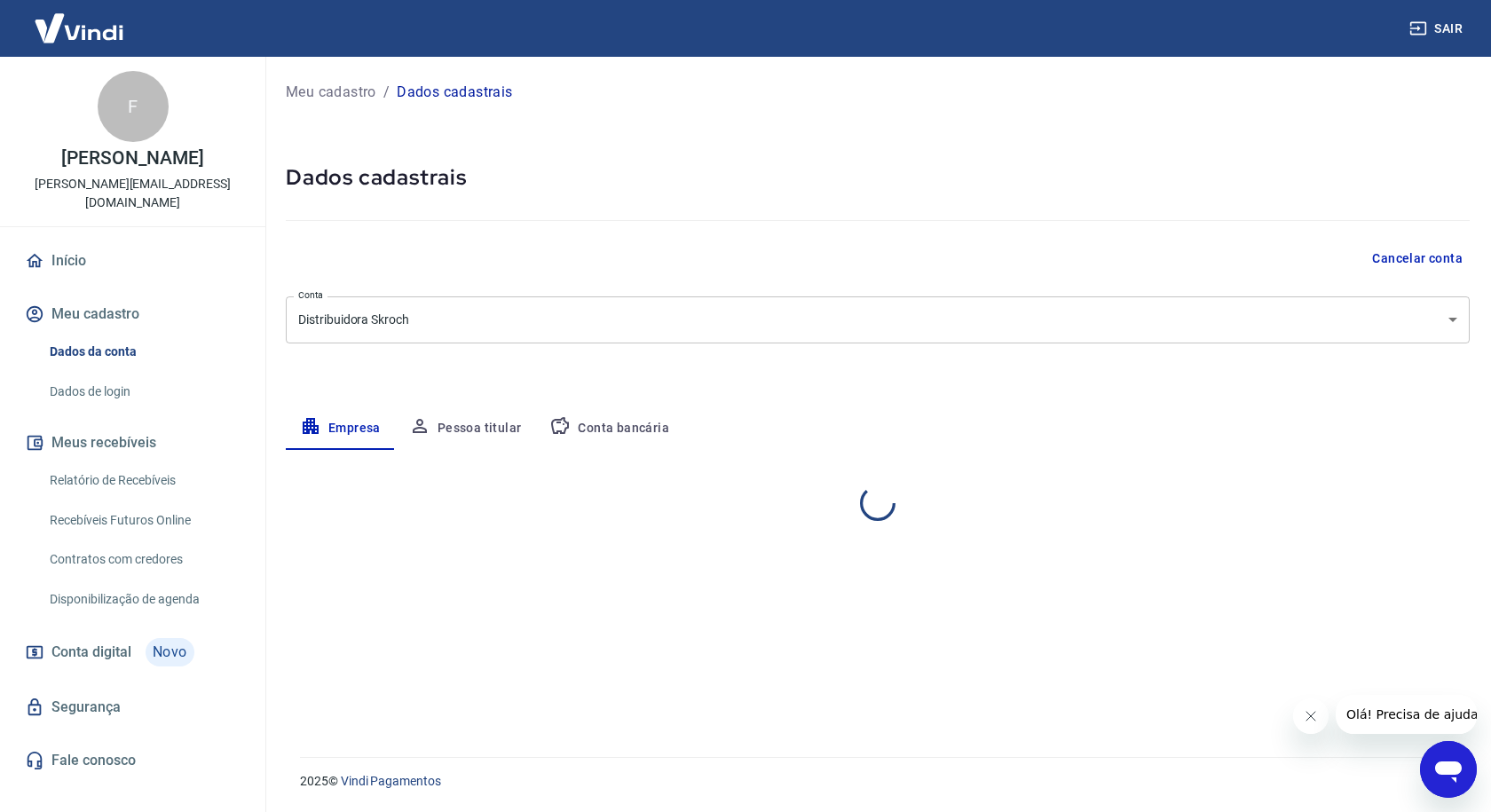
select select "PR"
select select "business"
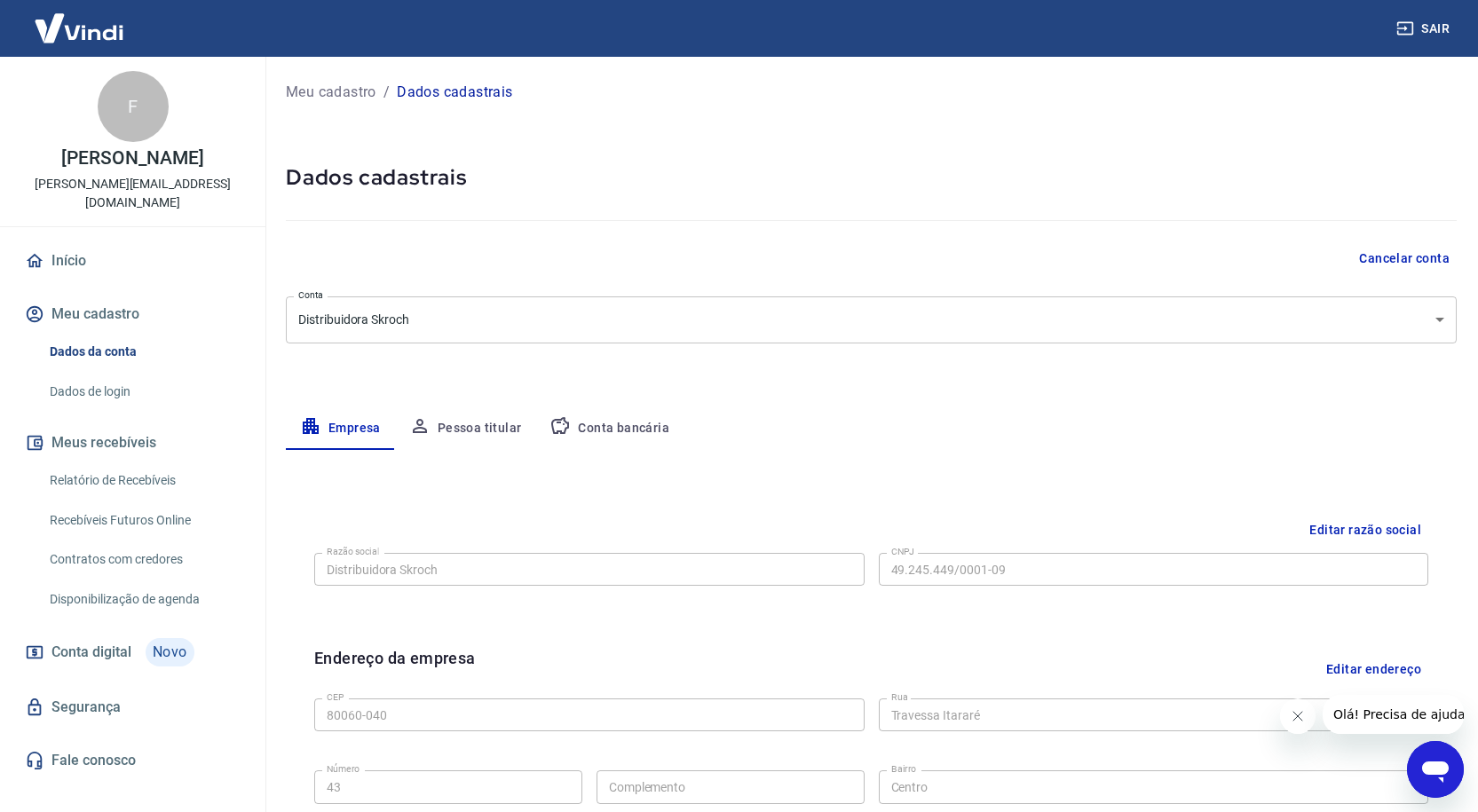
click at [87, 374] on link "Dados de login" at bounding box center [143, 392] width 202 height 37
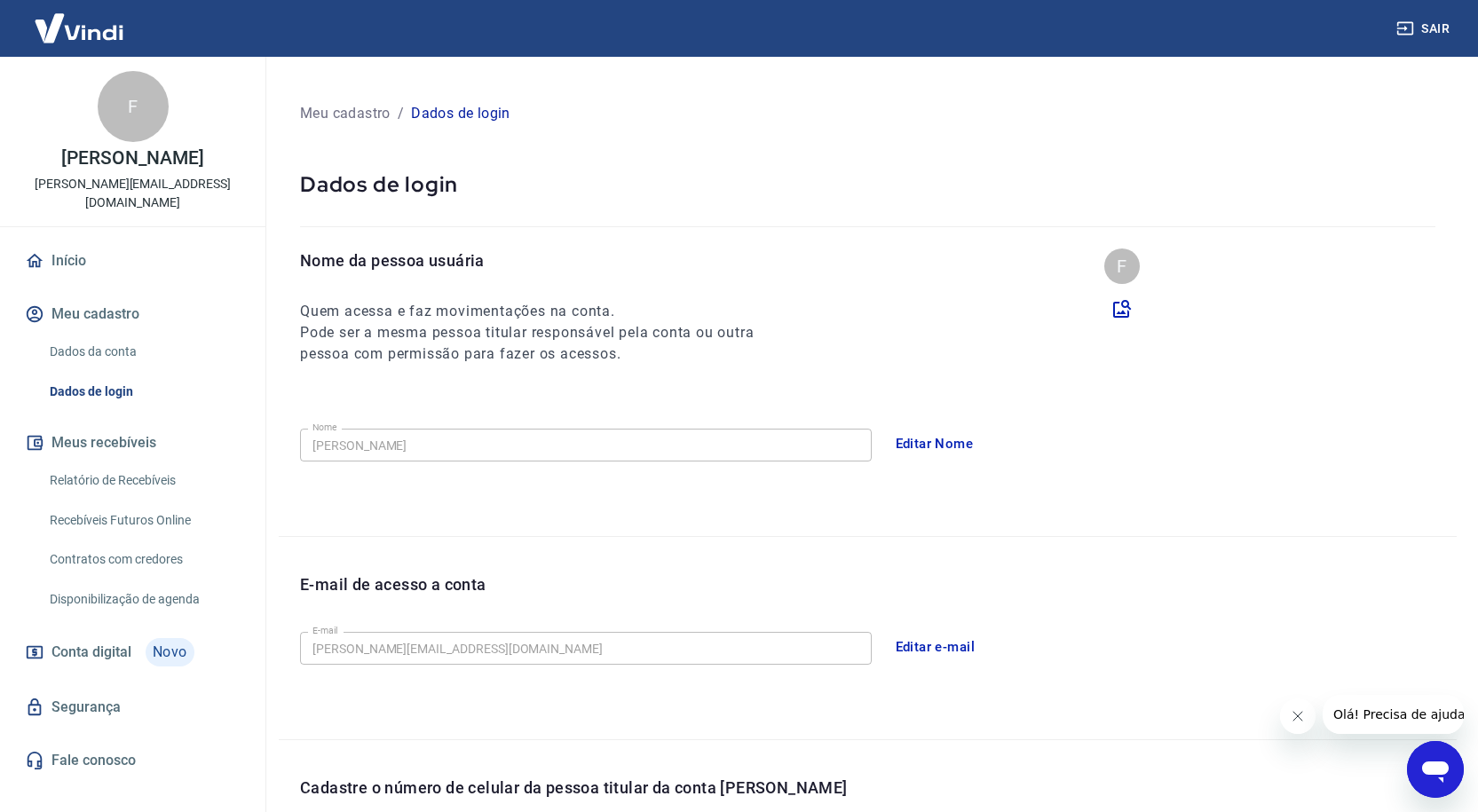
click at [92, 471] on link "Relatório de Recebíveis" at bounding box center [143, 481] width 202 height 37
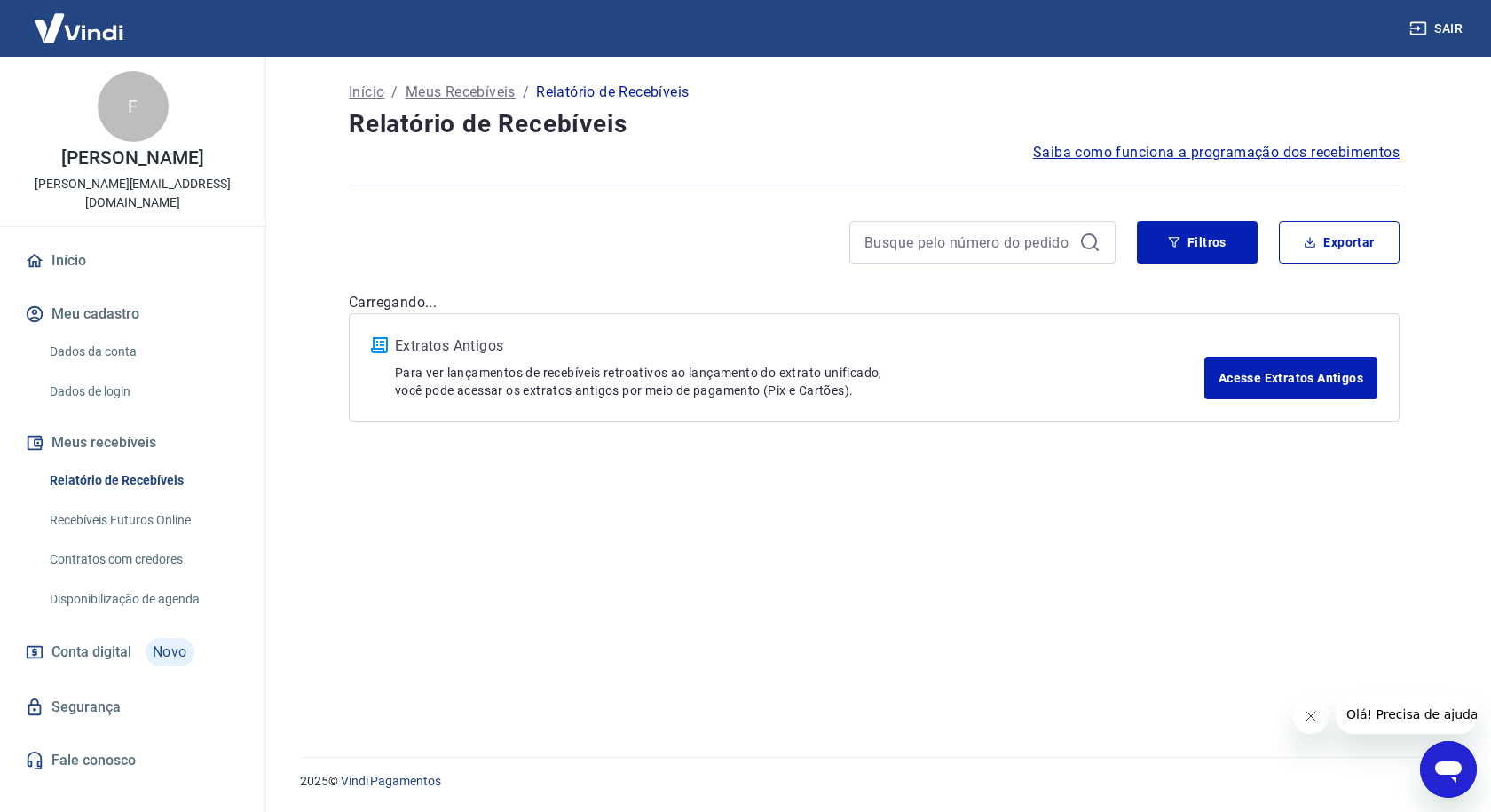
click at [92, 506] on link "Recebíveis Futuros Online" at bounding box center [143, 520] width 202 height 37
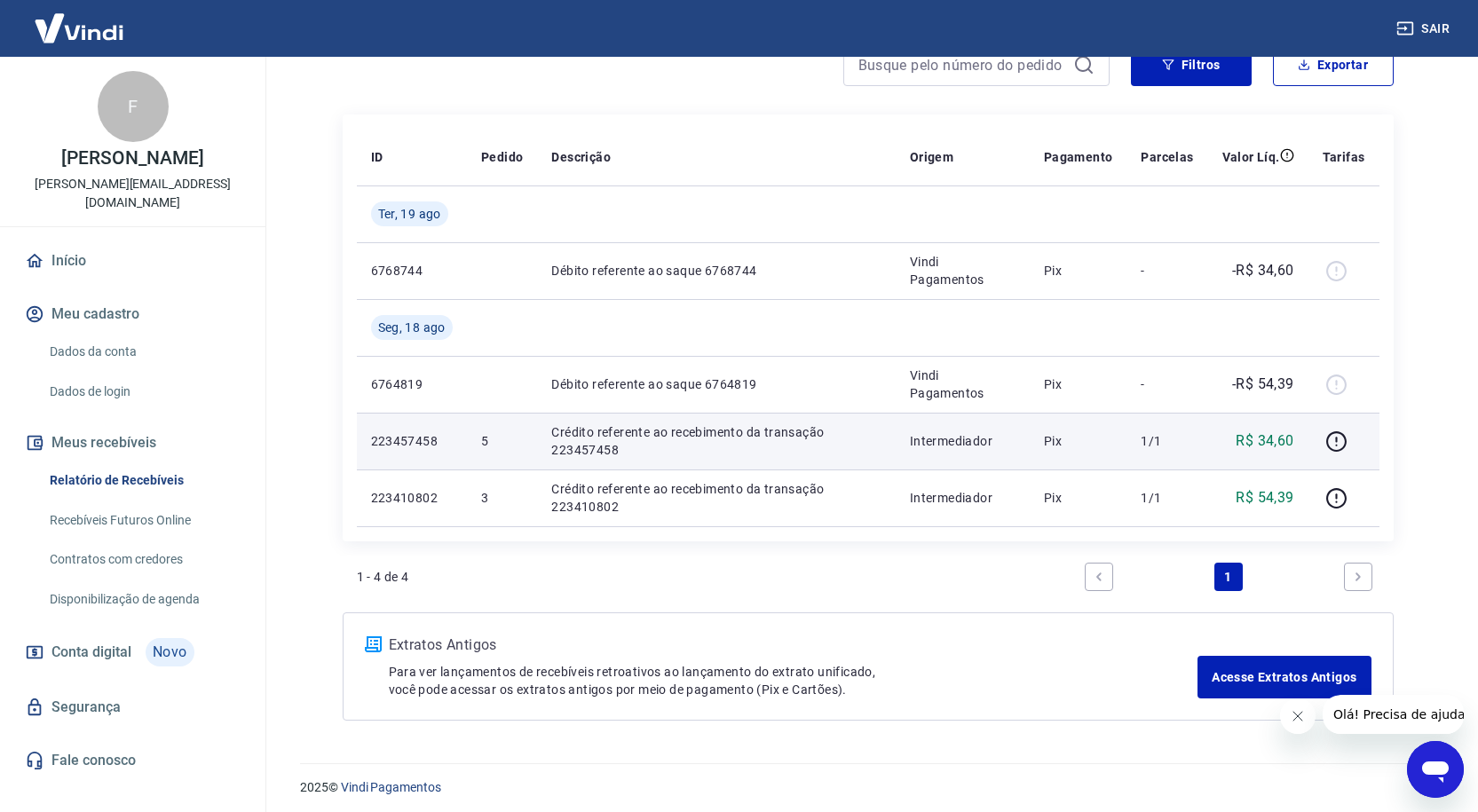
scroll to position [183, 0]
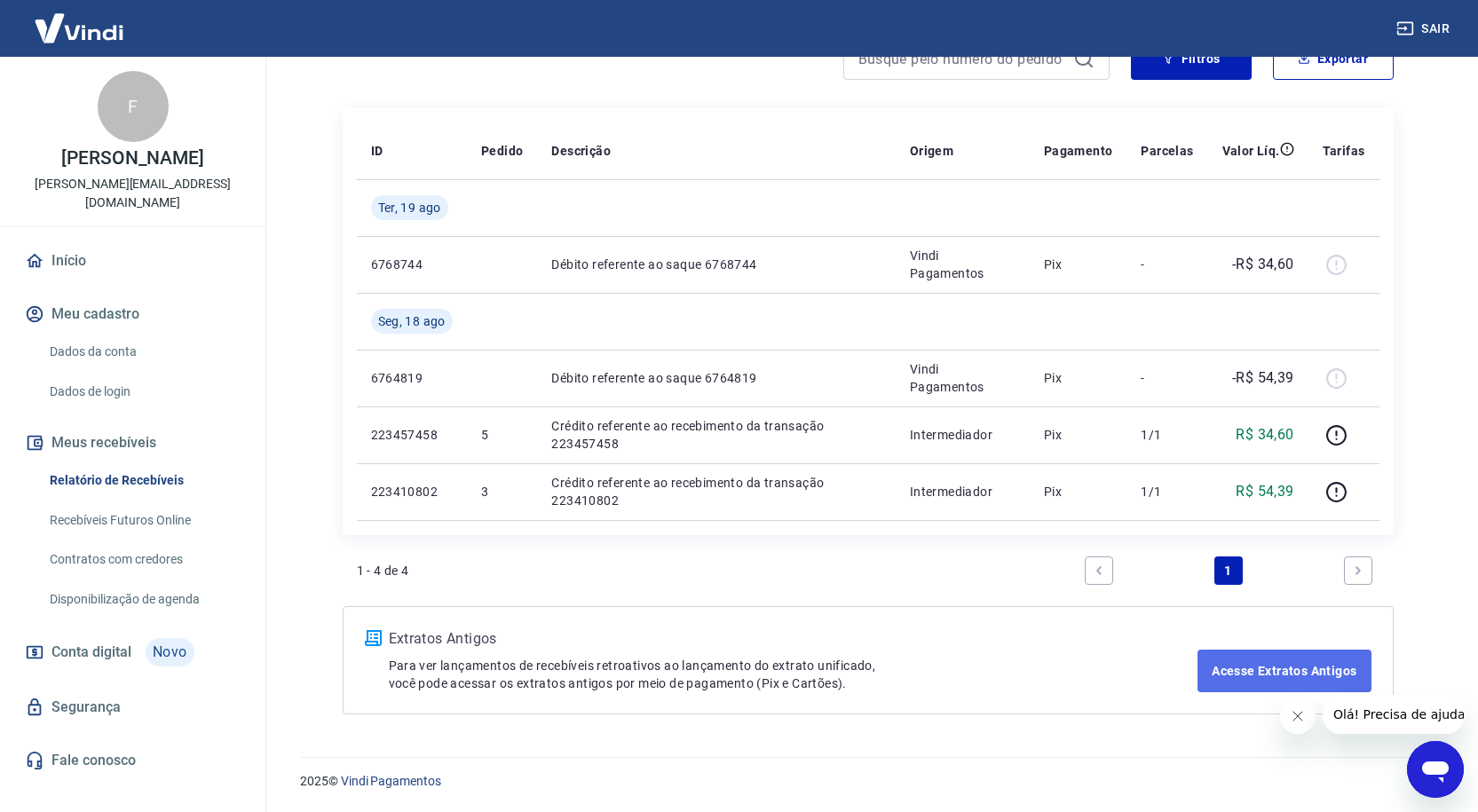
click at [1223, 672] on link "Acesse Extratos Antigos" at bounding box center [1284, 670] width 173 height 42
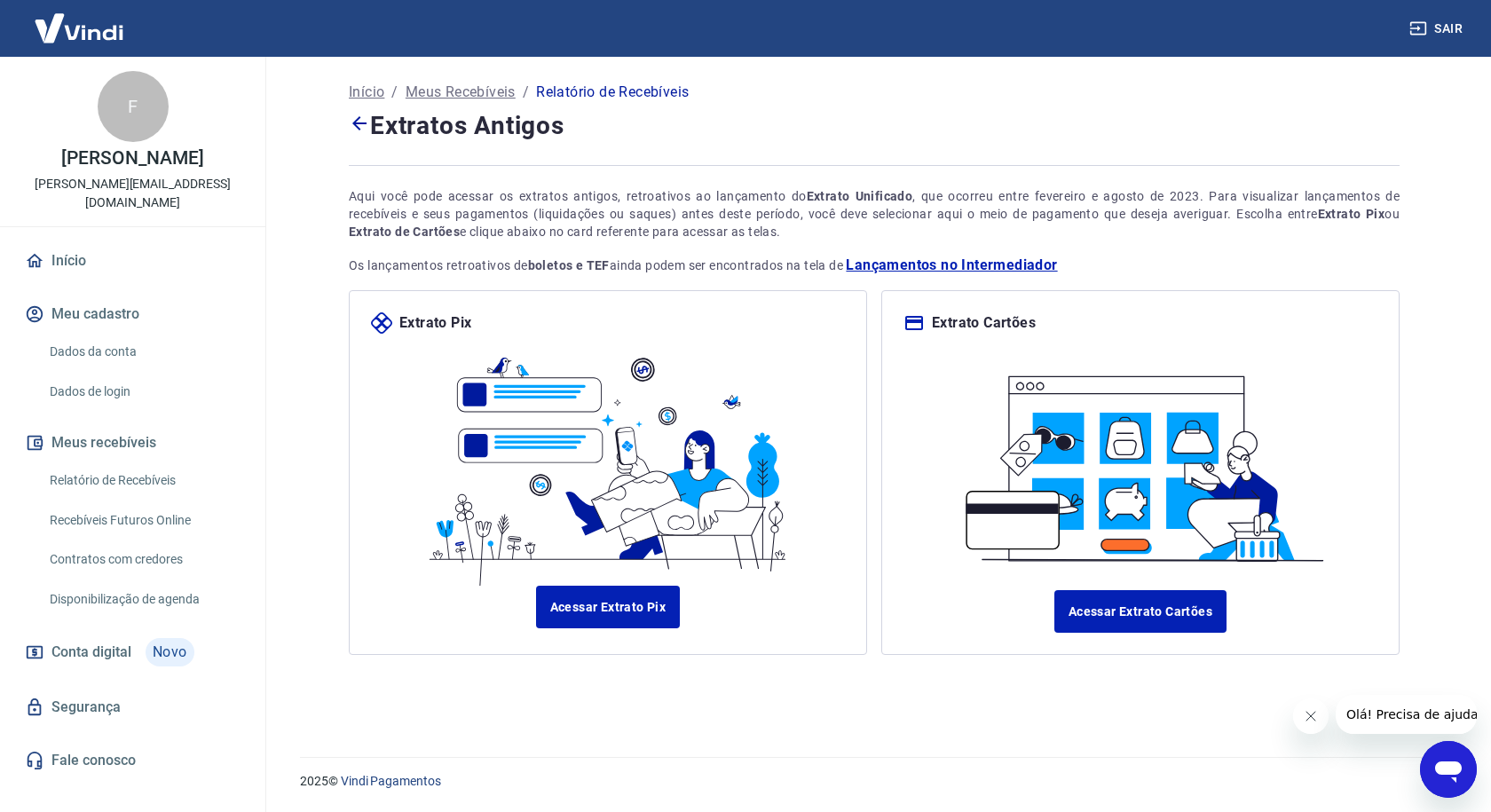
click at [355, 125] on icon at bounding box center [359, 122] width 14 height 14
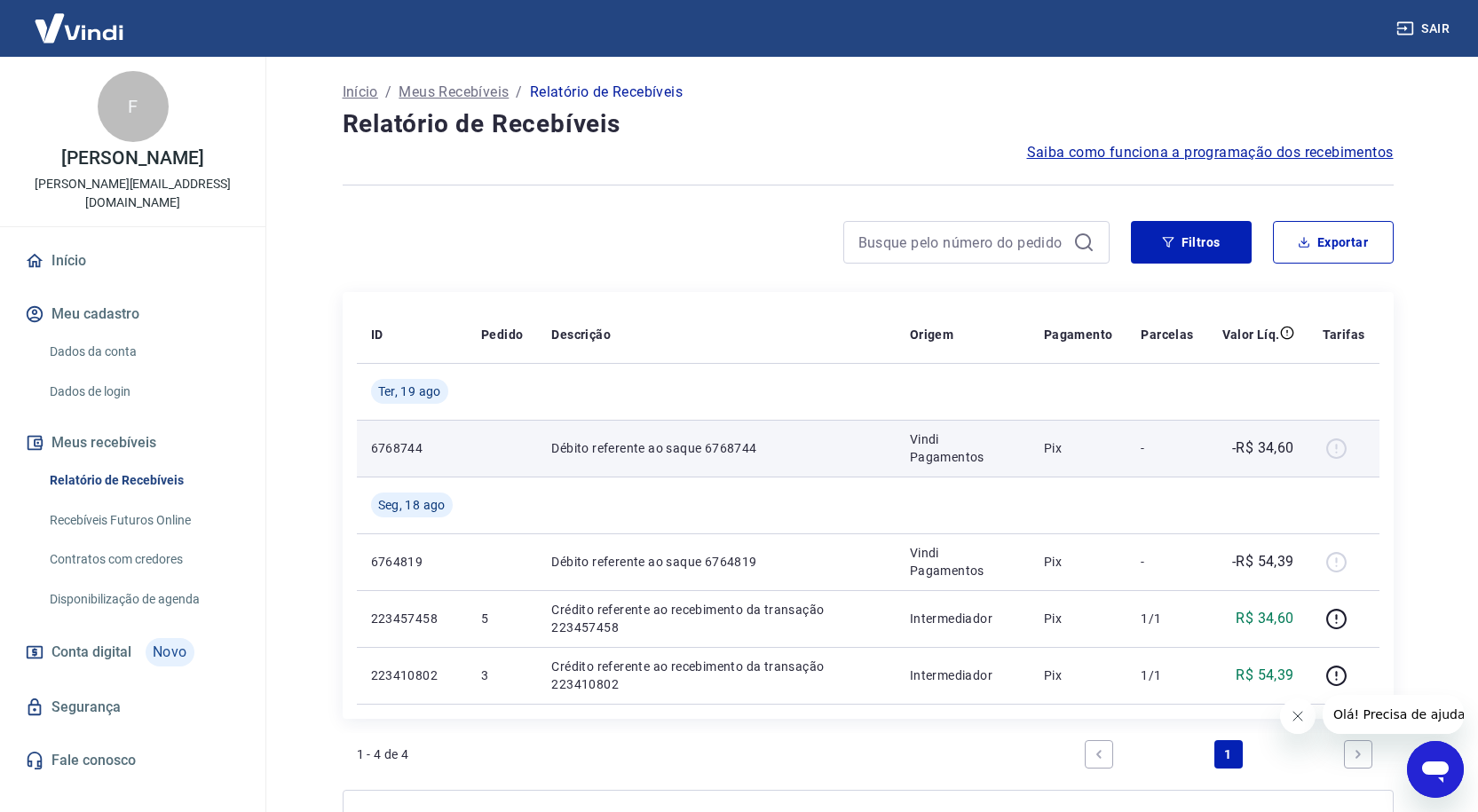
click at [1342, 453] on div at bounding box center [1344, 447] width 42 height 29
click at [1065, 455] on p "Pix" at bounding box center [1077, 447] width 69 height 17
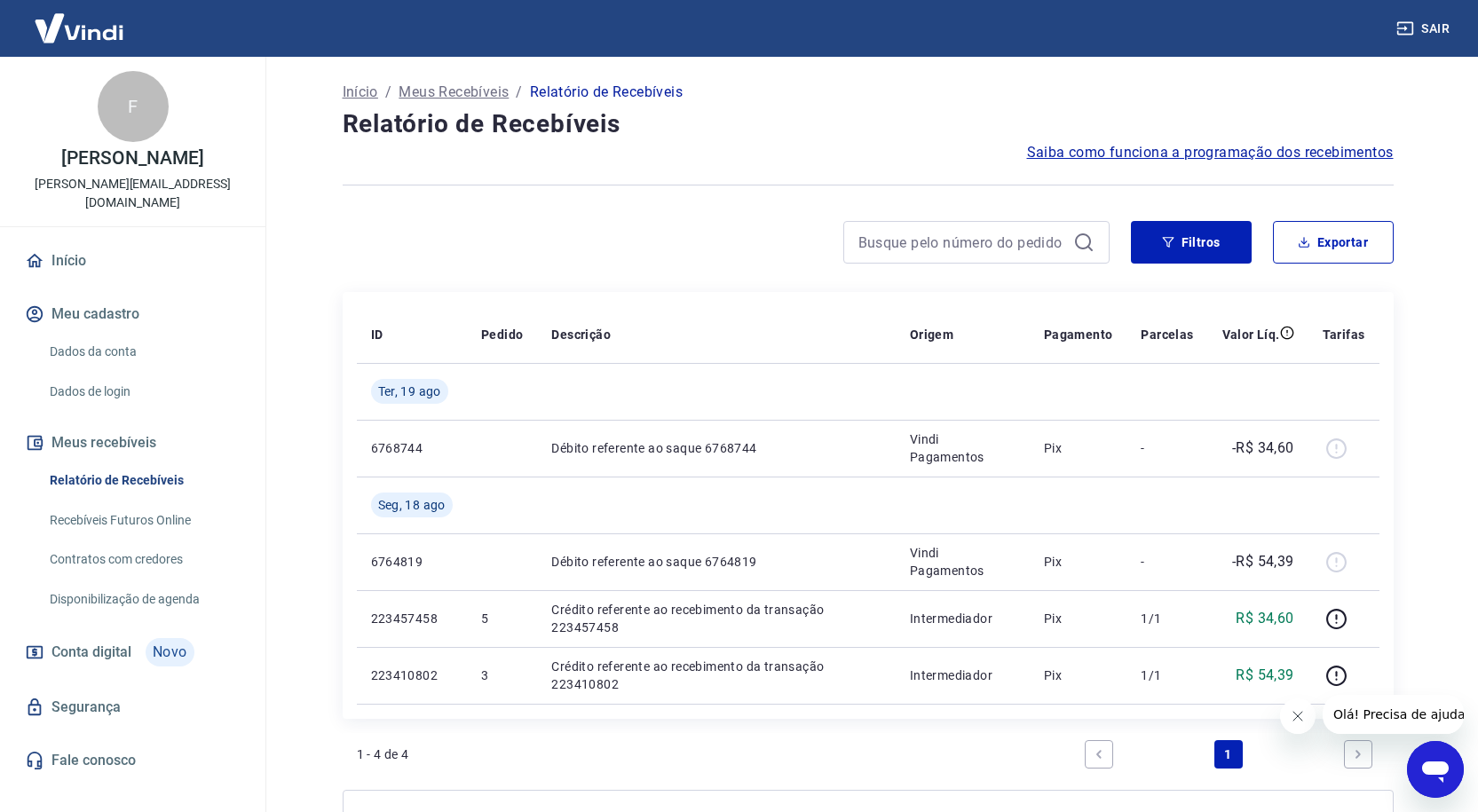
click at [105, 503] on link "Recebíveis Futuros Online" at bounding box center [143, 520] width 202 height 37
